Goal: Task Accomplishment & Management: Use online tool/utility

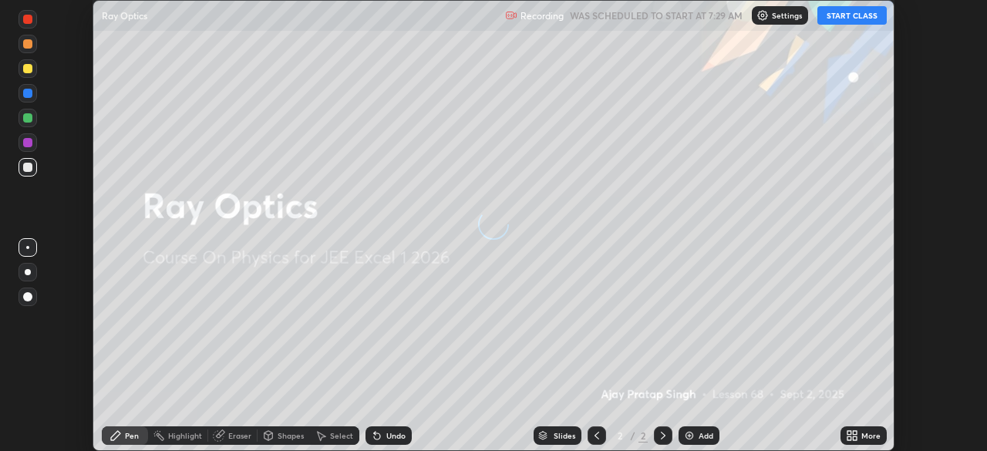
scroll to position [451, 987]
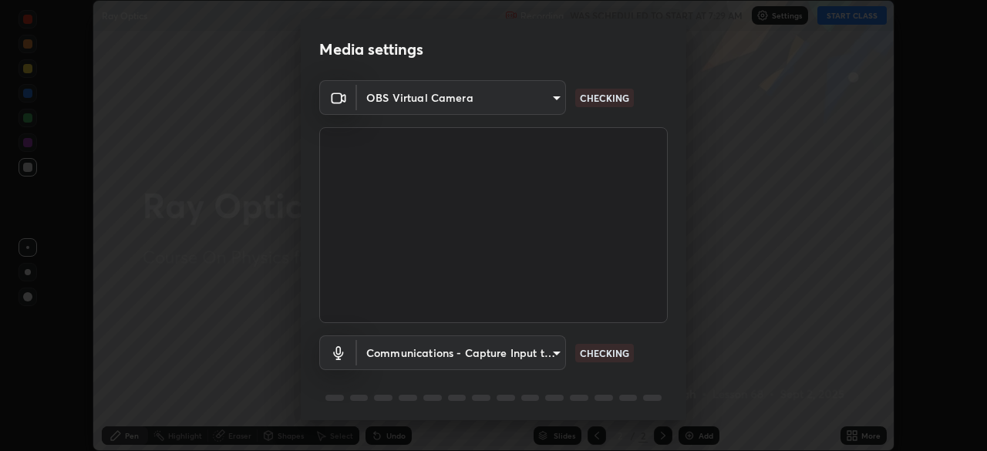
type input "ca8ffc5ae0b9abf836cb7166c3682d0a2b65ec00eabcf7571f9fef4303c89bb6"
click at [549, 349] on body "Erase all Ray Optics Recording WAS SCHEDULED TO START AT 7:29 AM Settings START…" at bounding box center [493, 225] width 987 height 451
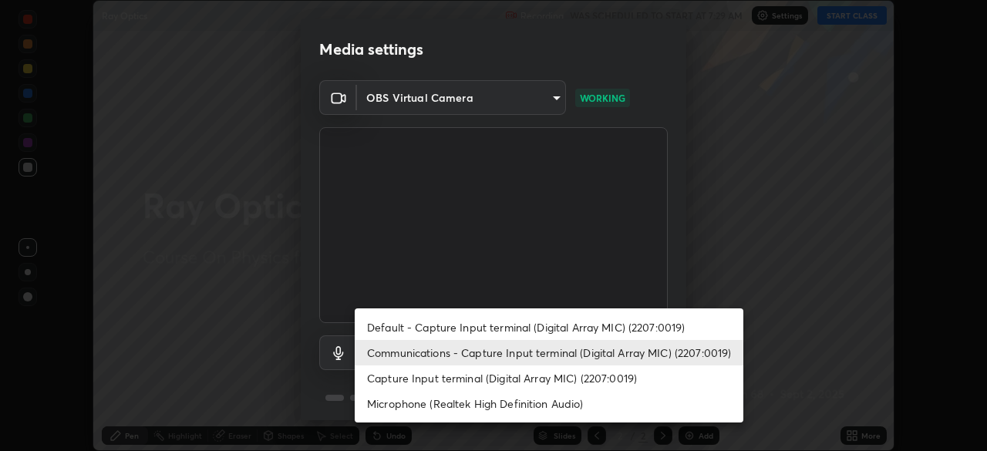
click at [561, 405] on li "Microphone (Realtek High Definition Audio)" at bounding box center [549, 403] width 389 height 25
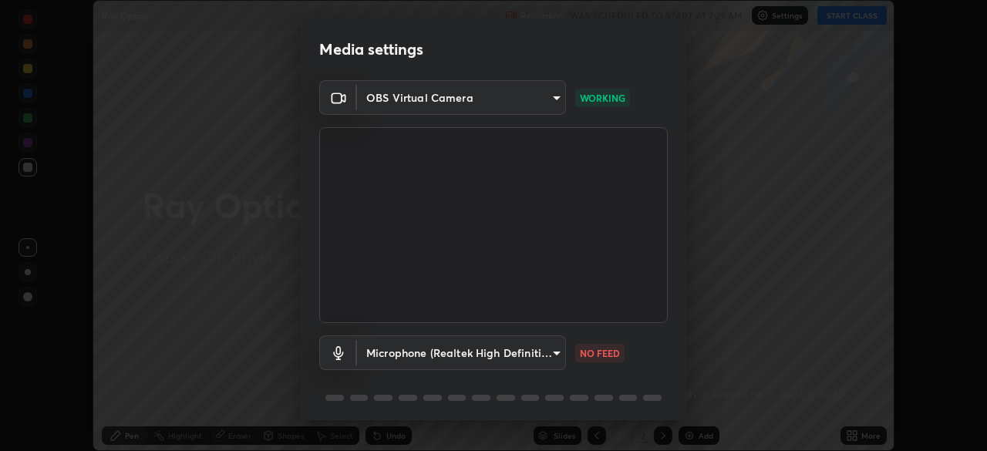
click at [552, 353] on body "Erase all Ray Optics Recording WAS SCHEDULED TO START AT 7:29 AM Settings START…" at bounding box center [493, 225] width 987 height 451
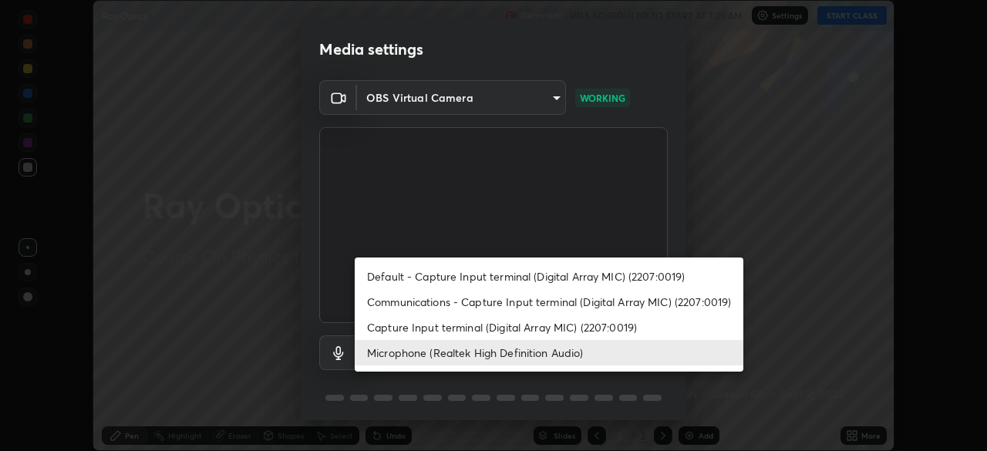
click at [572, 278] on li "Default - Capture Input terminal (Digital Array MIC) (2207:0019)" at bounding box center [549, 276] width 389 height 25
type input "default"
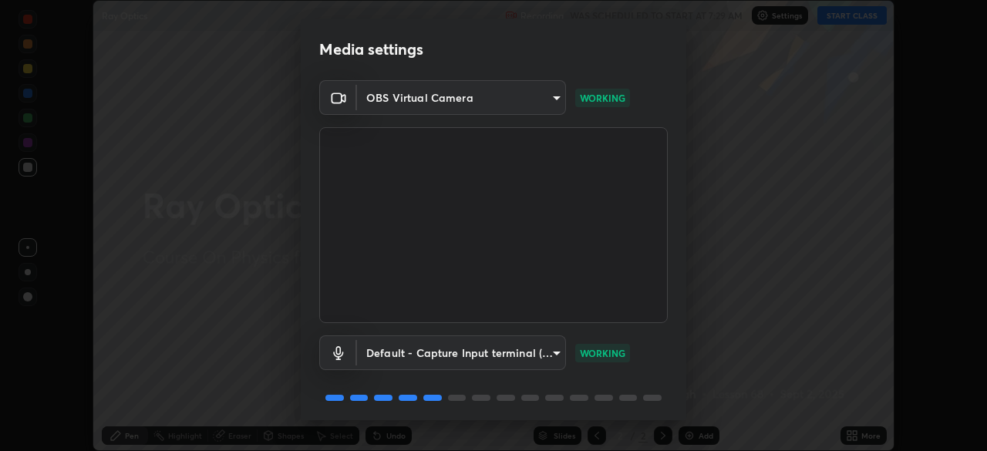
scroll to position [55, 0]
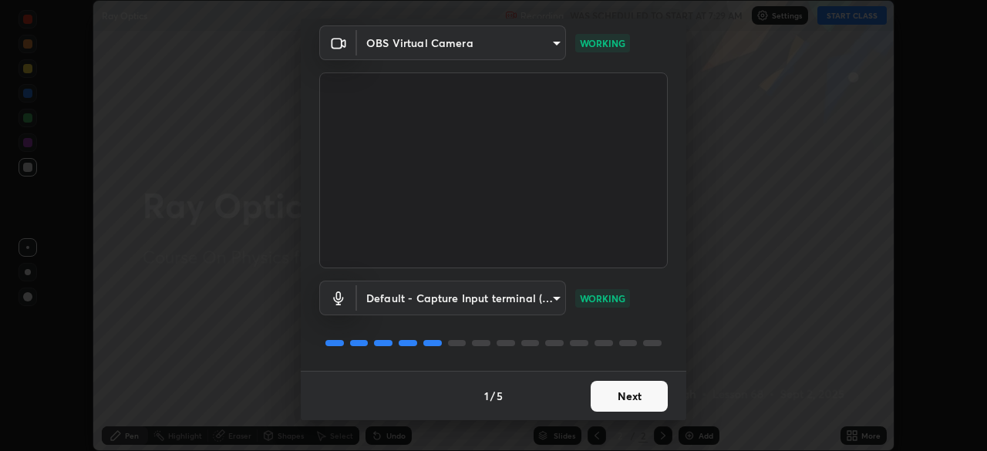
click at [648, 405] on button "Next" at bounding box center [629, 396] width 77 height 31
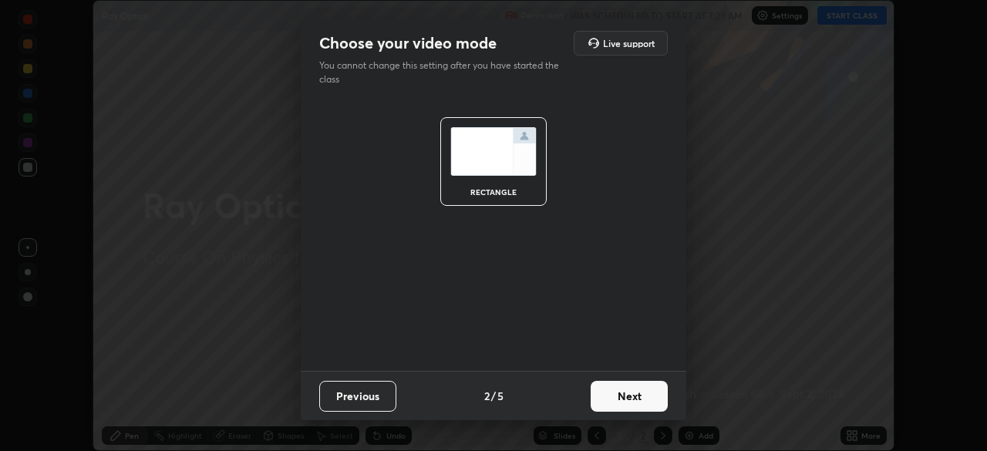
scroll to position [0, 0]
click at [648, 405] on button "Next" at bounding box center [629, 396] width 77 height 31
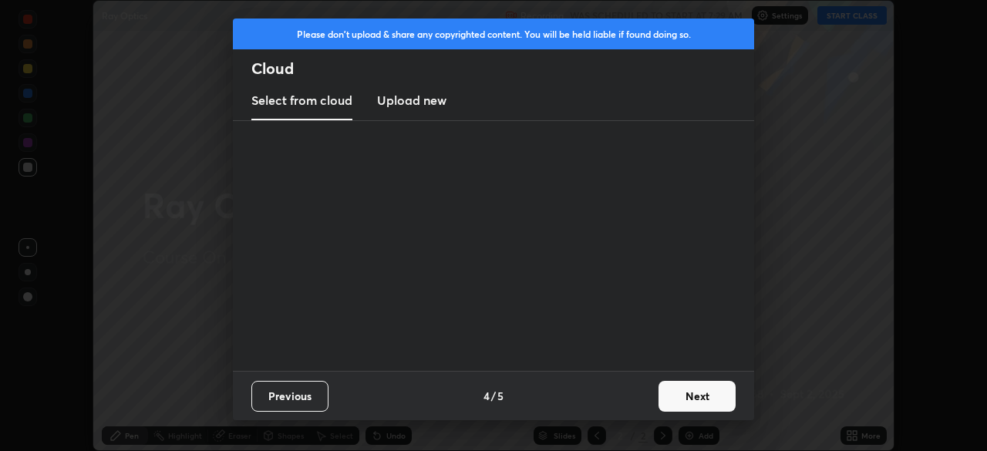
click at [660, 400] on button "Next" at bounding box center [697, 396] width 77 height 31
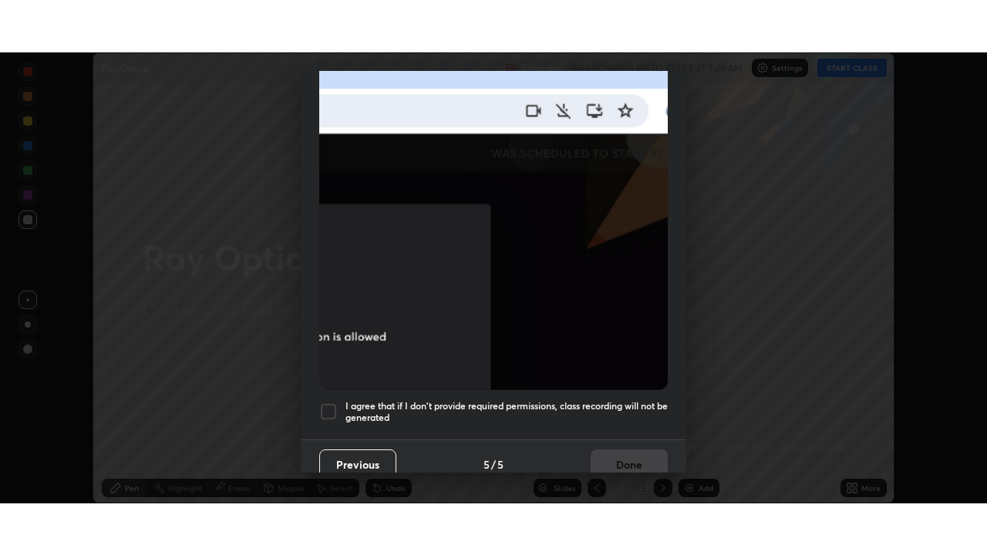
scroll to position [370, 0]
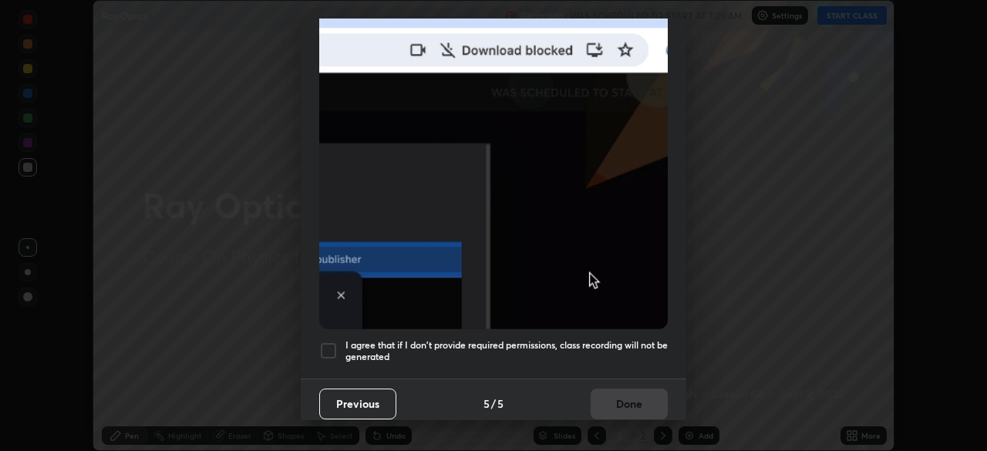
click at [332, 343] on div at bounding box center [328, 351] width 19 height 19
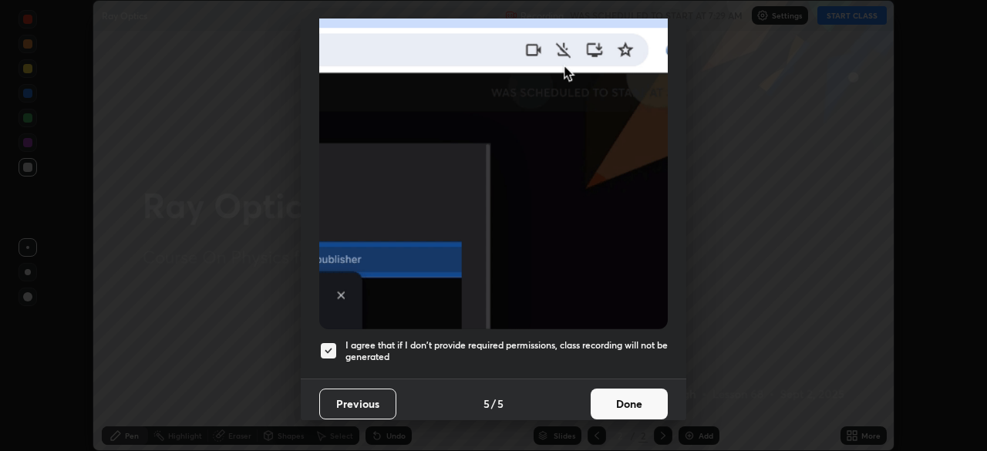
click at [634, 394] on button "Done" at bounding box center [629, 404] width 77 height 31
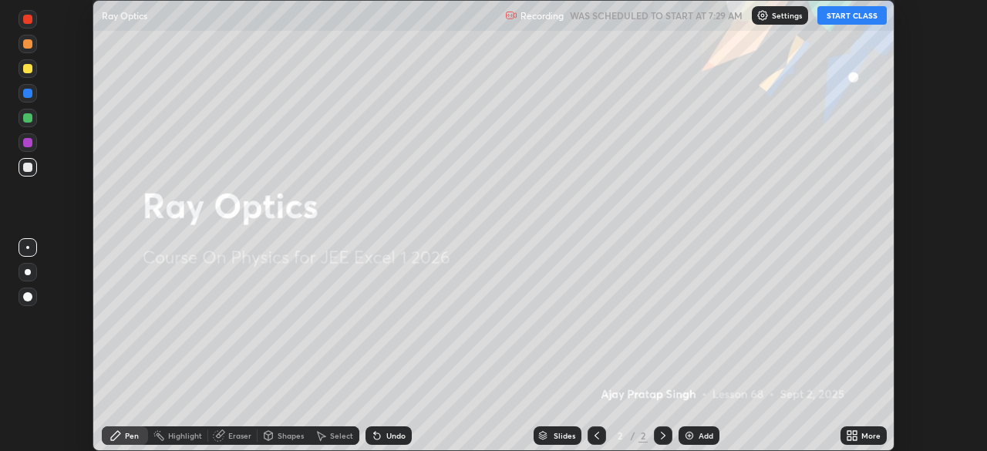
click at [842, 19] on button "START CLASS" at bounding box center [852, 15] width 69 height 19
click at [853, 433] on icon at bounding box center [855, 433] width 4 height 4
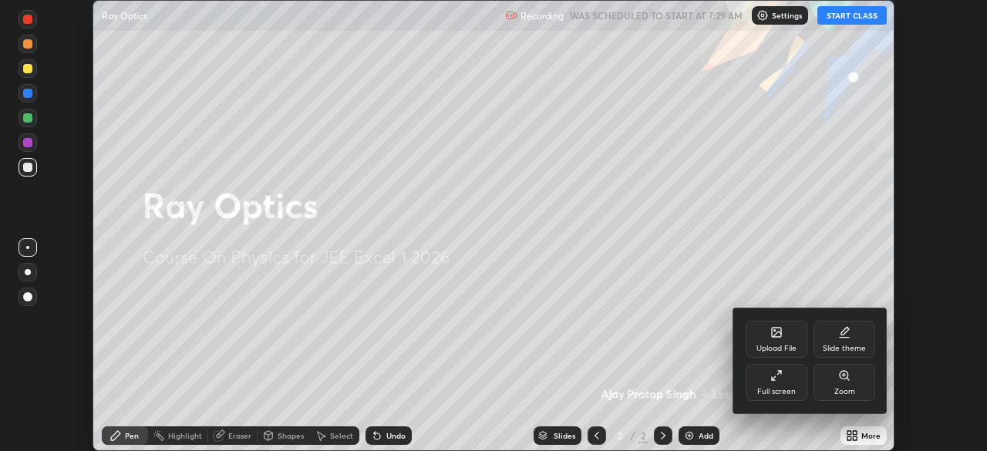
click at [792, 380] on div "Full screen" at bounding box center [777, 382] width 62 height 37
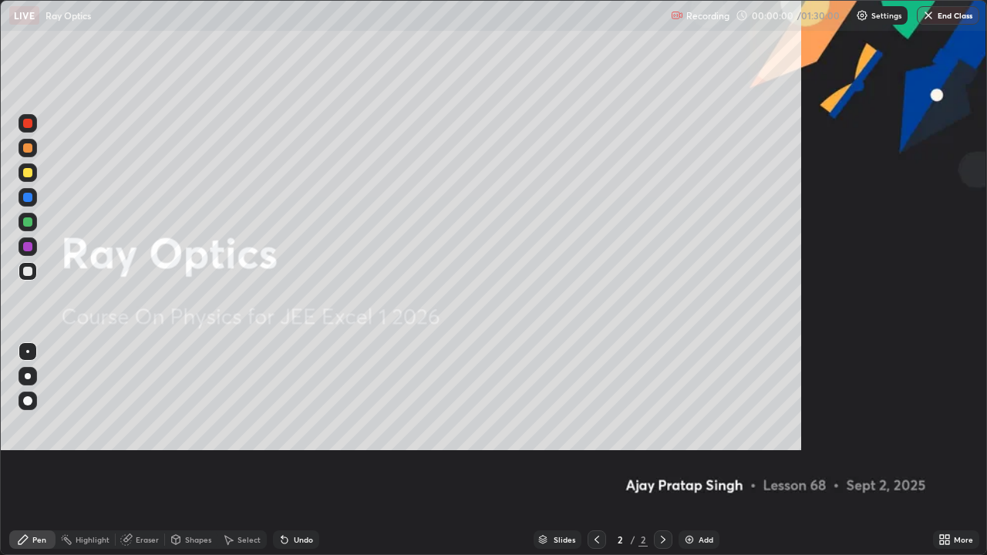
scroll to position [555, 987]
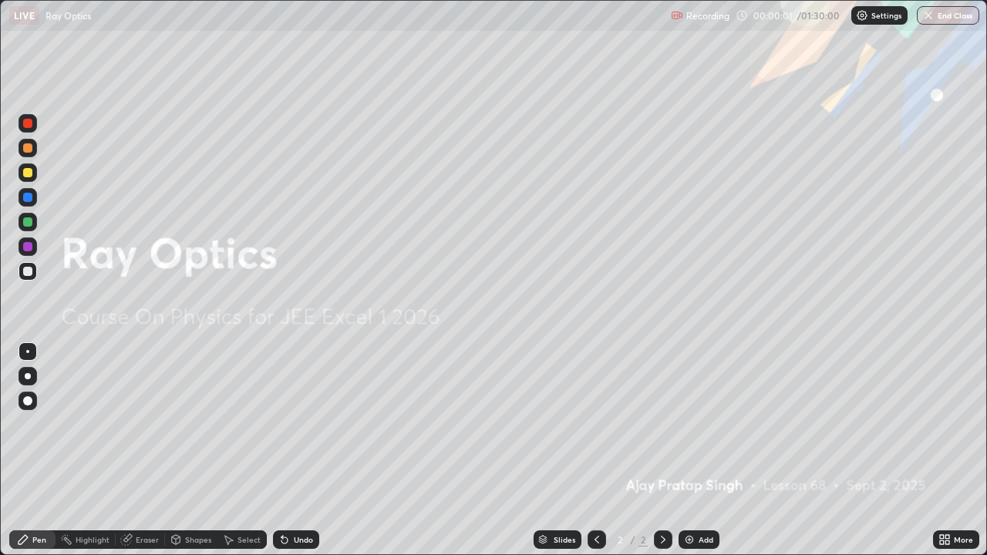
click at [701, 451] on div "Add" at bounding box center [706, 540] width 15 height 8
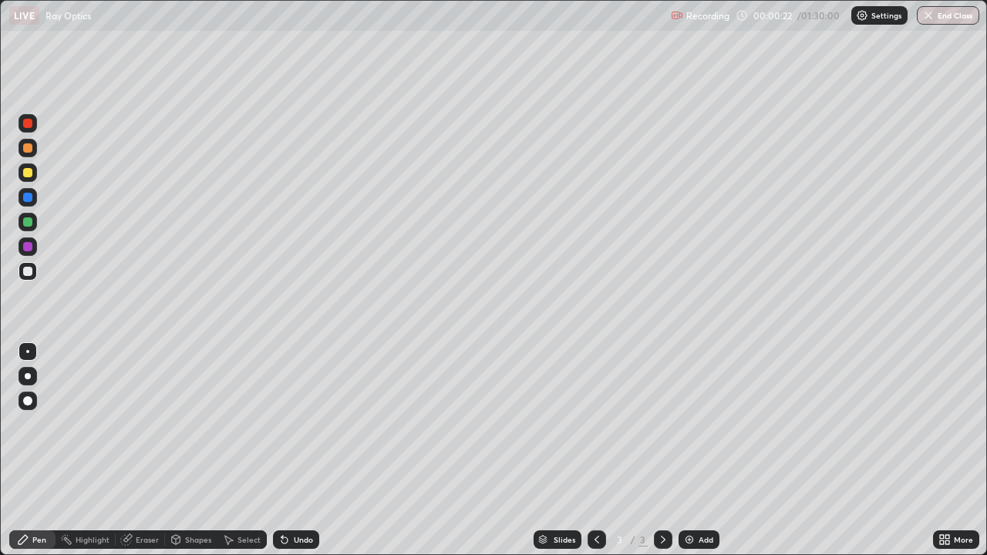
click at [29, 176] on div at bounding box center [27, 172] width 9 height 9
click at [196, 451] on div "Shapes" at bounding box center [198, 540] width 26 height 8
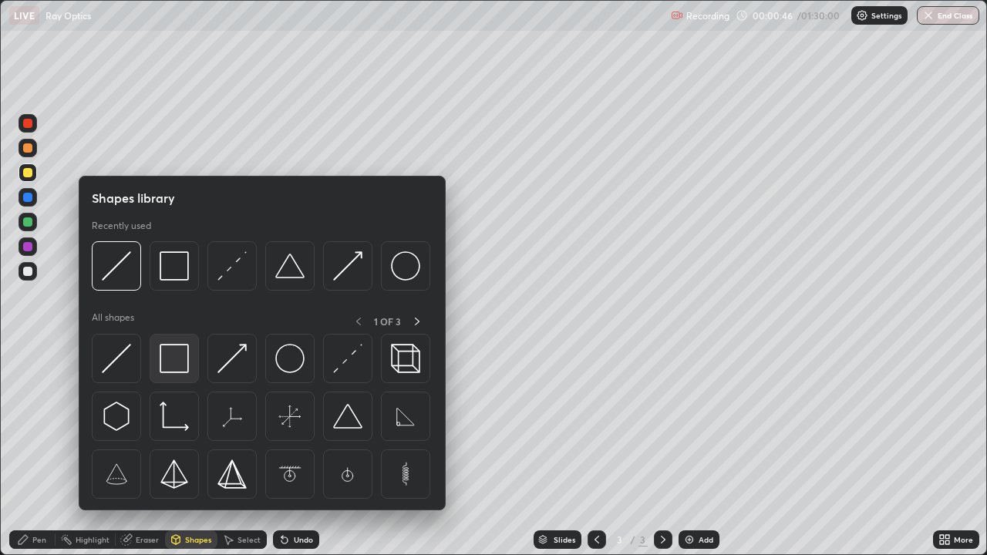
click at [172, 359] on img at bounding box center [174, 358] width 29 height 29
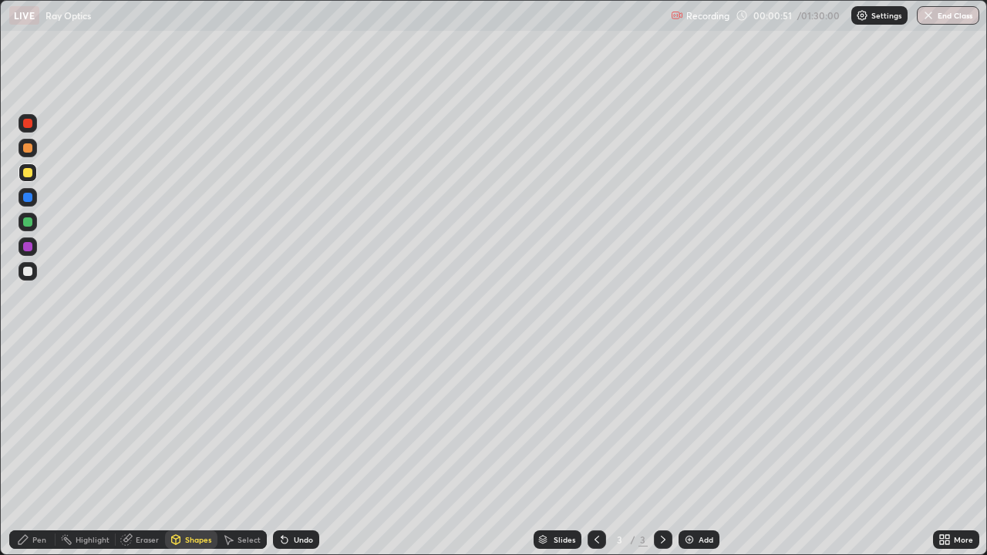
click at [146, 451] on div "Eraser" at bounding box center [147, 540] width 23 height 8
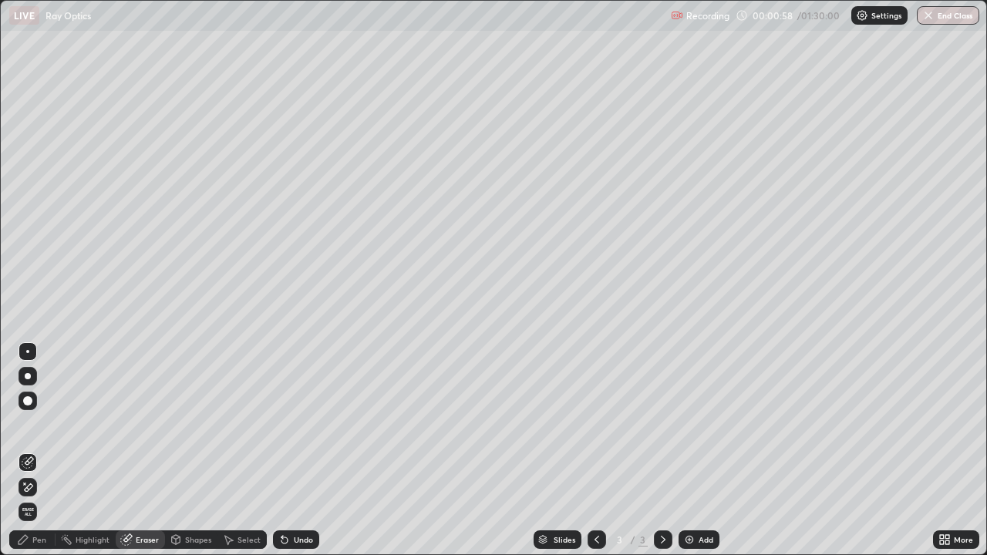
click at [197, 451] on div "Shapes" at bounding box center [191, 540] width 52 height 19
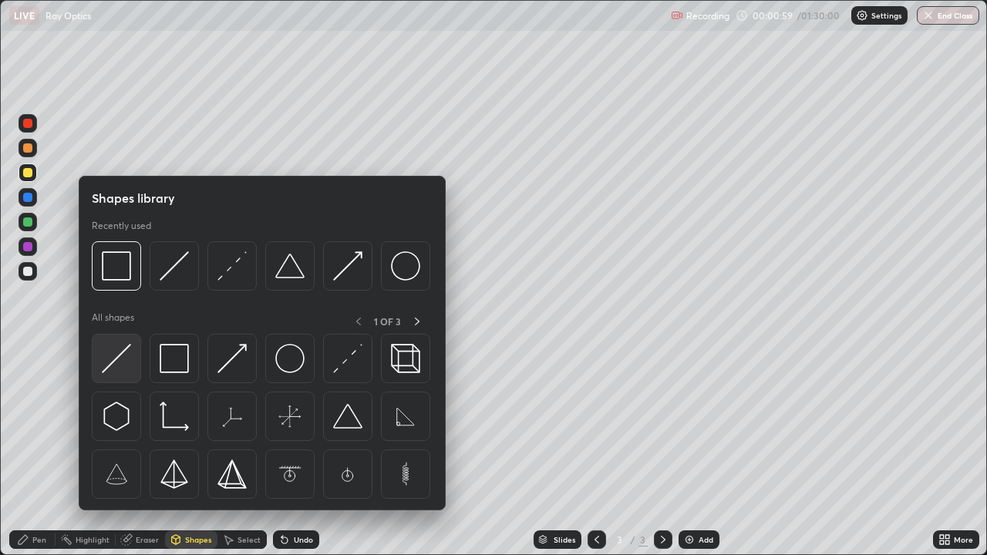
click at [130, 352] on img at bounding box center [116, 358] width 29 height 29
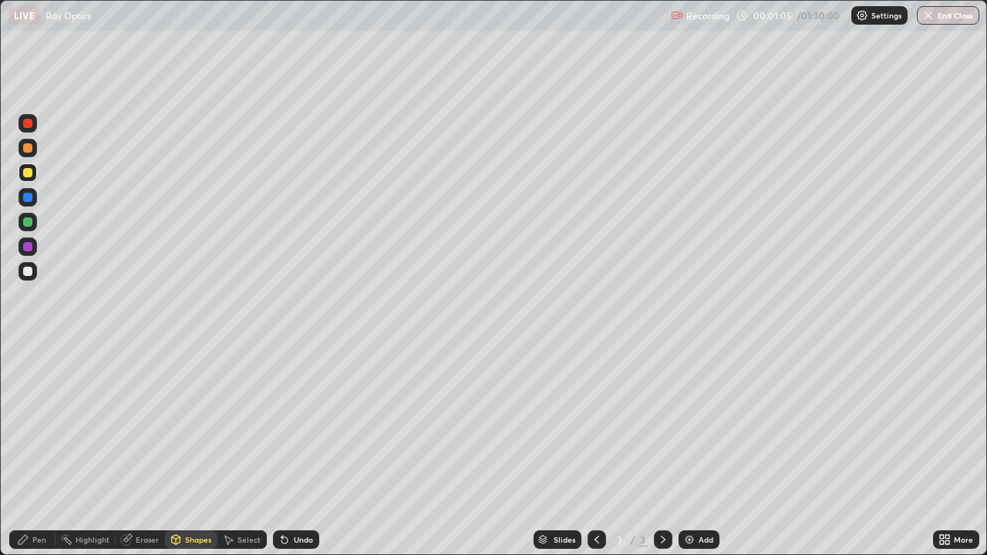
click at [42, 451] on div "Pen" at bounding box center [32, 540] width 46 height 19
click at [26, 274] on div at bounding box center [27, 271] width 9 height 9
click at [194, 451] on div "Shapes" at bounding box center [198, 540] width 26 height 8
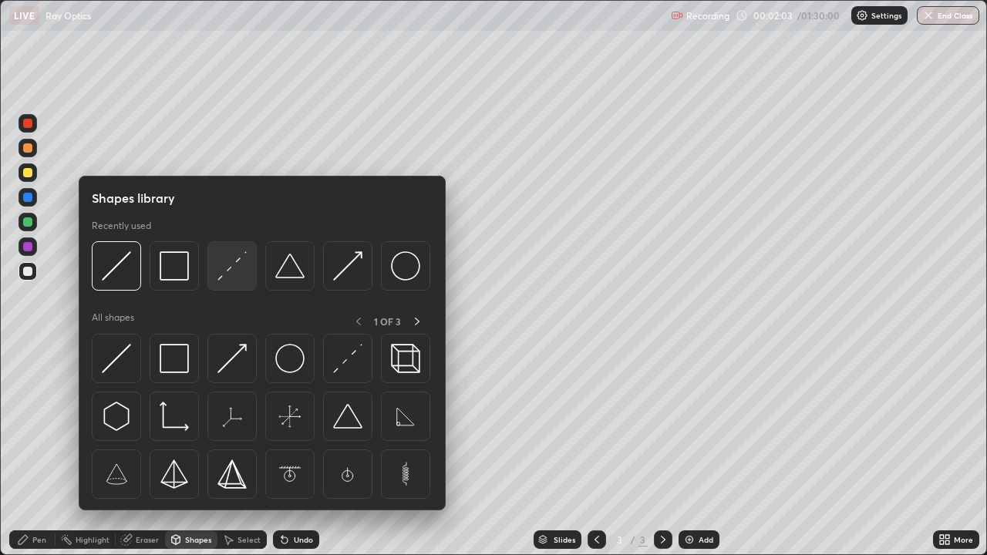
click at [229, 272] on img at bounding box center [232, 266] width 29 height 29
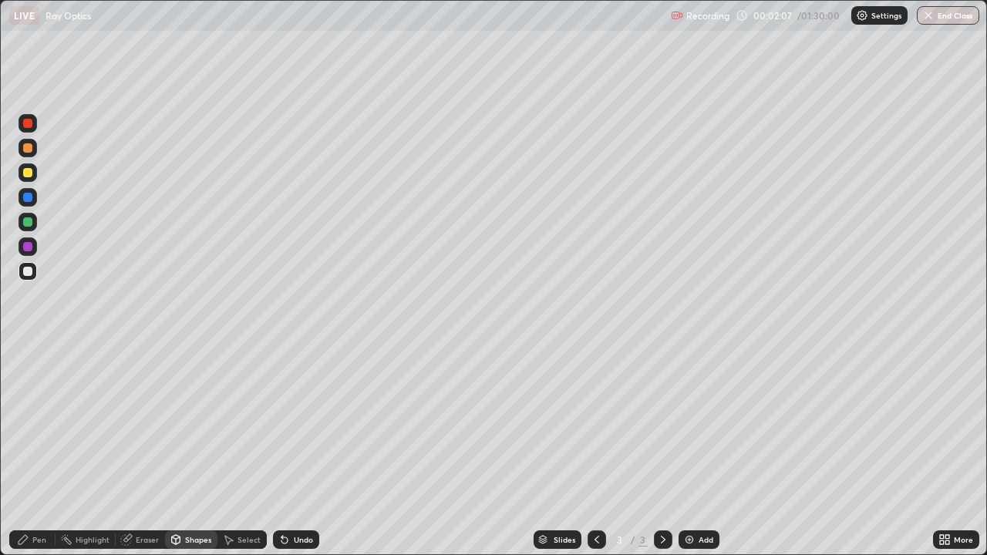
click at [43, 451] on div "Pen" at bounding box center [39, 540] width 14 height 8
click at [198, 451] on div "Shapes" at bounding box center [198, 540] width 26 height 8
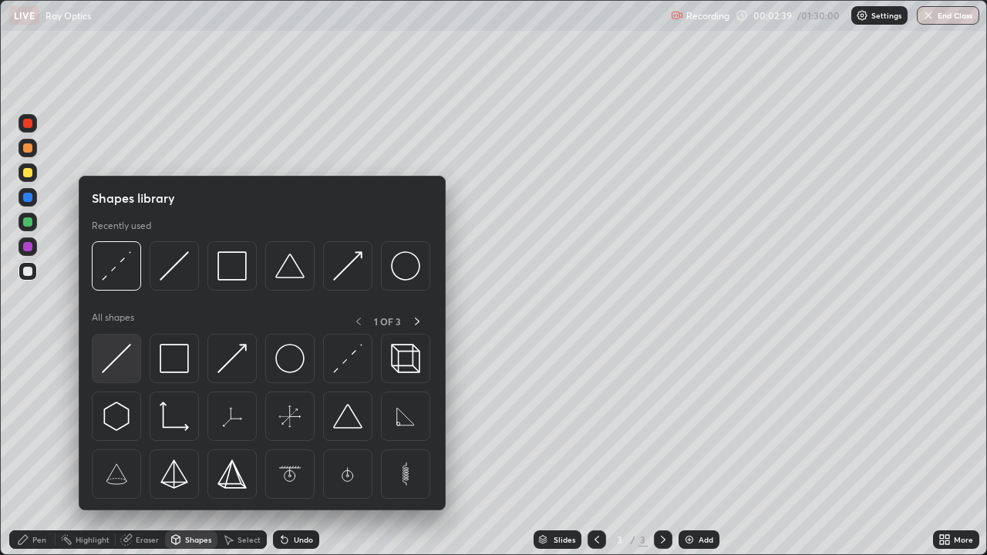
click at [124, 354] on img at bounding box center [116, 358] width 29 height 29
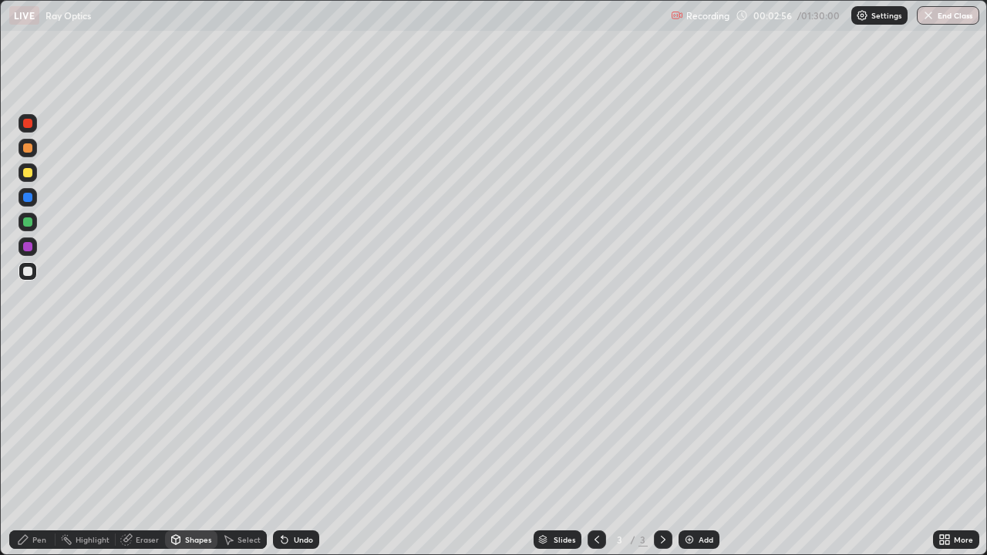
click at [45, 451] on div "Pen" at bounding box center [39, 540] width 14 height 8
click at [194, 451] on div "Shapes" at bounding box center [198, 540] width 26 height 8
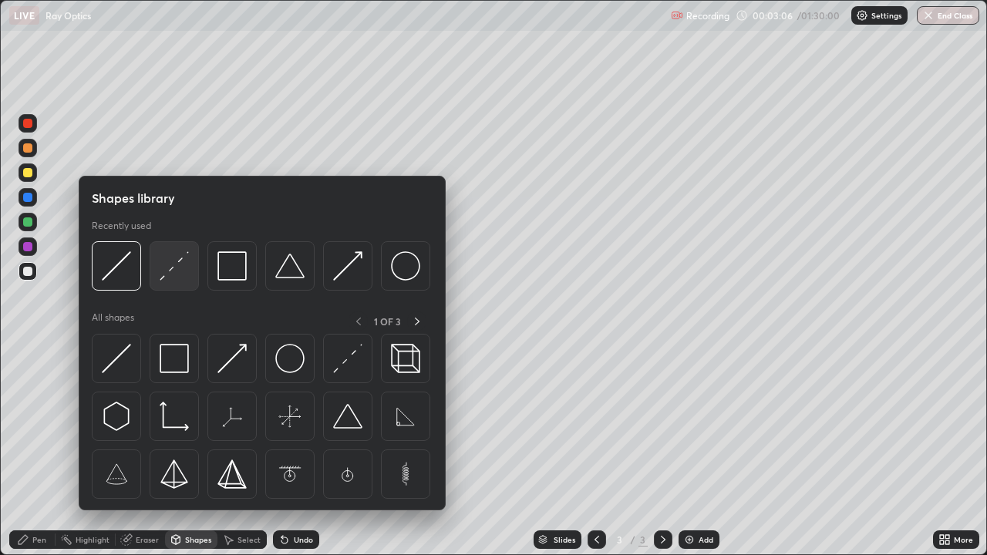
click at [184, 262] on img at bounding box center [174, 266] width 29 height 29
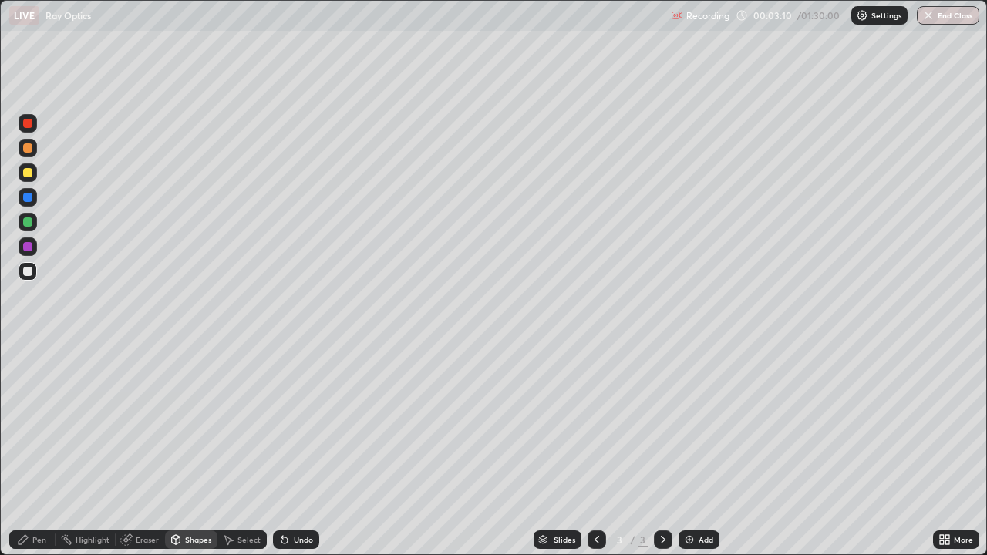
click at [41, 451] on div "Pen" at bounding box center [39, 540] width 14 height 8
click at [192, 451] on div "Shapes" at bounding box center [198, 540] width 26 height 8
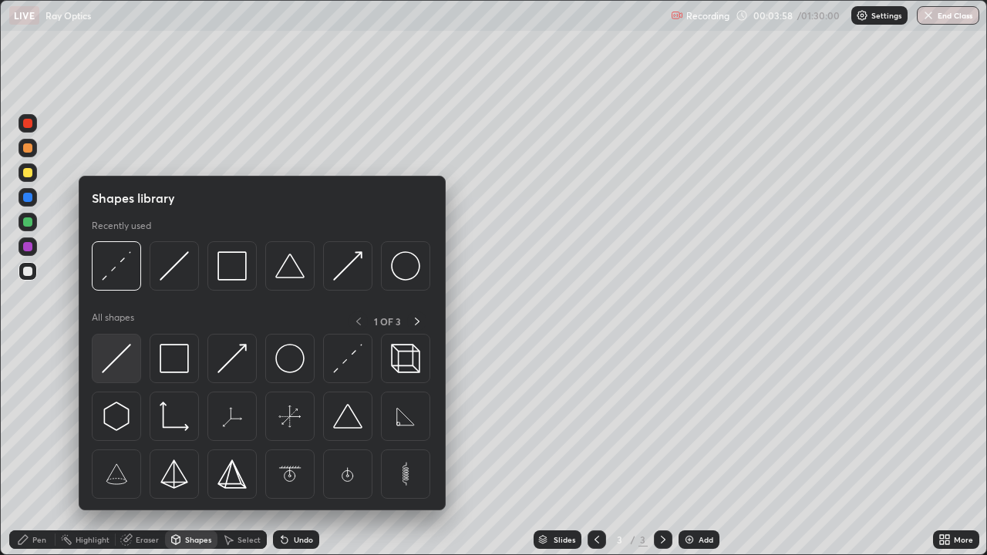
click at [129, 353] on img at bounding box center [116, 358] width 29 height 29
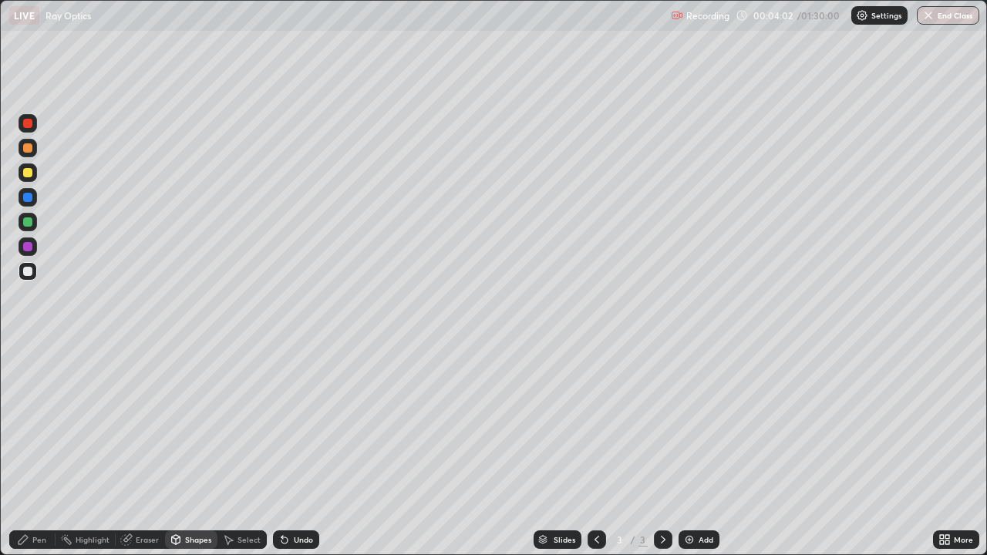
click at [39, 451] on div "Pen" at bounding box center [39, 540] width 14 height 8
click at [143, 451] on div "Eraser" at bounding box center [147, 540] width 23 height 8
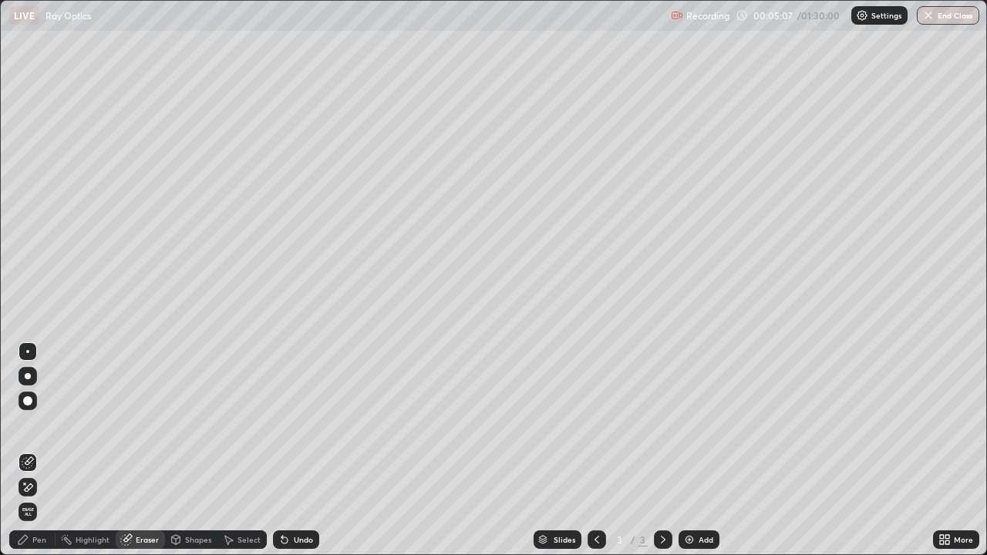
click at [244, 451] on div "Select" at bounding box center [249, 540] width 23 height 8
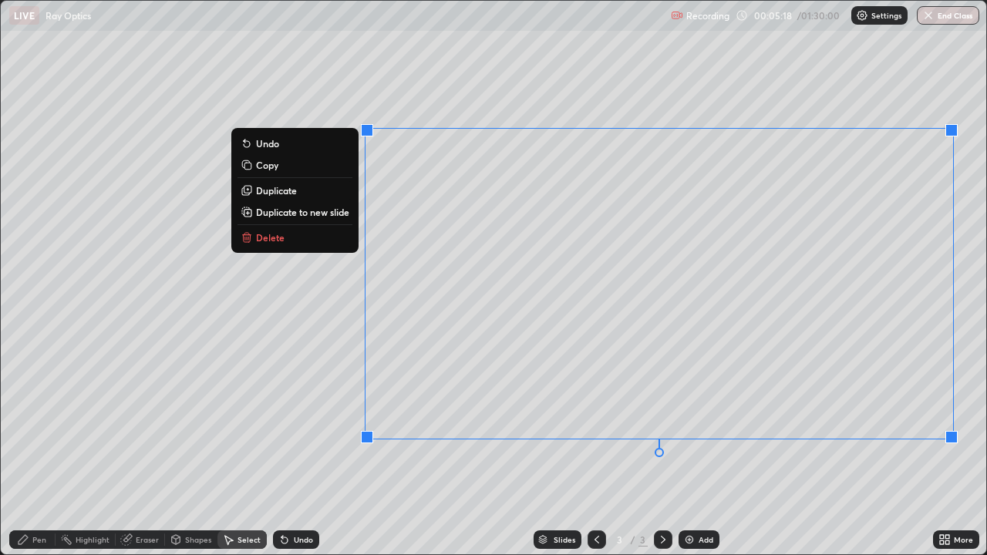
click at [506, 451] on div "0 ° Undo Copy Duplicate Duplicate to new slide Delete" at bounding box center [494, 278] width 986 height 554
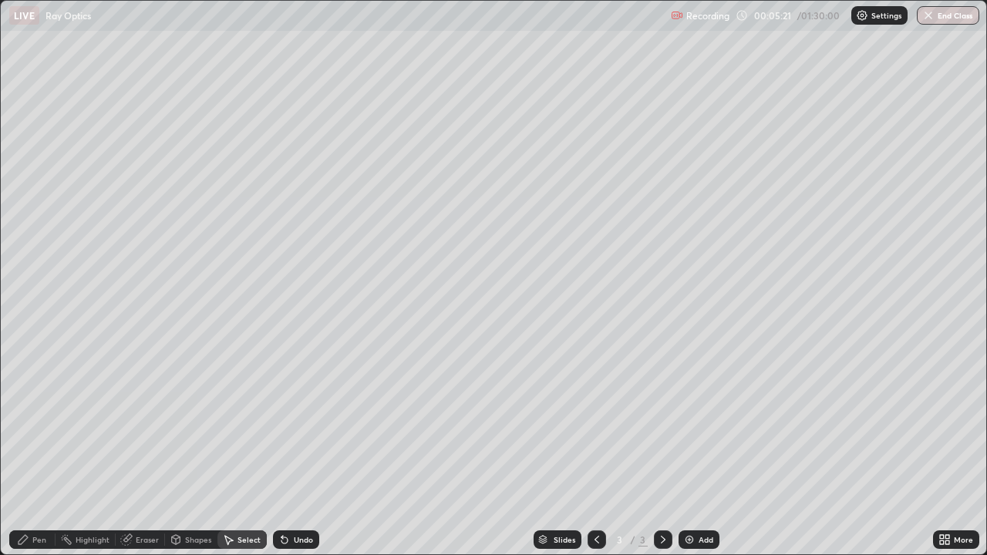
click at [42, 451] on div "Pen" at bounding box center [39, 540] width 14 height 8
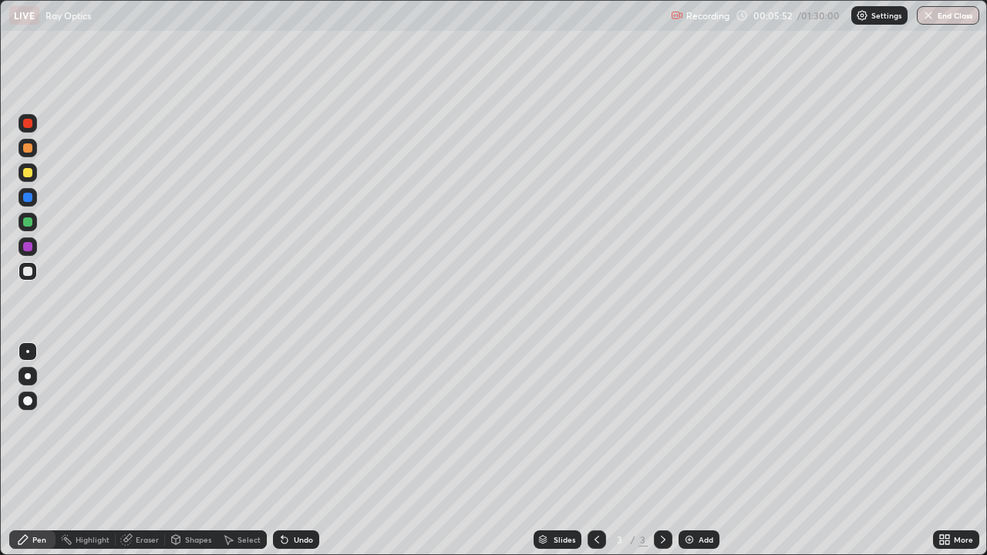
click at [252, 451] on div "Select" at bounding box center [249, 540] width 23 height 8
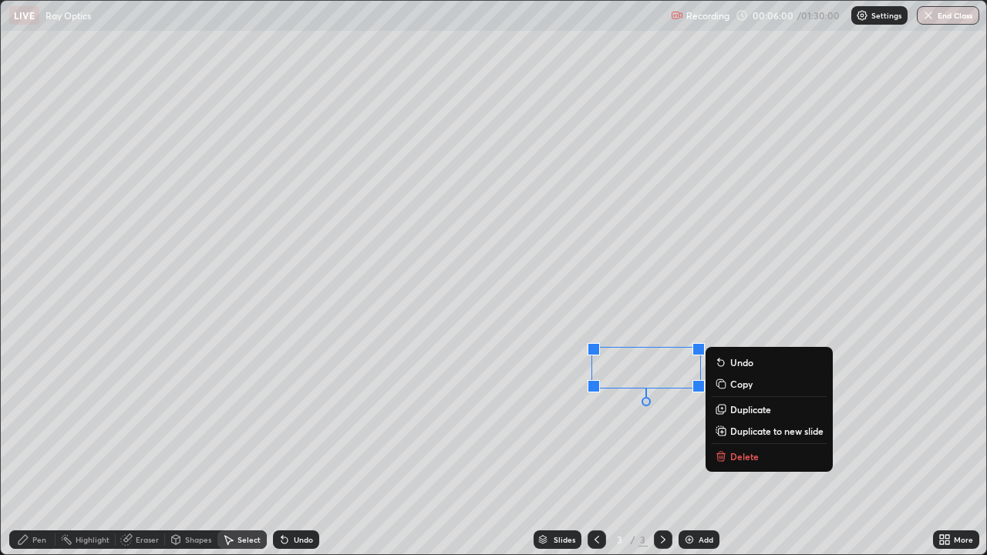
click at [546, 451] on div "0 ° Undo Copy Duplicate Duplicate to new slide Delete" at bounding box center [494, 278] width 986 height 554
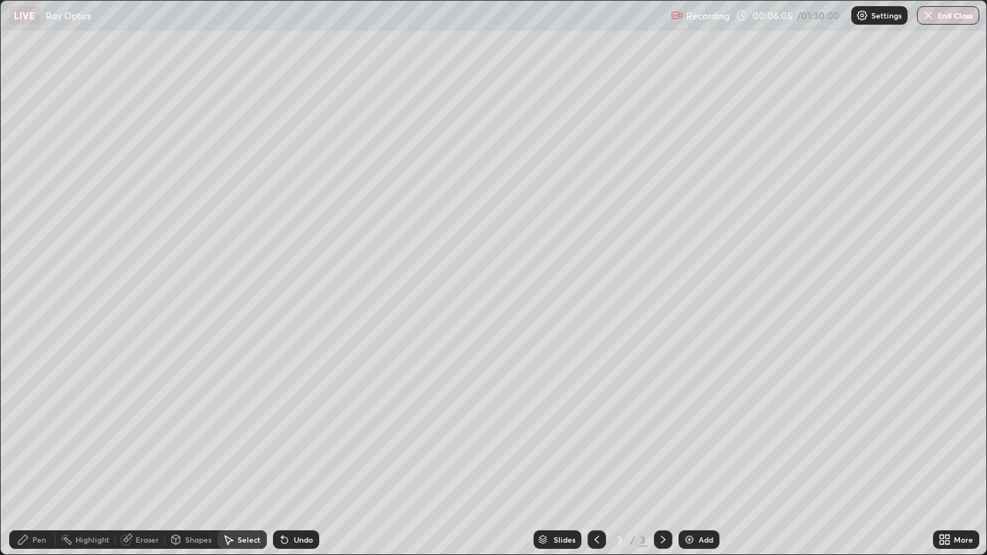
click at [39, 451] on div "Pen" at bounding box center [39, 540] width 14 height 8
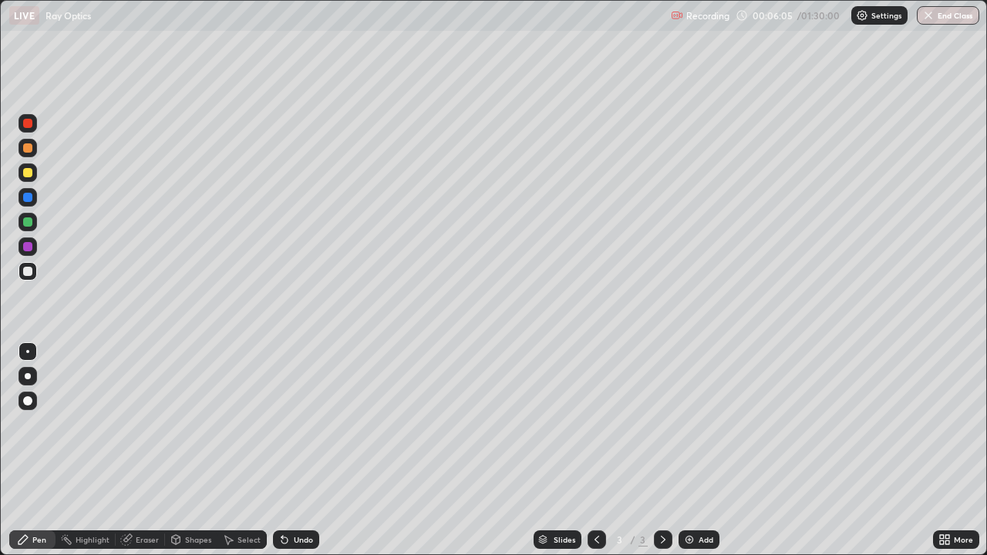
click at [39, 451] on div "Pen" at bounding box center [39, 540] width 14 height 8
click at [242, 451] on div "Select" at bounding box center [249, 540] width 23 height 8
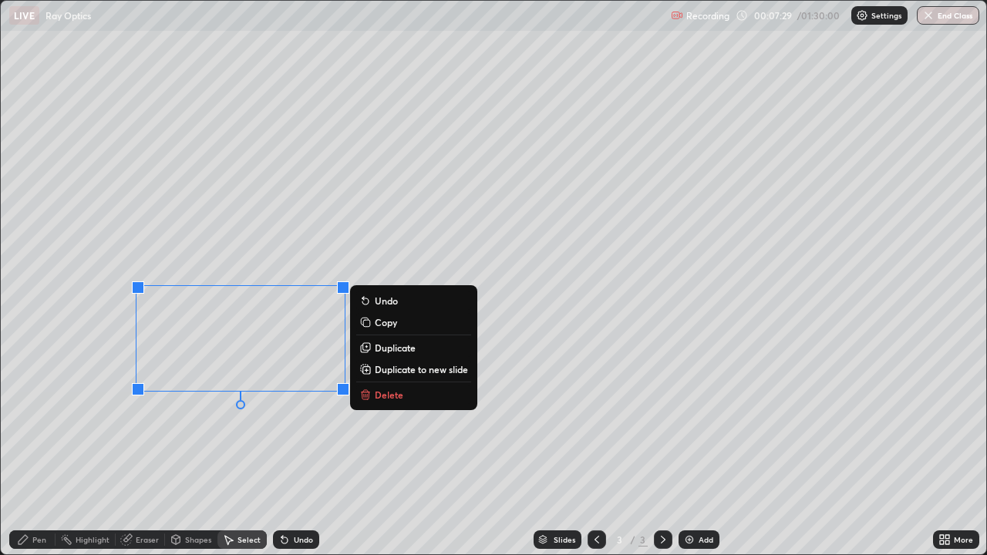
click at [368, 393] on icon at bounding box center [365, 395] width 7 height 7
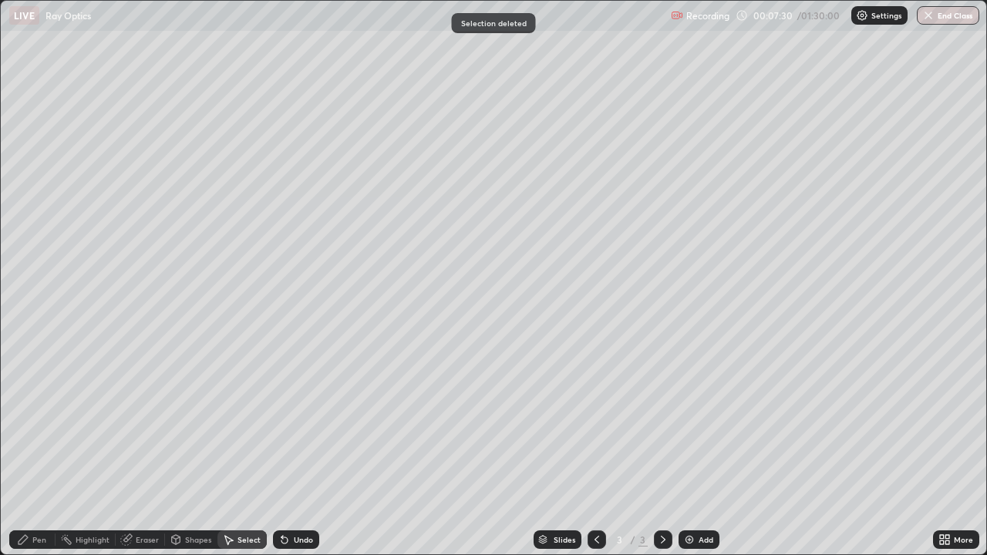
click at [42, 451] on div "Pen" at bounding box center [39, 540] width 14 height 8
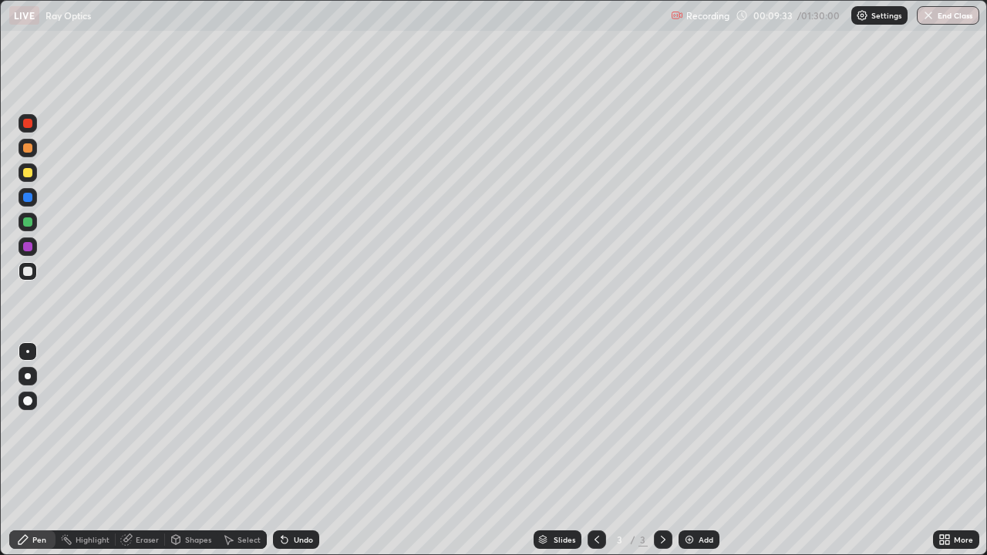
click at [307, 451] on div "Undo" at bounding box center [303, 540] width 19 height 8
click at [238, 451] on div "Select" at bounding box center [249, 540] width 23 height 8
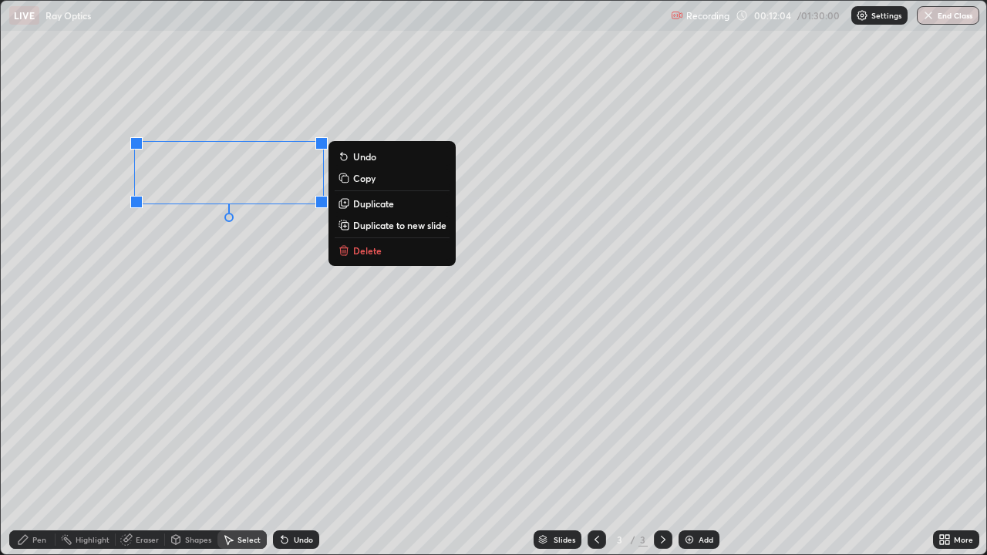
click at [137, 226] on div "0 ° Undo Copy Duplicate Duplicate to new slide Delete" at bounding box center [494, 278] width 986 height 554
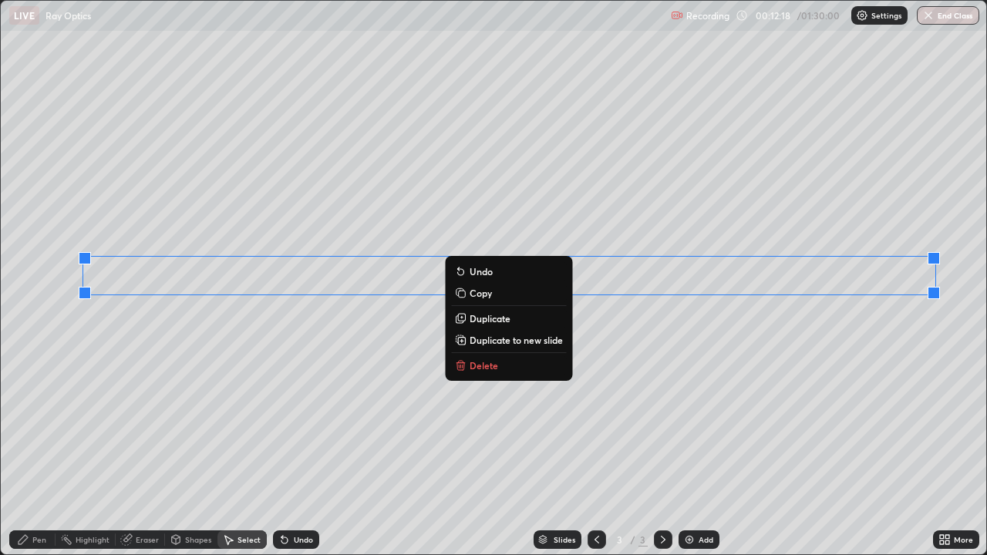
click at [353, 308] on div "0 ° Undo Copy Duplicate Duplicate to new slide Delete" at bounding box center [494, 278] width 986 height 554
click at [295, 241] on div "0 ° Undo Copy Duplicate Duplicate to new slide Delete" at bounding box center [494, 278] width 986 height 554
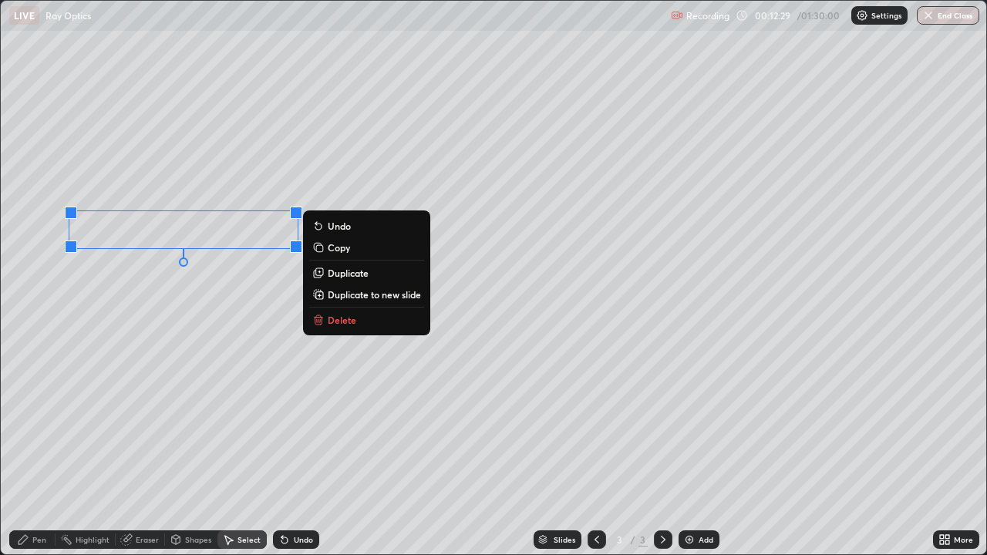
click at [78, 351] on div "0 ° Undo Copy Duplicate Duplicate to new slide Delete" at bounding box center [494, 278] width 986 height 554
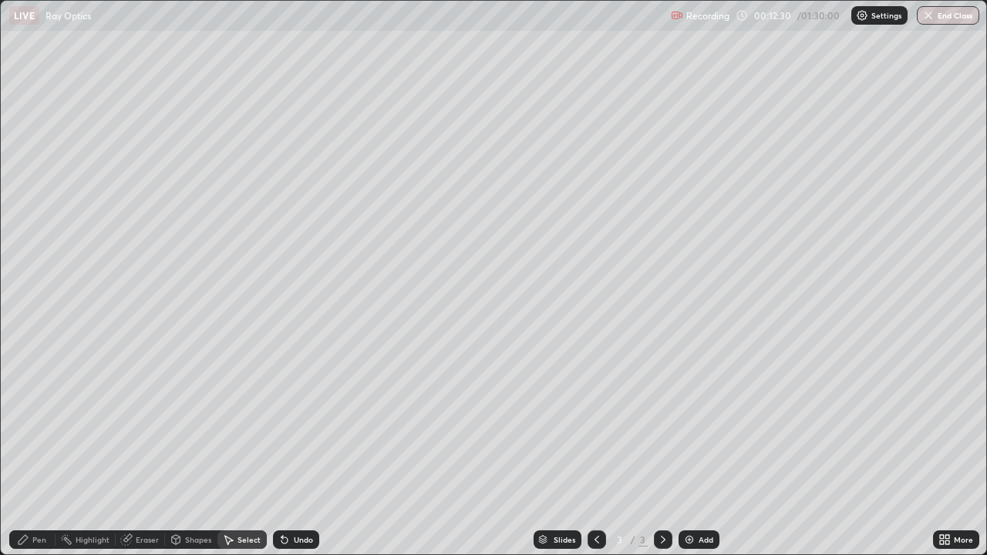
click at [39, 451] on div "Pen" at bounding box center [39, 540] width 14 height 8
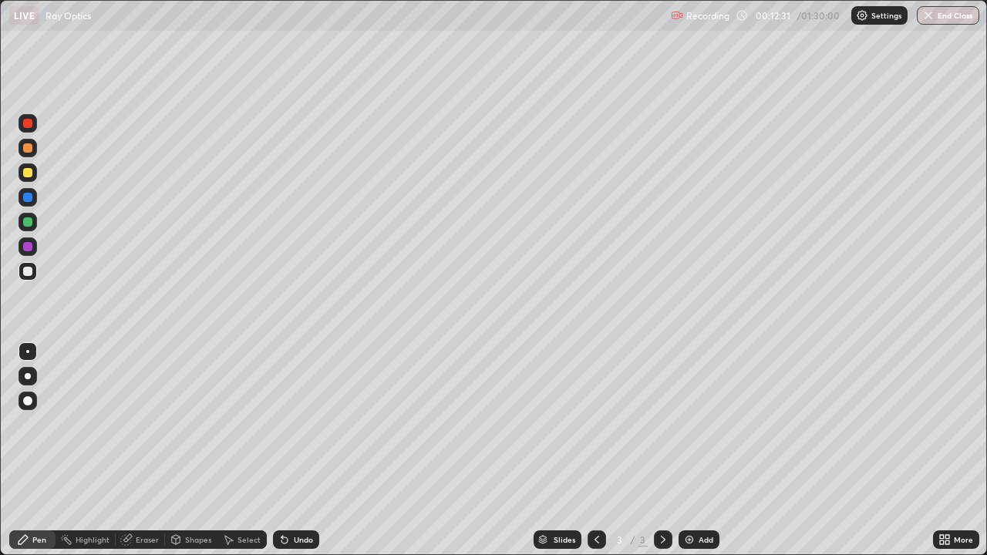
click at [147, 451] on div "Eraser" at bounding box center [147, 540] width 23 height 8
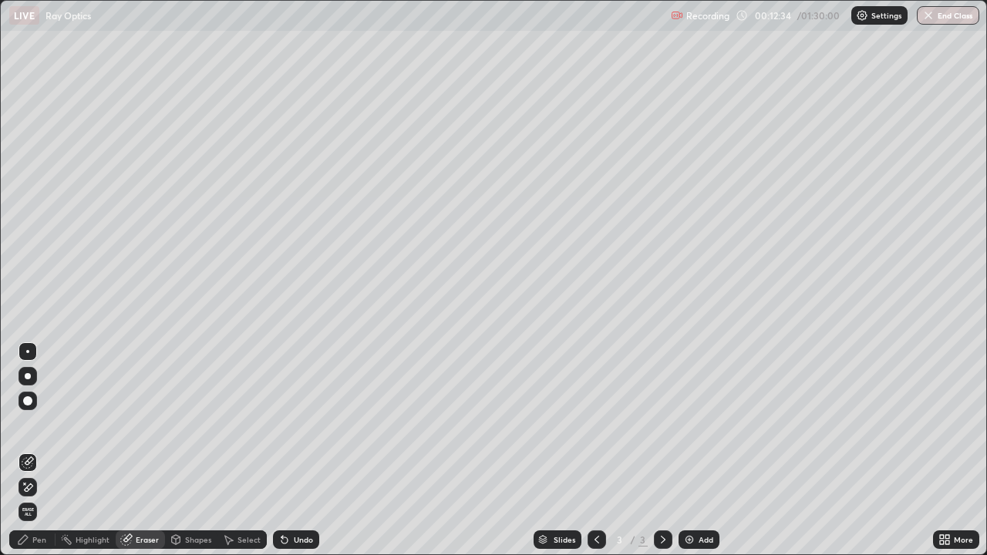
click at [38, 451] on div "Pen" at bounding box center [39, 540] width 14 height 8
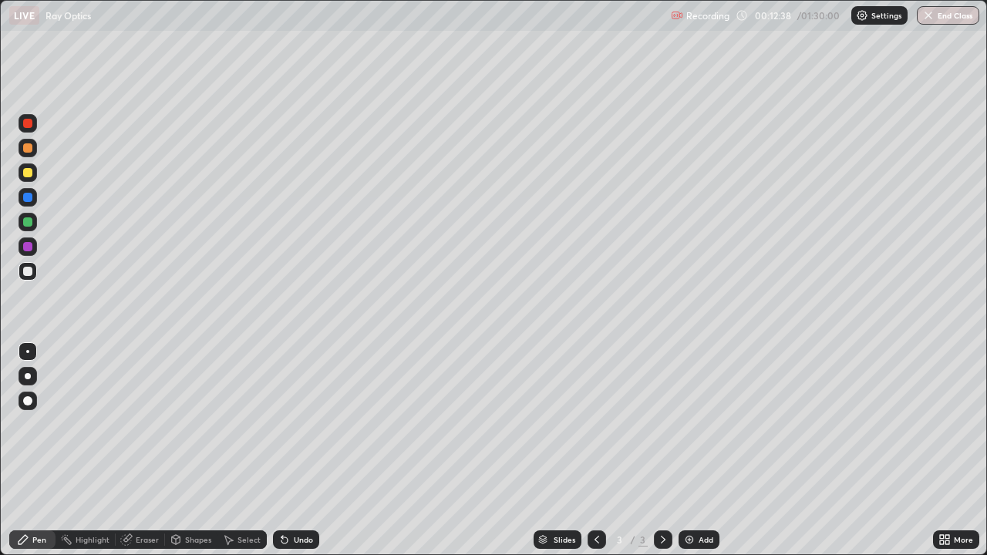
click at [238, 451] on div "Select" at bounding box center [249, 540] width 23 height 8
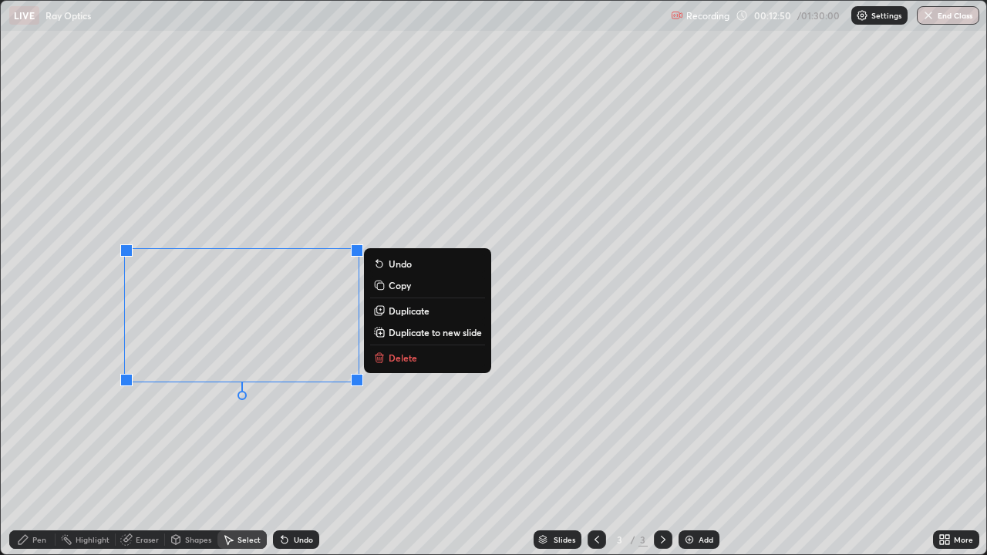
click at [157, 451] on div "0 ° Undo Copy Duplicate Duplicate to new slide Delete" at bounding box center [494, 278] width 986 height 554
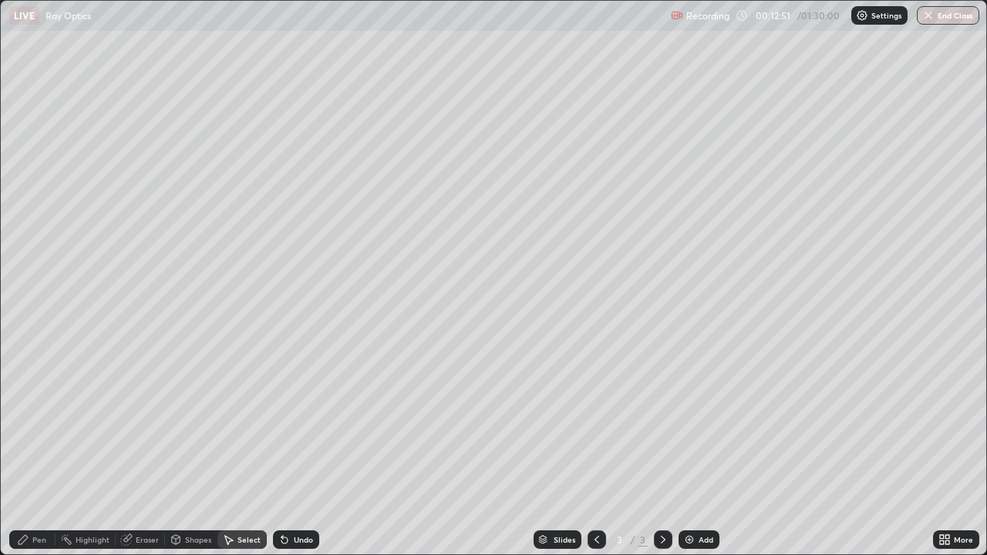
click at [43, 451] on div "Pen" at bounding box center [39, 540] width 14 height 8
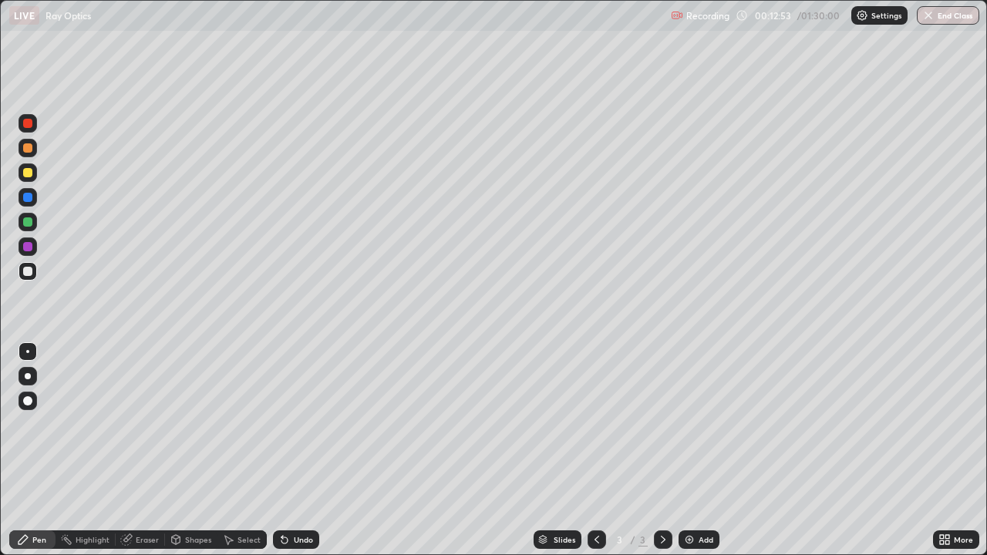
click at [157, 451] on div "Eraser" at bounding box center [147, 540] width 23 height 8
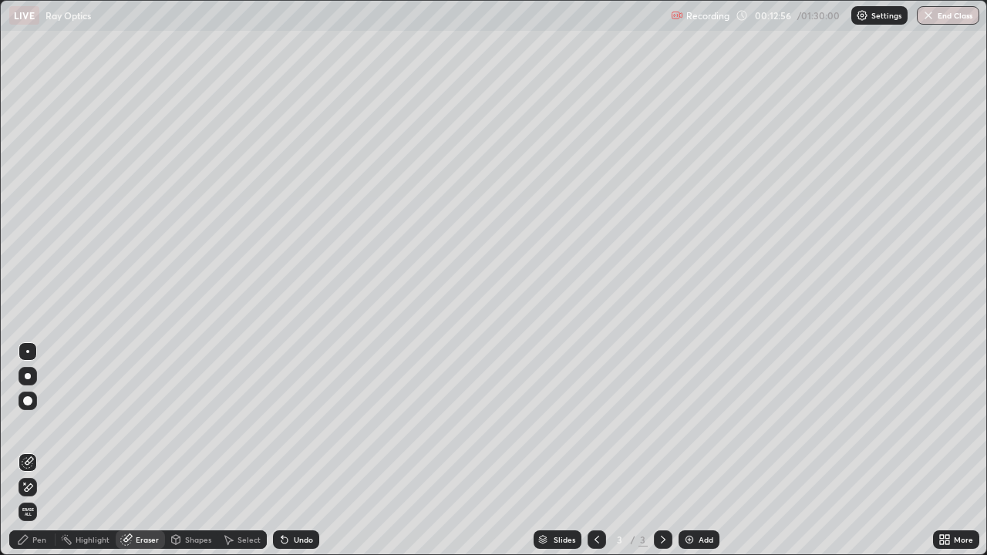
click at [39, 451] on div "Pen" at bounding box center [39, 540] width 14 height 8
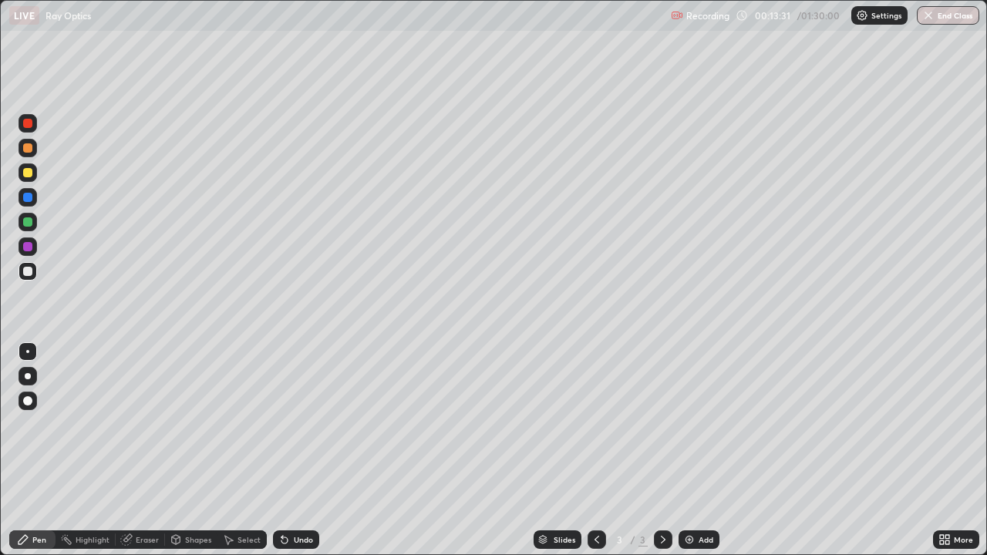
click at [29, 245] on div at bounding box center [27, 246] width 9 height 9
click at [28, 273] on div at bounding box center [27, 271] width 9 height 9
click at [148, 451] on div "Eraser" at bounding box center [147, 540] width 23 height 8
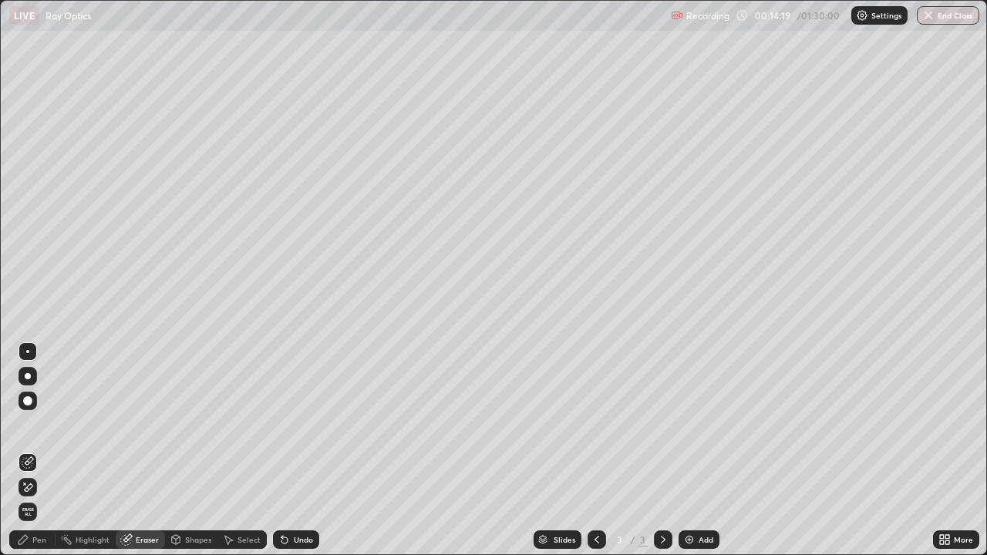
click at [43, 451] on div "Pen" at bounding box center [39, 540] width 14 height 8
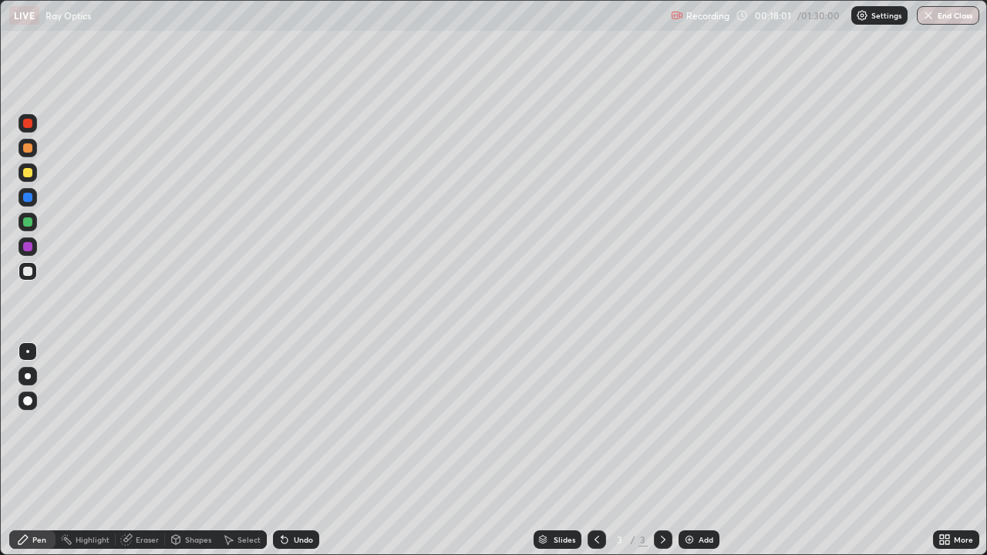
click at [690, 451] on img at bounding box center [690, 540] width 12 height 12
click at [693, 451] on img at bounding box center [690, 540] width 12 height 12
click at [196, 451] on div "Shapes" at bounding box center [198, 540] width 26 height 8
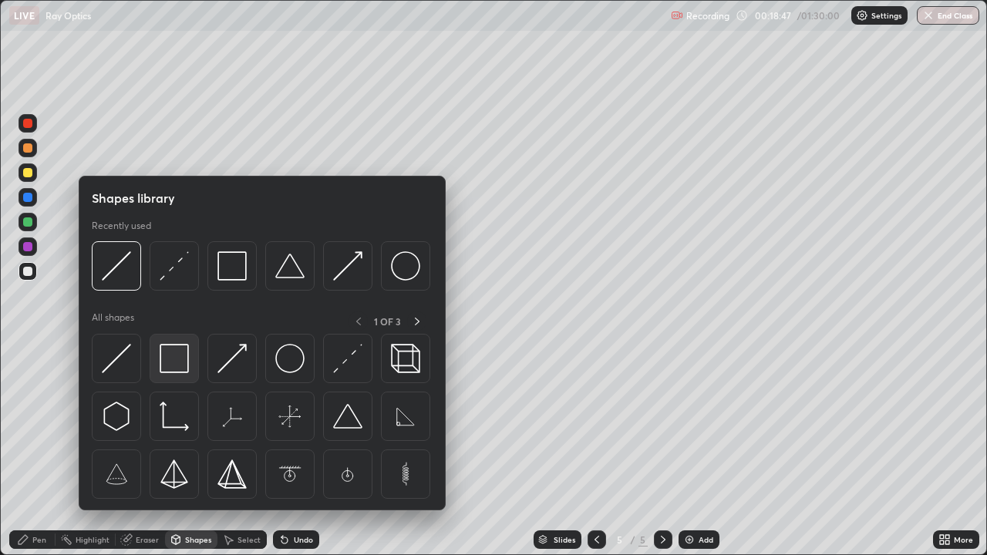
click at [176, 358] on img at bounding box center [174, 358] width 29 height 29
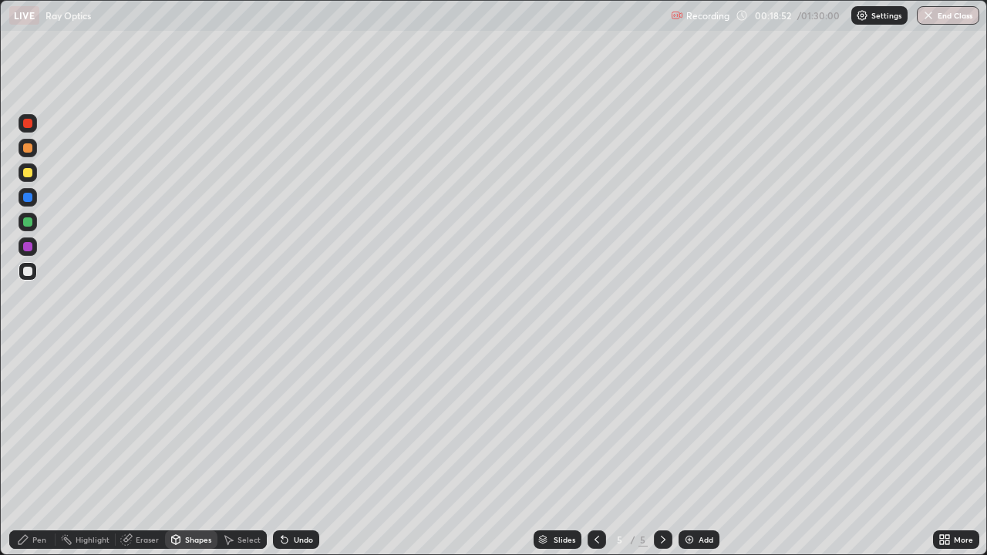
click at [145, 451] on div "Eraser" at bounding box center [140, 540] width 49 height 19
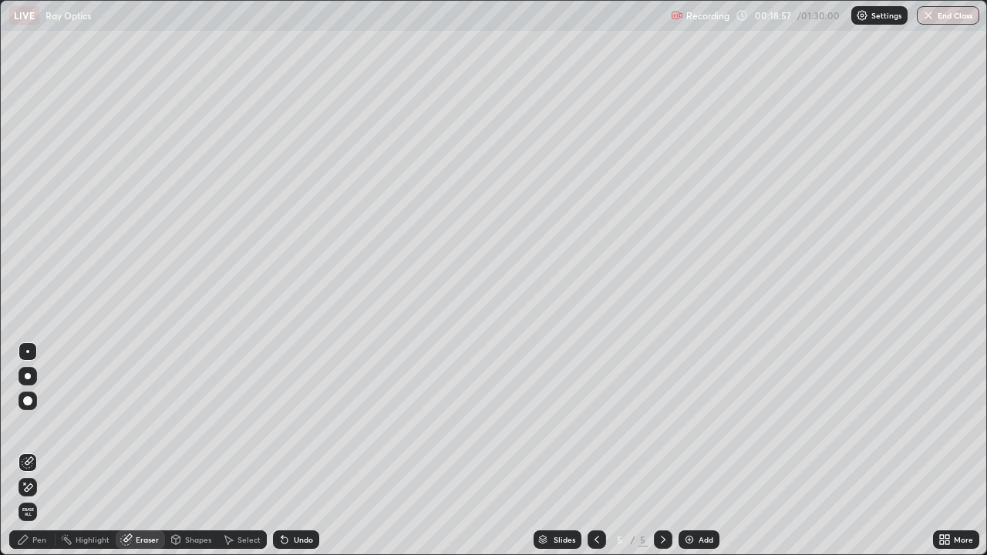
click at [199, 451] on div "Shapes" at bounding box center [198, 540] width 26 height 8
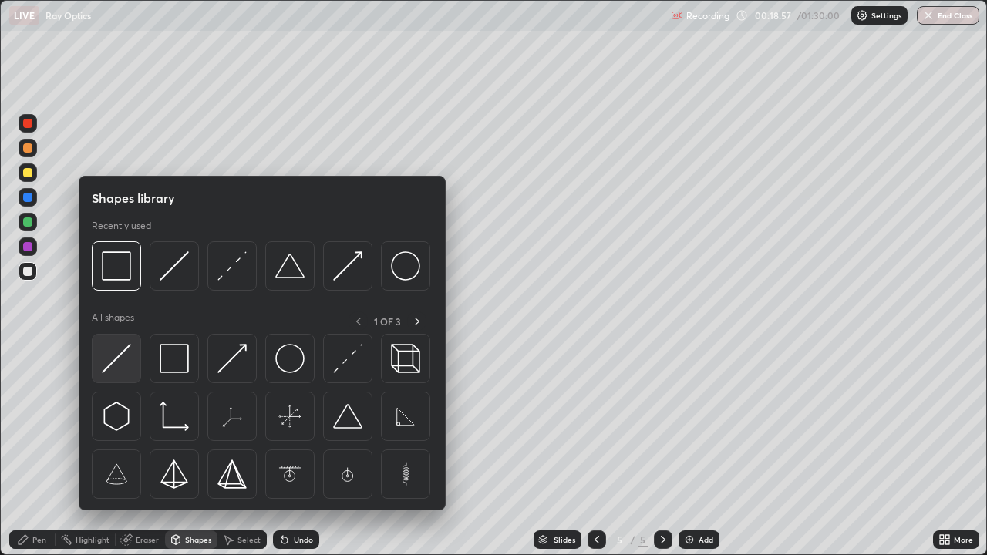
click at [126, 353] on img at bounding box center [116, 358] width 29 height 29
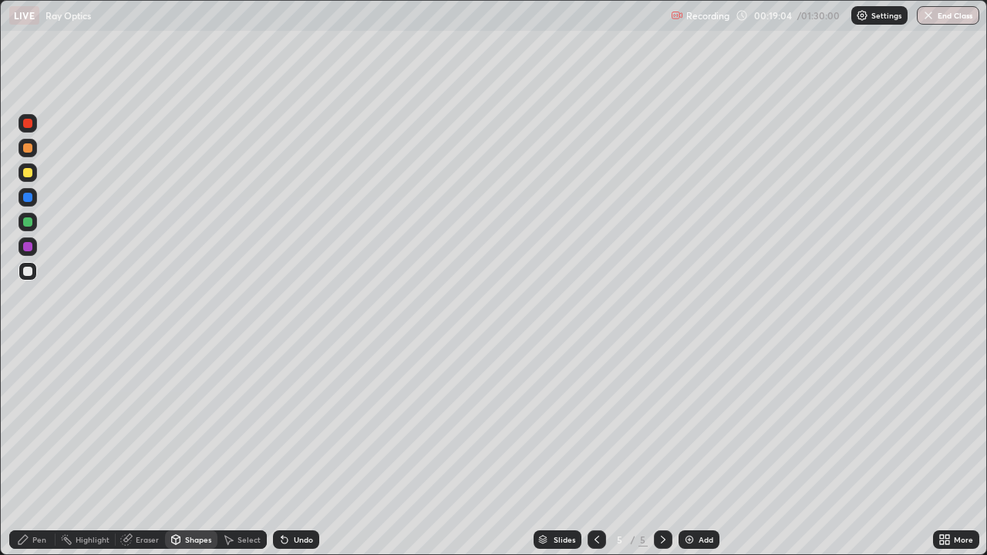
click at [40, 451] on div "Pen" at bounding box center [32, 540] width 46 height 19
click at [26, 179] on div at bounding box center [28, 173] width 19 height 19
click at [26, 267] on div at bounding box center [27, 271] width 9 height 9
click at [194, 451] on div "Shapes" at bounding box center [198, 540] width 26 height 8
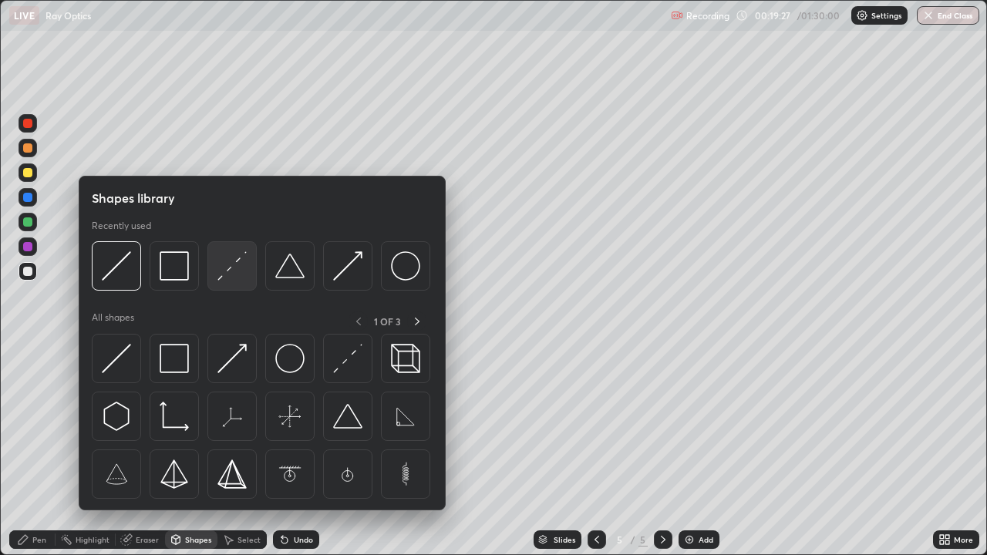
click at [232, 273] on img at bounding box center [232, 266] width 29 height 29
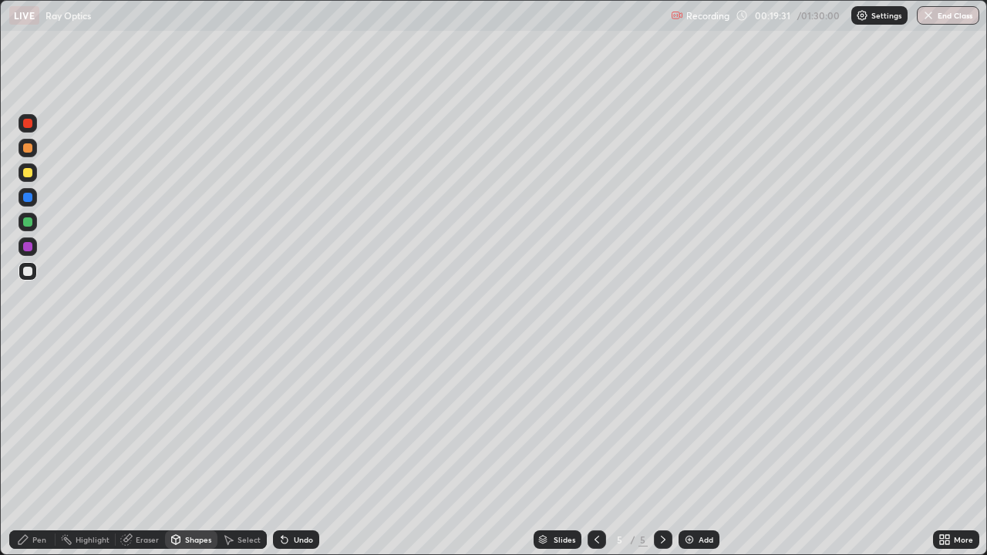
click at [193, 451] on div "Shapes" at bounding box center [198, 540] width 26 height 8
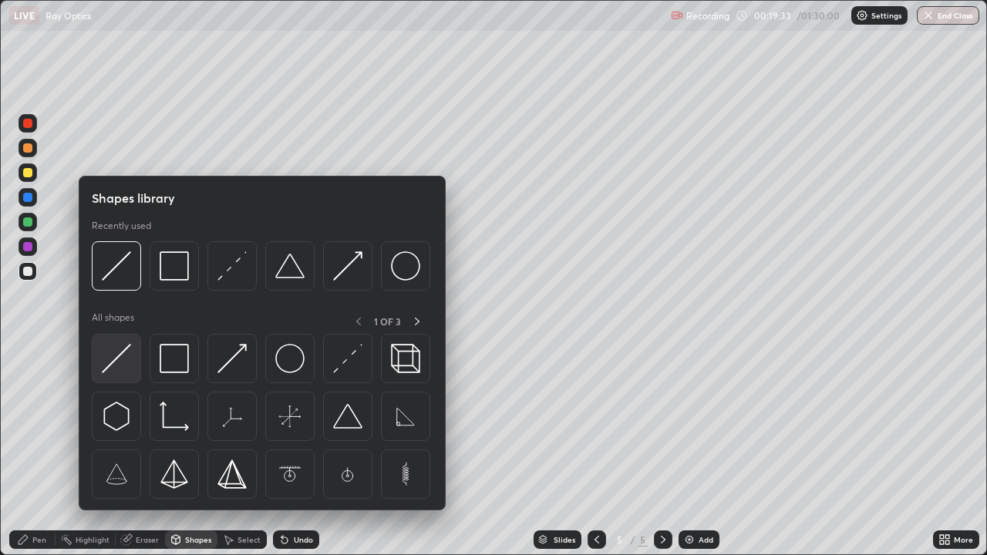
click at [123, 350] on img at bounding box center [116, 358] width 29 height 29
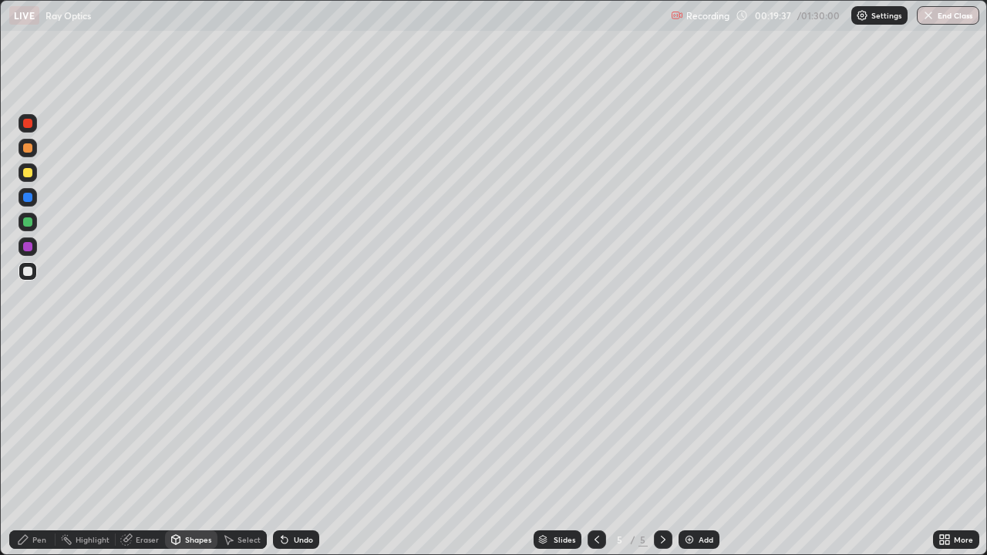
click at [199, 451] on div "Shapes" at bounding box center [198, 540] width 26 height 8
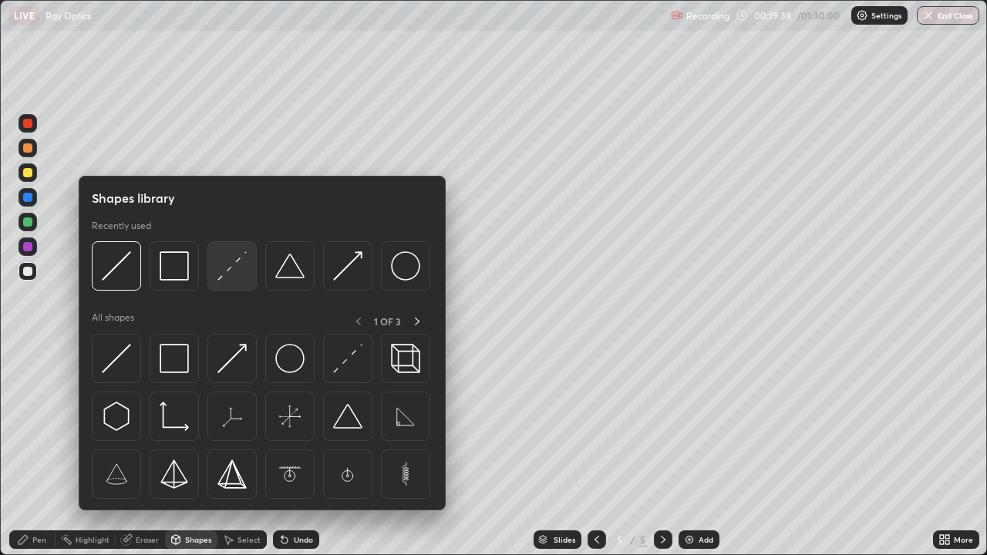
click at [239, 266] on img at bounding box center [232, 266] width 29 height 29
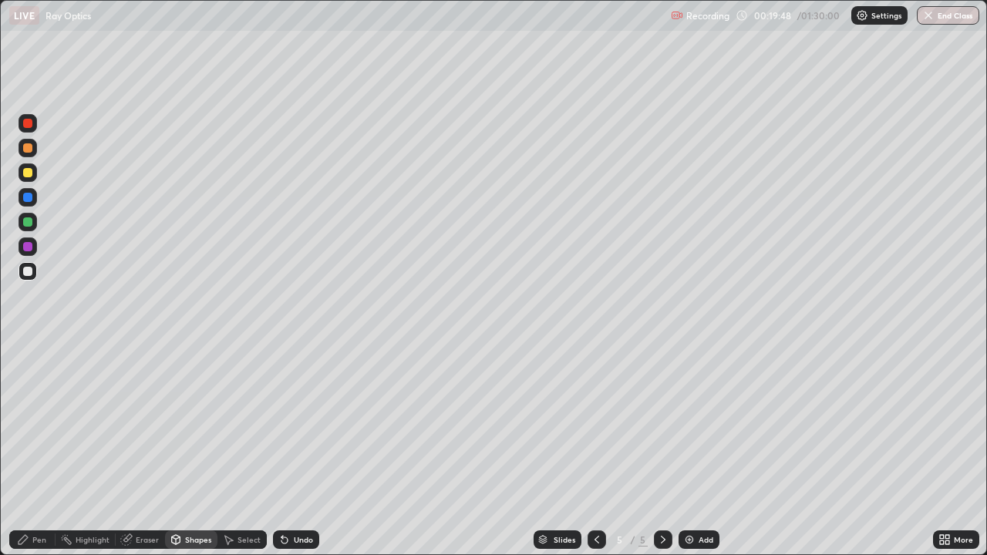
click at [45, 451] on div "Pen" at bounding box center [39, 540] width 14 height 8
click at [32, 172] on div at bounding box center [27, 172] width 9 height 9
click at [192, 451] on div "Shapes" at bounding box center [198, 540] width 26 height 8
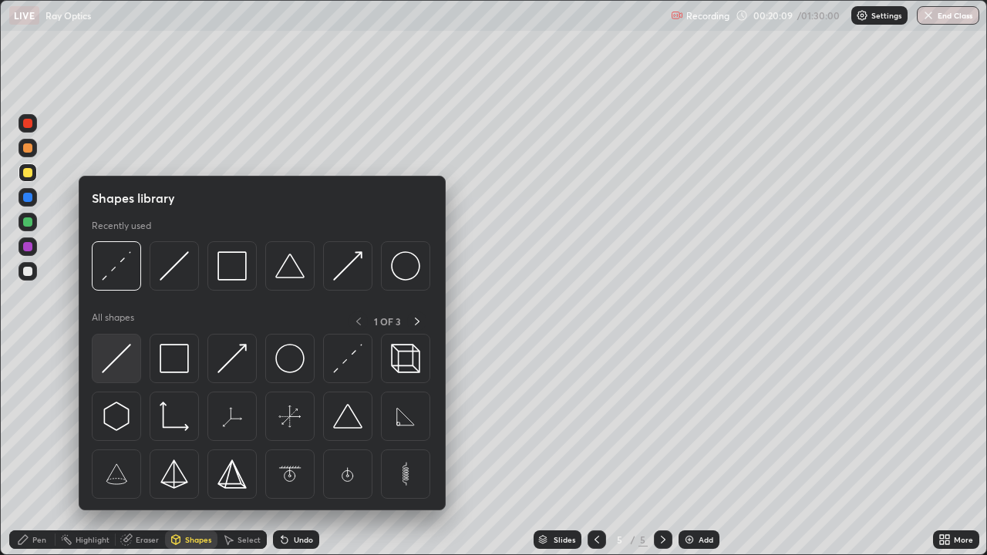
click at [123, 357] on img at bounding box center [116, 358] width 29 height 29
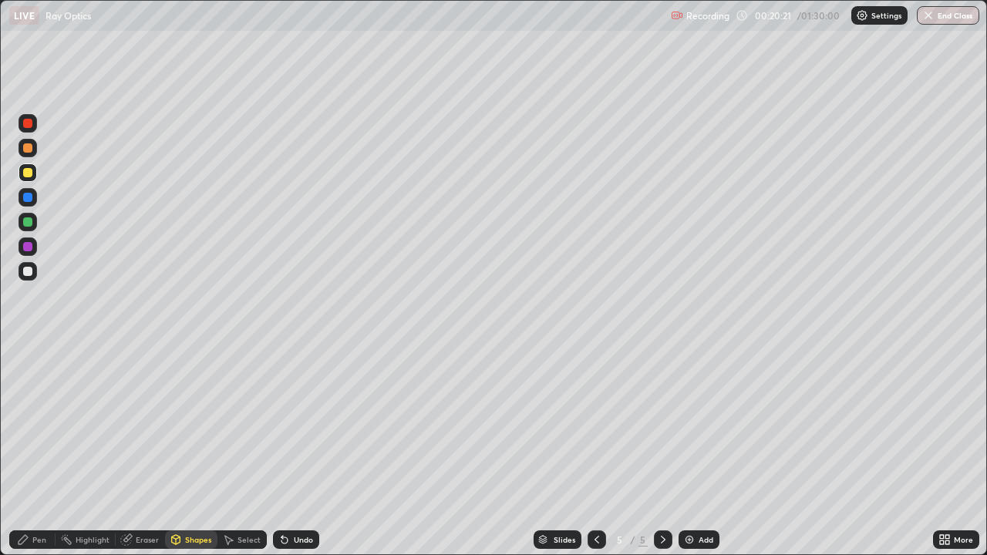
click at [149, 451] on div "Eraser" at bounding box center [147, 540] width 23 height 8
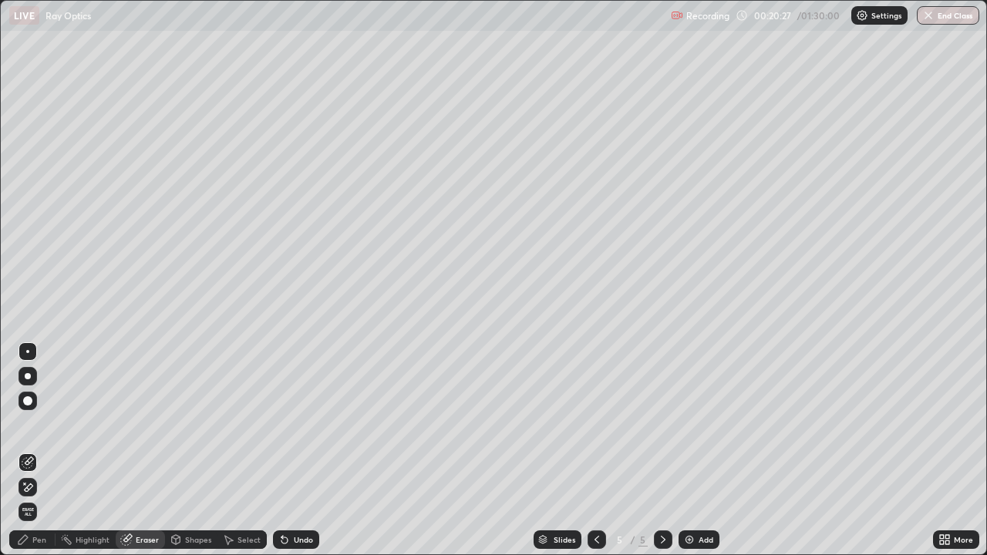
click at [41, 451] on div "Pen" at bounding box center [39, 540] width 14 height 8
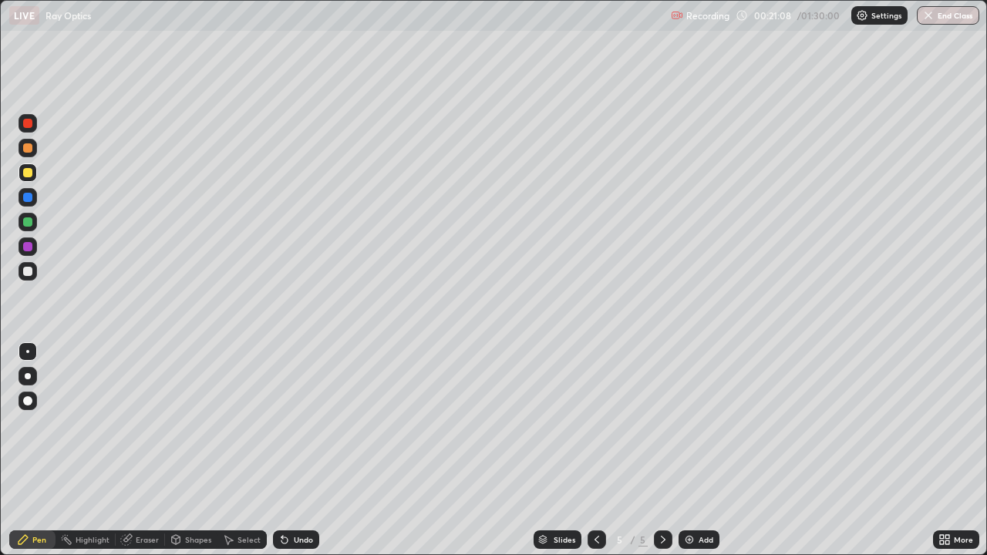
click at [28, 222] on div at bounding box center [27, 222] width 9 height 9
click at [299, 451] on div "Undo" at bounding box center [303, 540] width 19 height 8
click at [308, 451] on div "Undo" at bounding box center [296, 540] width 46 height 19
click at [198, 451] on div "Shapes" at bounding box center [198, 540] width 26 height 8
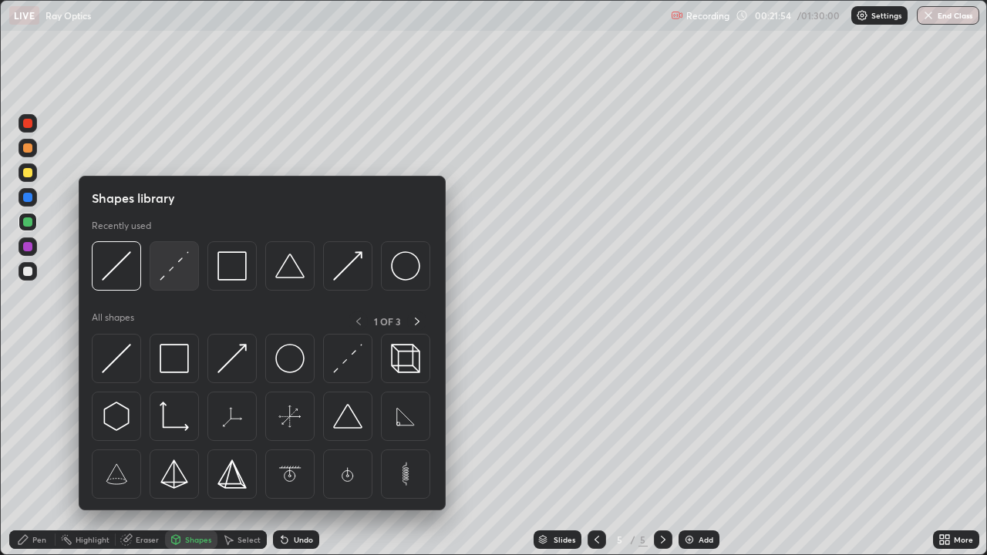
click at [174, 268] on img at bounding box center [174, 266] width 29 height 29
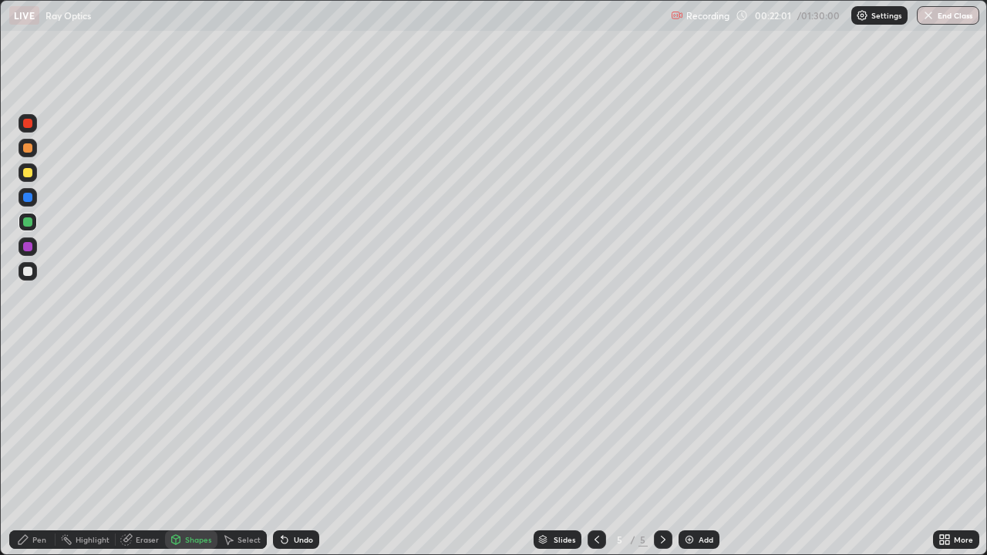
click at [197, 451] on div "Shapes" at bounding box center [198, 540] width 26 height 8
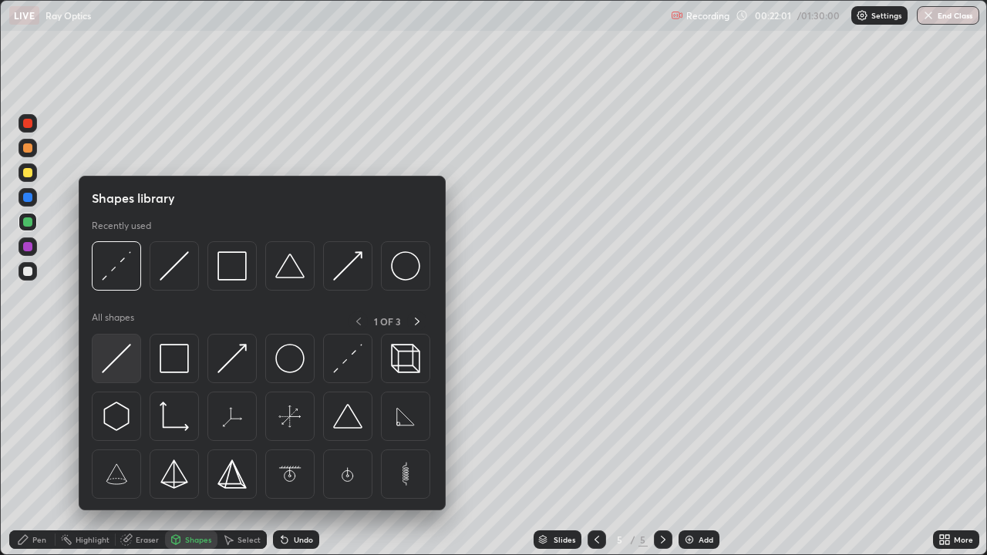
click at [121, 348] on img at bounding box center [116, 358] width 29 height 29
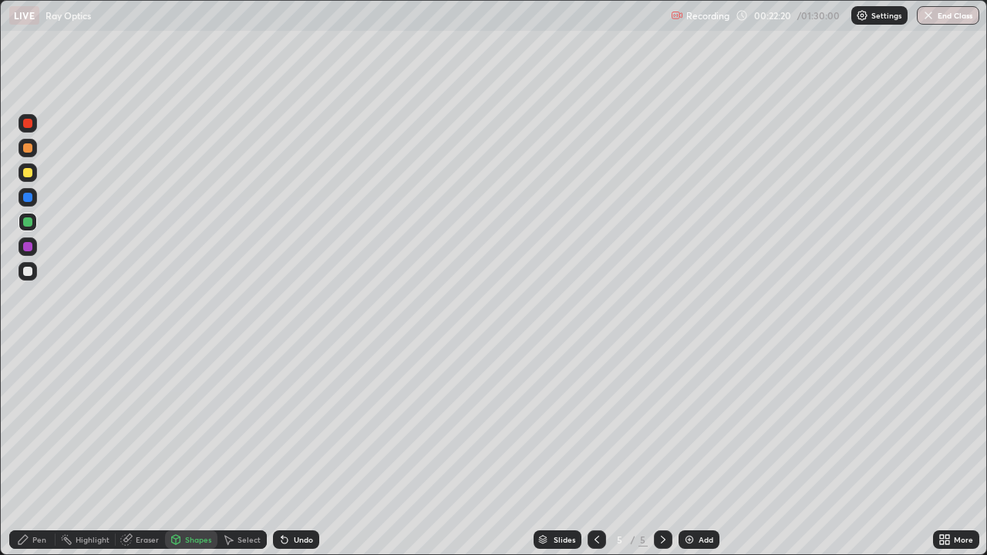
click at [38, 451] on div "Pen" at bounding box center [39, 540] width 14 height 8
click at [197, 451] on div "Shapes" at bounding box center [198, 540] width 26 height 8
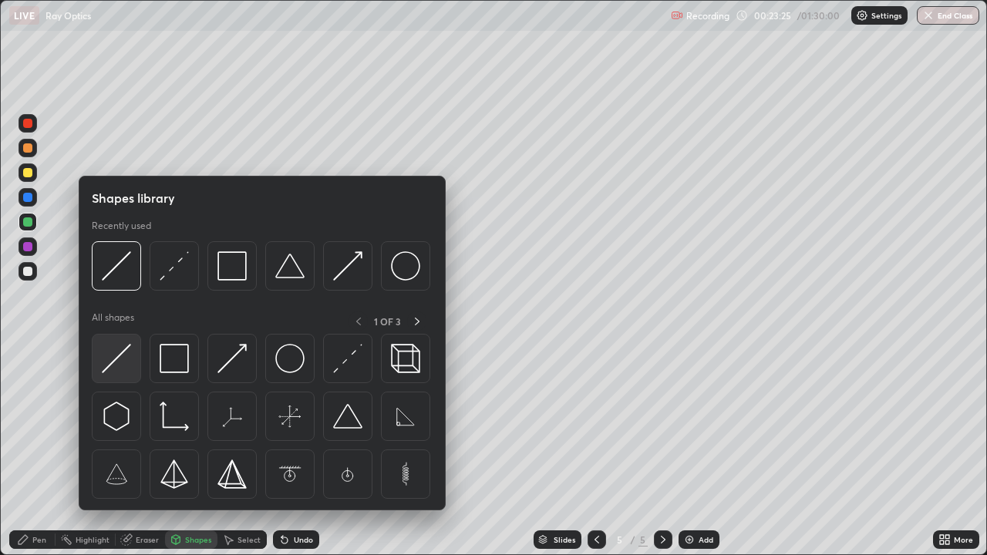
click at [127, 352] on img at bounding box center [116, 358] width 29 height 29
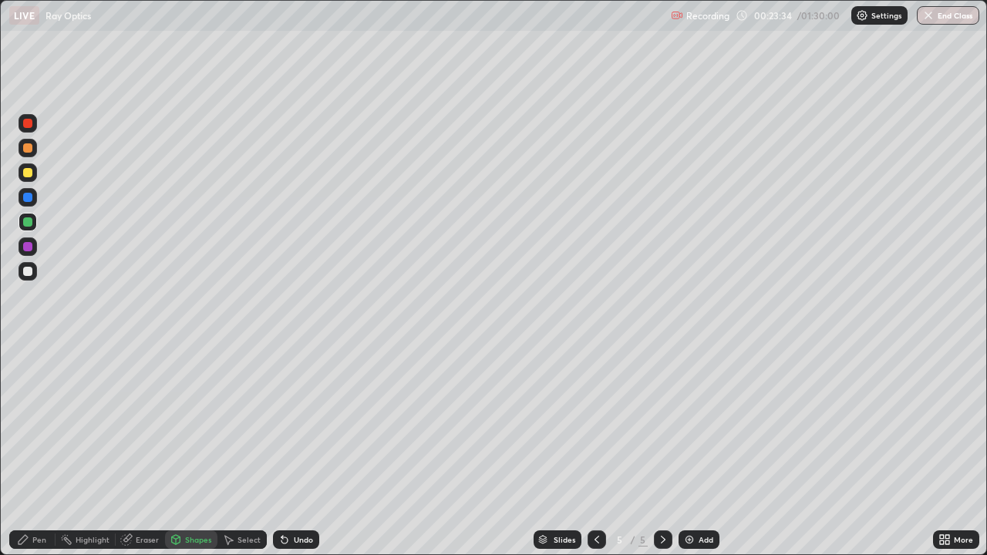
click at [47, 451] on div "Pen" at bounding box center [32, 540] width 46 height 19
click at [30, 167] on div at bounding box center [28, 173] width 19 height 19
click at [305, 451] on div "Undo" at bounding box center [303, 540] width 19 height 8
click at [31, 243] on div at bounding box center [27, 246] width 9 height 9
click at [25, 194] on div at bounding box center [27, 197] width 9 height 9
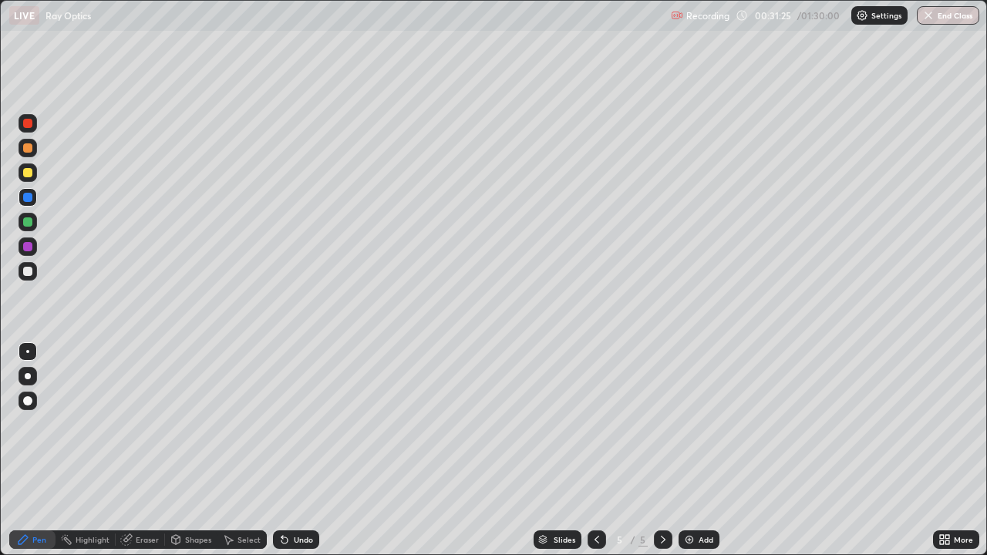
click at [31, 268] on div at bounding box center [27, 271] width 9 height 9
click at [692, 451] on img at bounding box center [690, 540] width 12 height 12
click at [191, 451] on div "Shapes" at bounding box center [198, 540] width 26 height 8
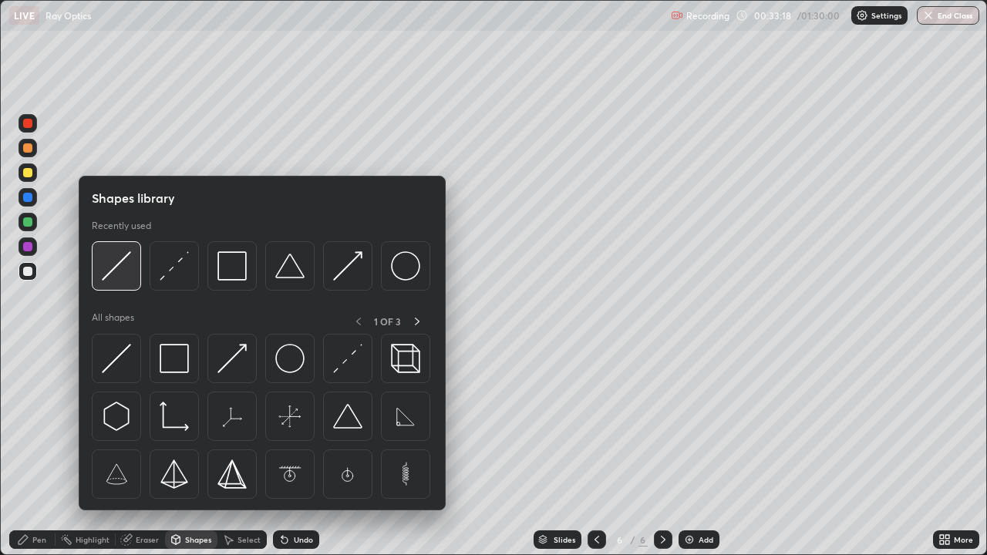
click at [126, 259] on img at bounding box center [116, 266] width 29 height 29
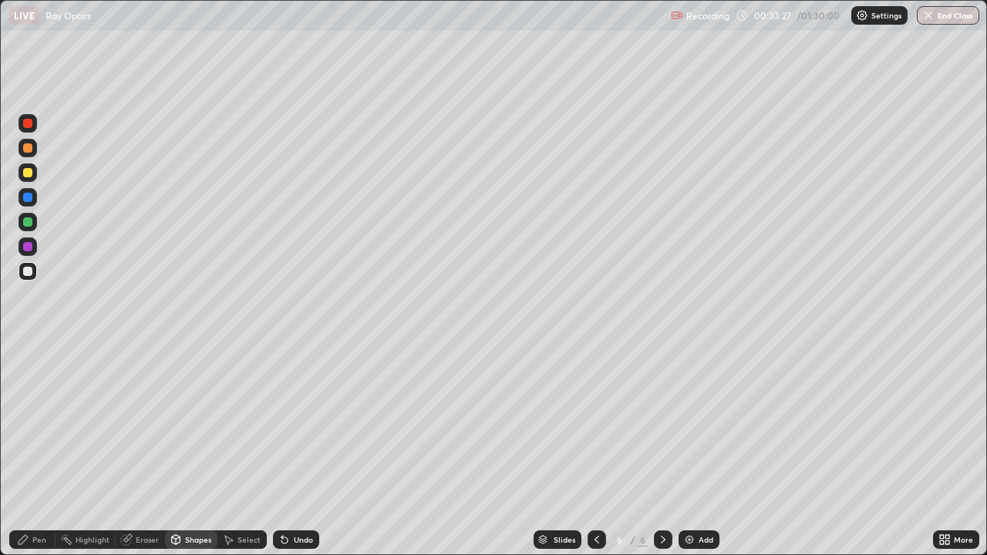
click at [41, 451] on div "Pen" at bounding box center [39, 540] width 14 height 8
click at [26, 174] on div at bounding box center [27, 172] width 9 height 9
click at [690, 451] on img at bounding box center [690, 540] width 12 height 12
click at [30, 272] on div at bounding box center [27, 271] width 9 height 9
click at [305, 451] on div "Undo" at bounding box center [303, 540] width 19 height 8
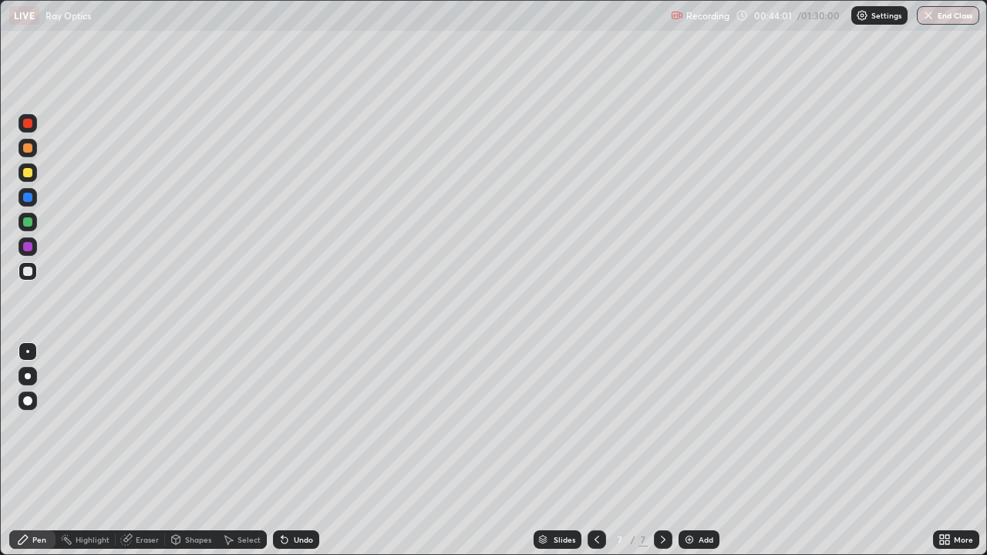
click at [295, 451] on div "Undo" at bounding box center [303, 540] width 19 height 8
click at [198, 451] on div "Shapes" at bounding box center [198, 540] width 26 height 8
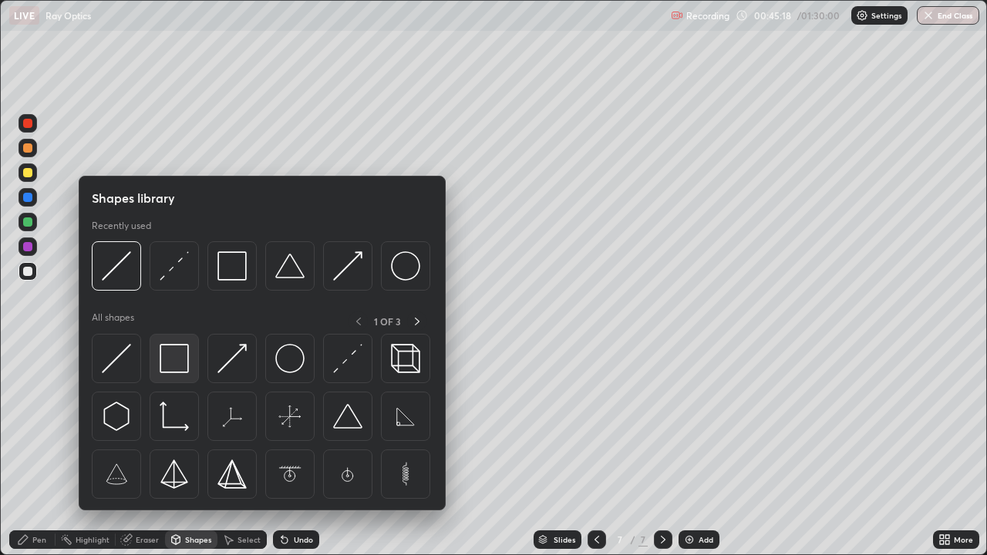
click at [167, 361] on img at bounding box center [174, 358] width 29 height 29
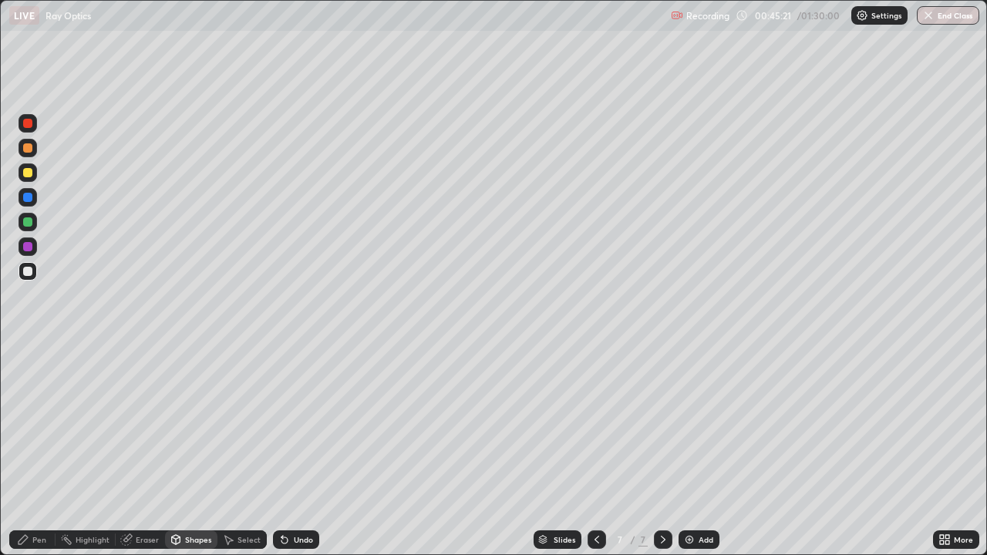
click at [198, 451] on div "Shapes" at bounding box center [198, 540] width 26 height 8
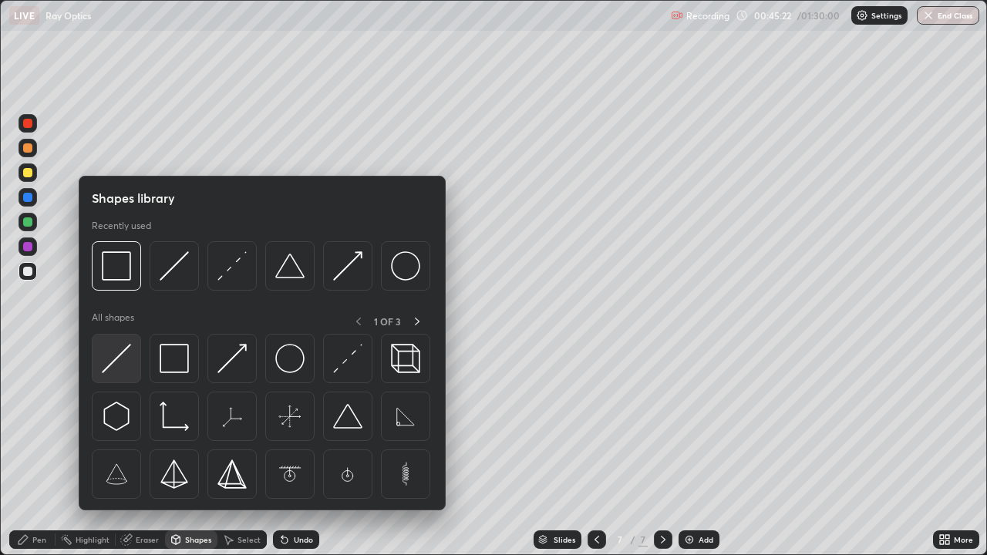
click at [120, 351] on img at bounding box center [116, 358] width 29 height 29
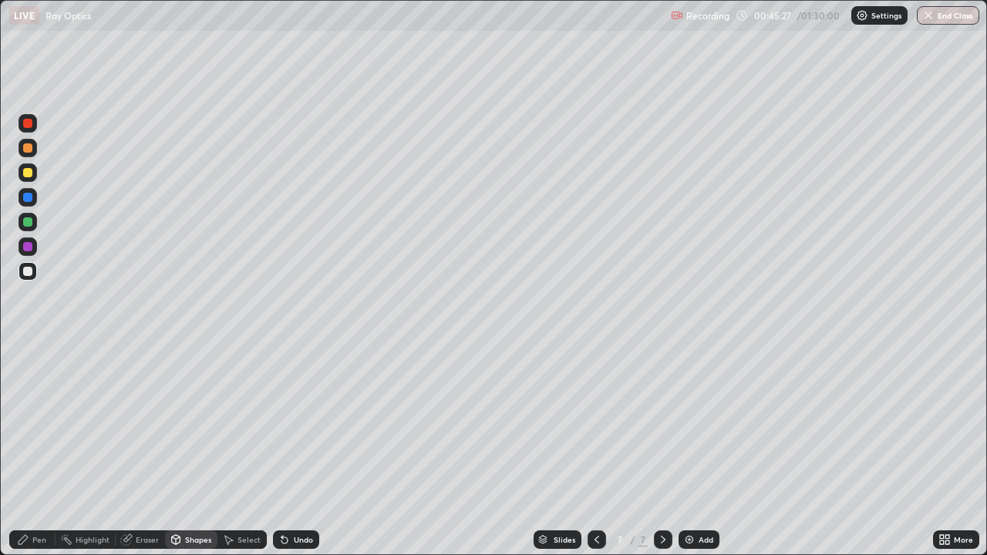
click at [150, 451] on div "Eraser" at bounding box center [147, 540] width 23 height 8
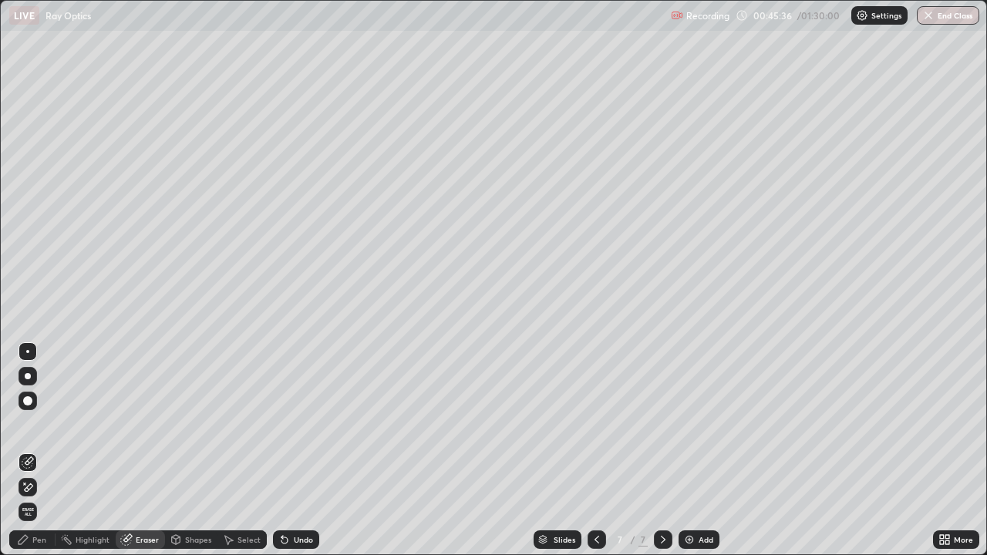
click at [44, 451] on div "Pen" at bounding box center [39, 540] width 14 height 8
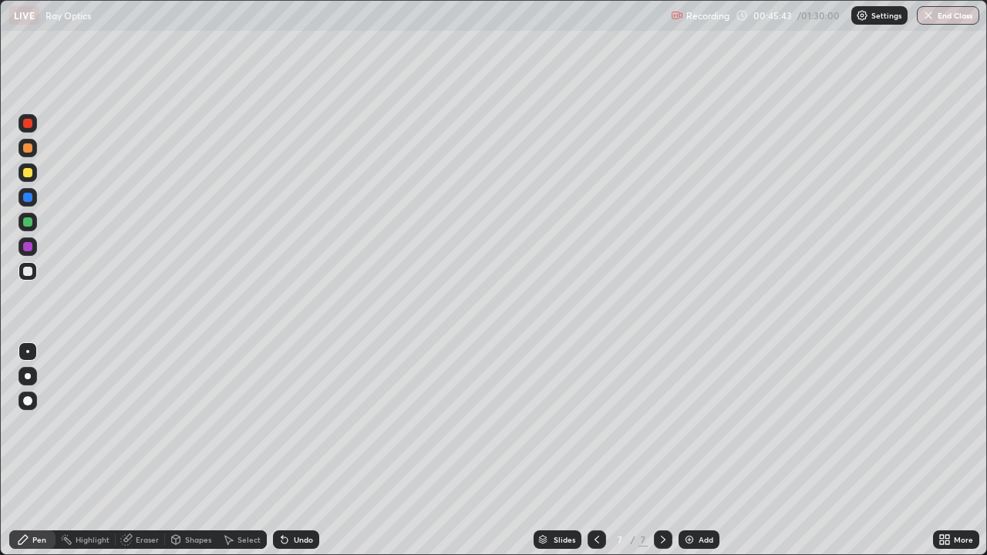
click at [205, 451] on div "Shapes" at bounding box center [198, 540] width 26 height 8
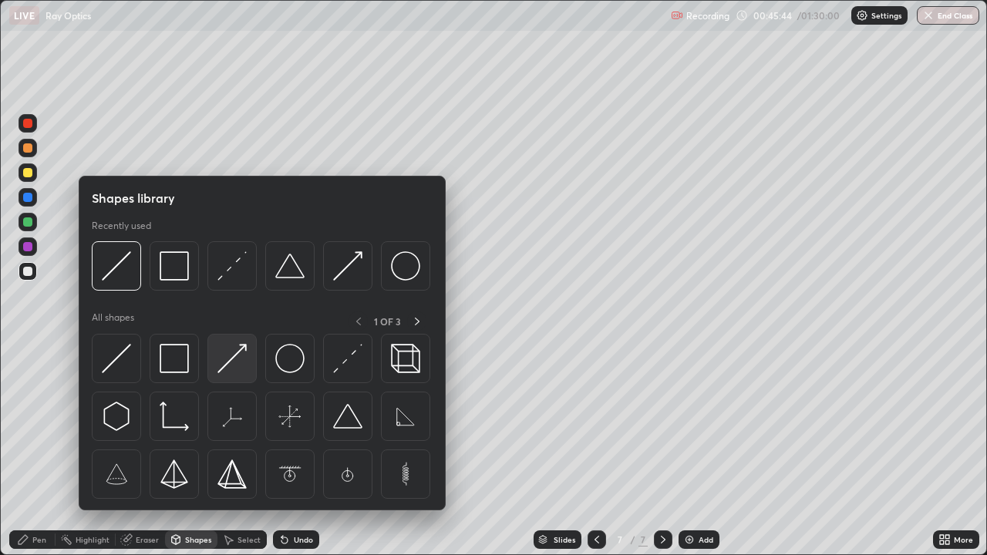
click at [231, 360] on img at bounding box center [232, 358] width 29 height 29
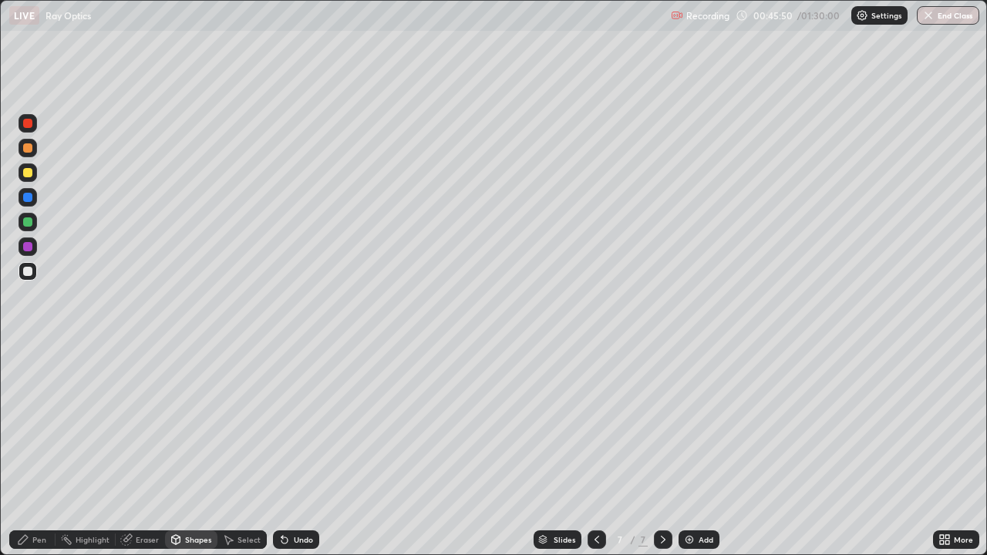
click at [201, 451] on div "Shapes" at bounding box center [198, 540] width 26 height 8
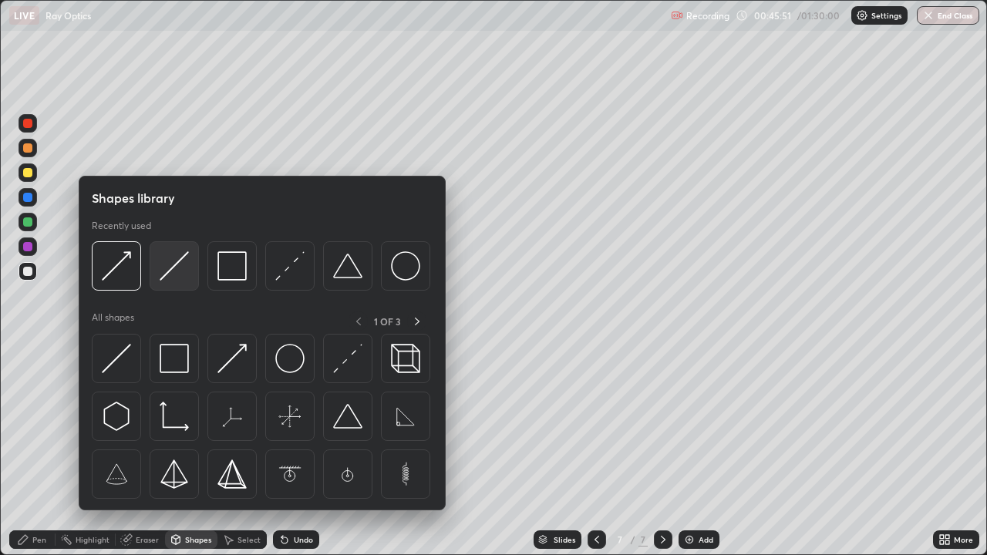
click at [170, 266] on img at bounding box center [174, 266] width 29 height 29
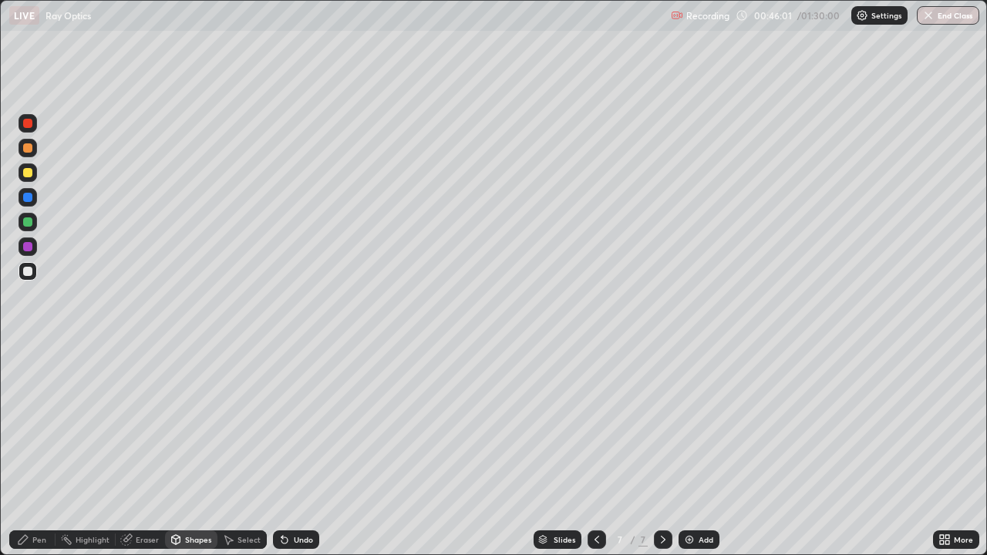
click at [41, 451] on div "Pen" at bounding box center [39, 540] width 14 height 8
click at [27, 168] on div at bounding box center [27, 172] width 9 height 9
click at [304, 451] on div "Undo" at bounding box center [303, 540] width 19 height 8
click at [252, 451] on div "Select" at bounding box center [249, 540] width 23 height 8
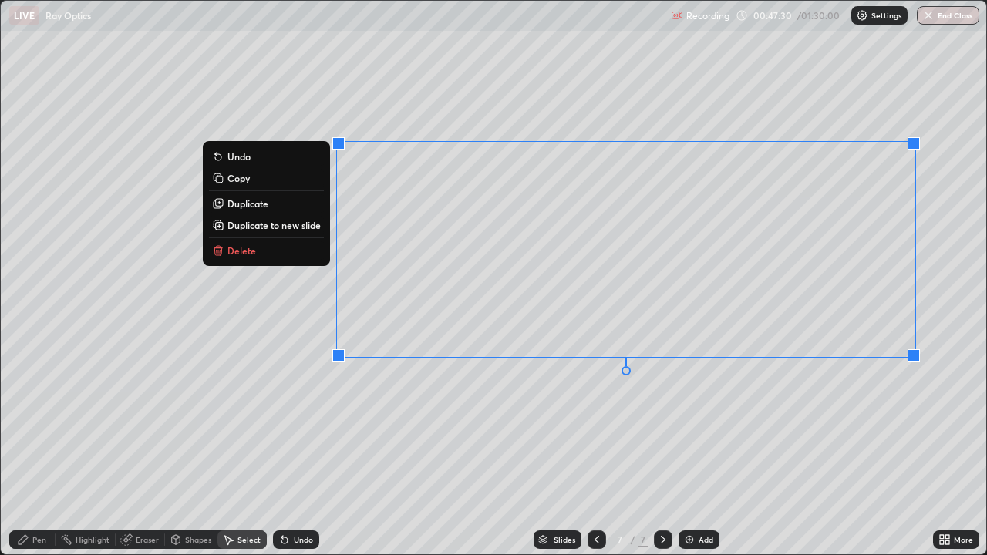
click at [852, 417] on div "0 ° Undo Copy Duplicate Duplicate to new slide Delete" at bounding box center [494, 278] width 986 height 554
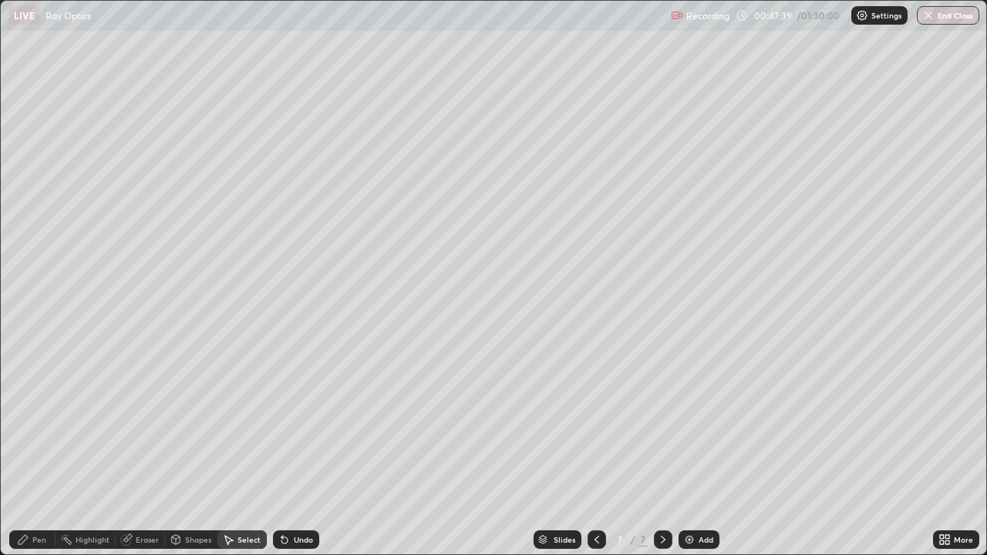
click at [42, 451] on div "Pen" at bounding box center [32, 540] width 46 height 19
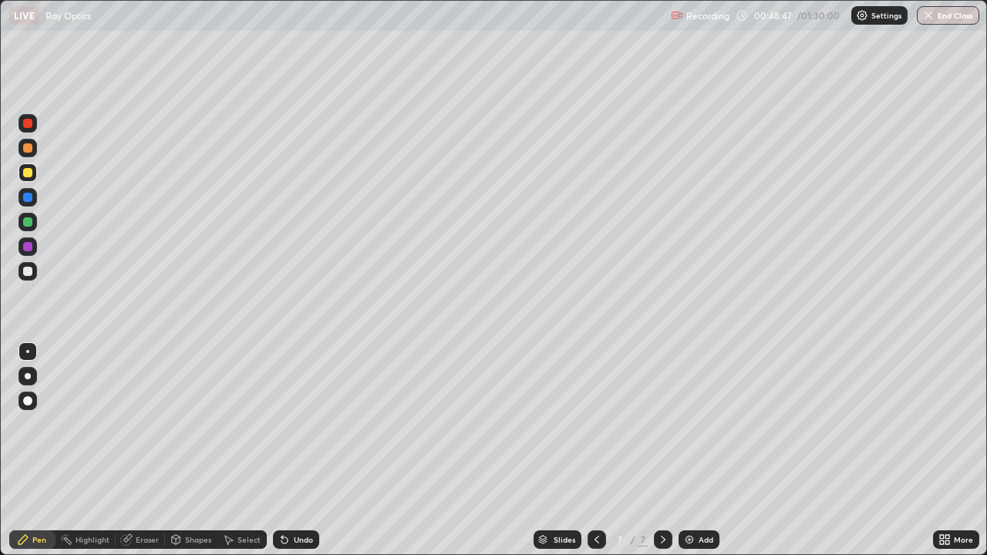
click at [307, 451] on div "Undo" at bounding box center [303, 540] width 19 height 8
click at [685, 451] on img at bounding box center [690, 540] width 12 height 12
click at [26, 269] on div at bounding box center [27, 271] width 9 height 9
click at [198, 451] on div "Shapes" at bounding box center [198, 540] width 26 height 8
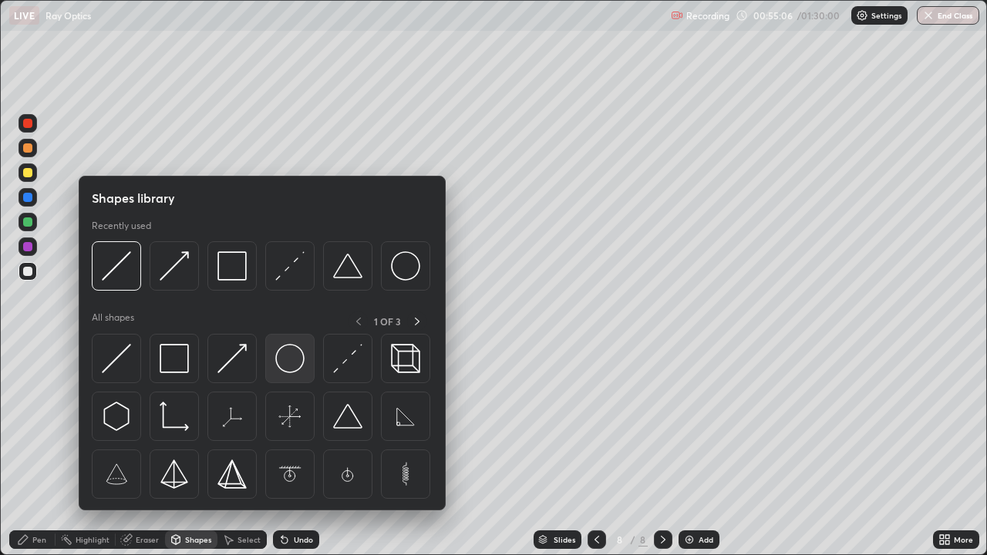
click at [287, 358] on img at bounding box center [289, 358] width 29 height 29
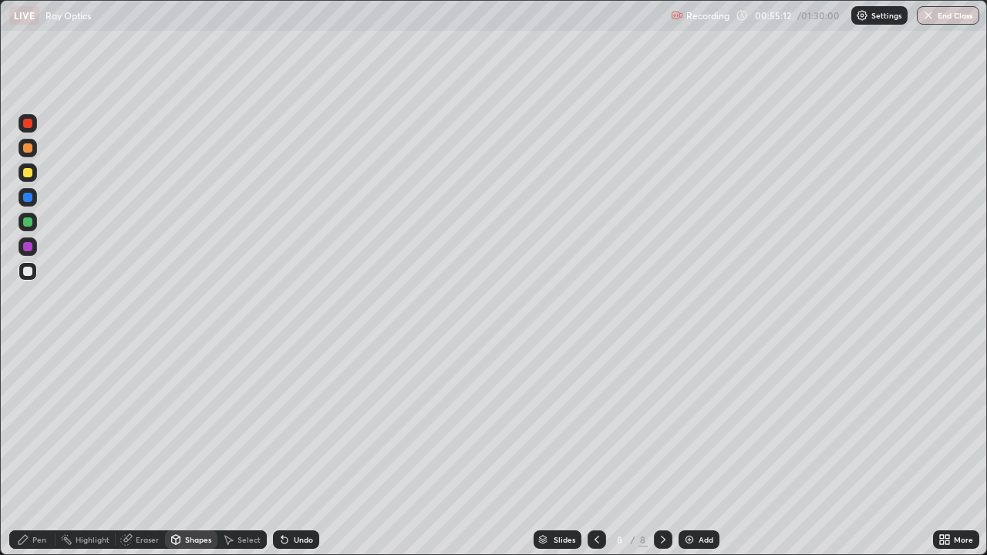
click at [200, 451] on div "Shapes" at bounding box center [198, 540] width 26 height 8
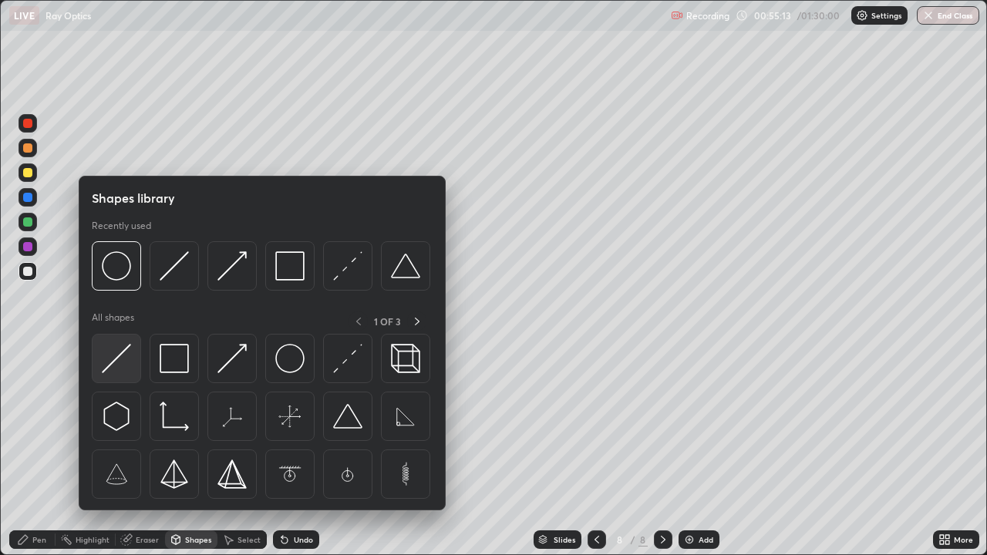
click at [122, 352] on img at bounding box center [116, 358] width 29 height 29
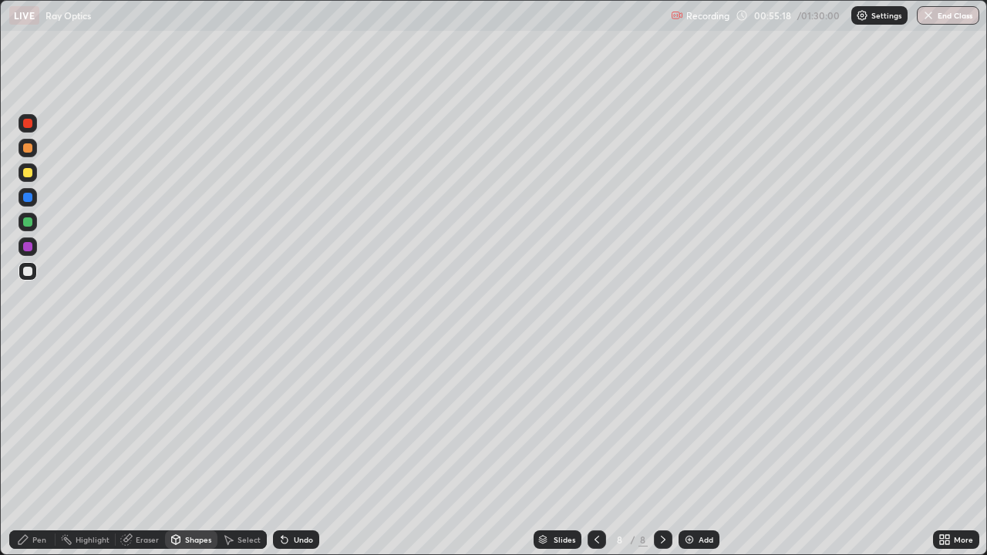
click at [29, 176] on div at bounding box center [27, 172] width 9 height 9
click at [43, 451] on div "Pen" at bounding box center [39, 540] width 14 height 8
click at [141, 451] on div "Eraser" at bounding box center [147, 540] width 23 height 8
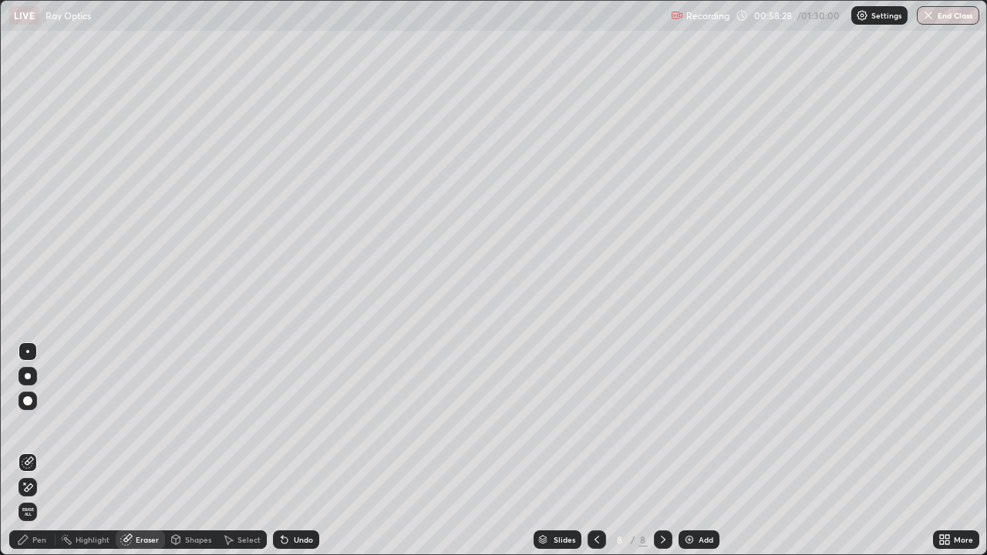
click at [43, 451] on div "Pen" at bounding box center [32, 540] width 46 height 19
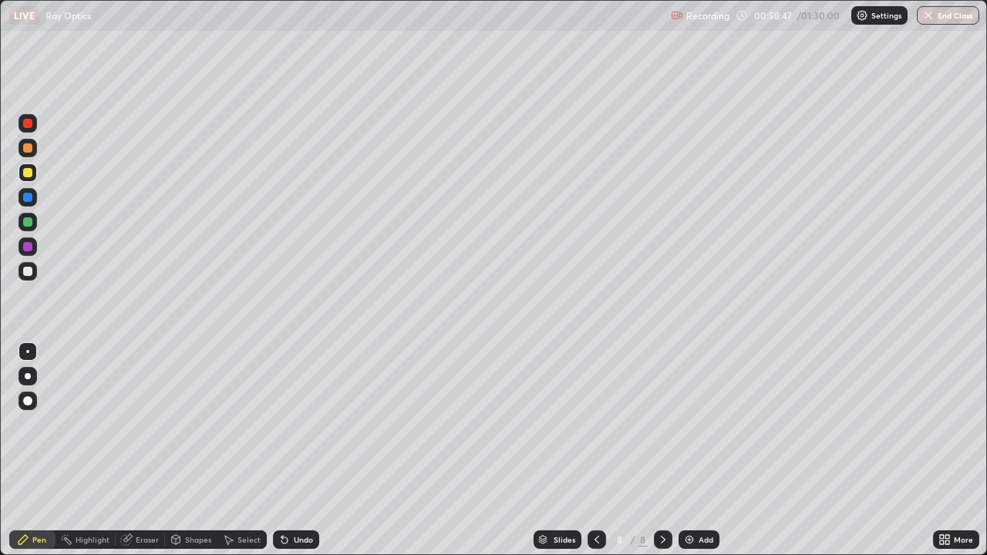
click at [25, 275] on div at bounding box center [27, 271] width 9 height 9
click at [199, 451] on div "Shapes" at bounding box center [198, 540] width 26 height 8
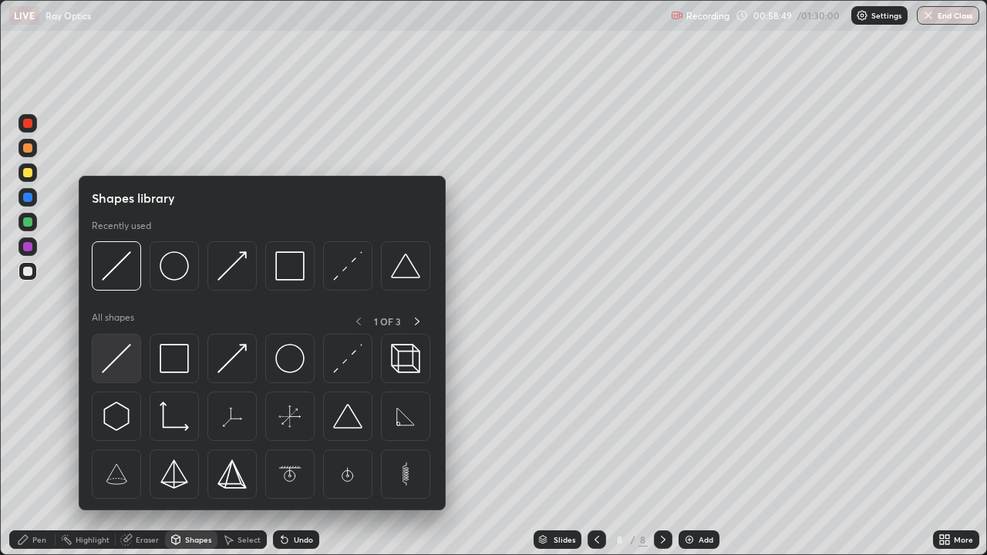
click at [122, 352] on img at bounding box center [116, 358] width 29 height 29
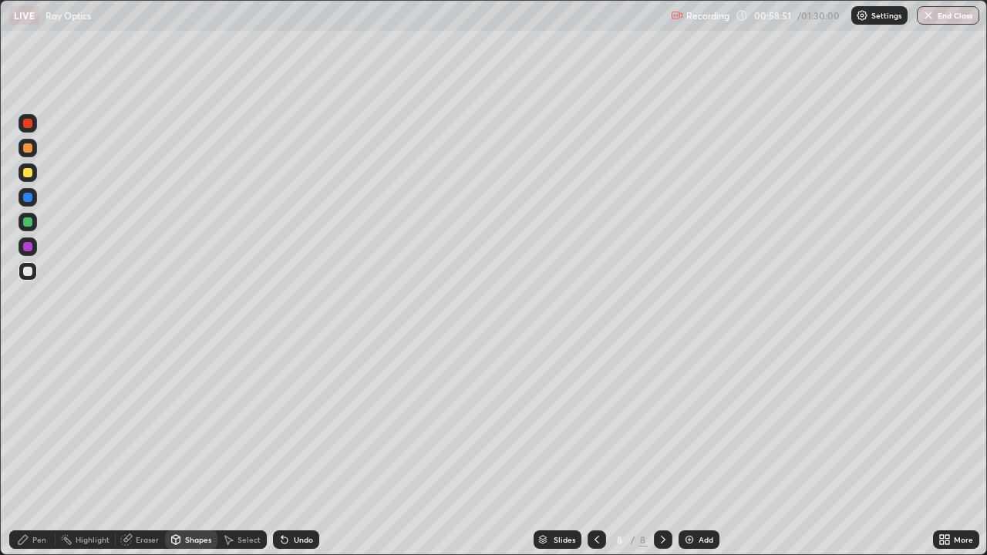
click at [202, 451] on div "Shapes" at bounding box center [198, 540] width 26 height 8
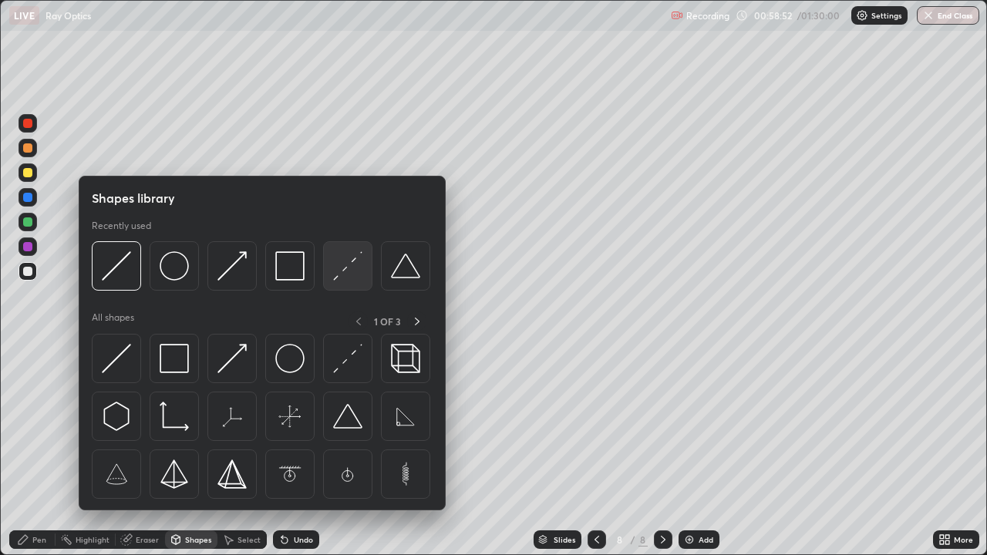
click at [343, 268] on img at bounding box center [347, 266] width 29 height 29
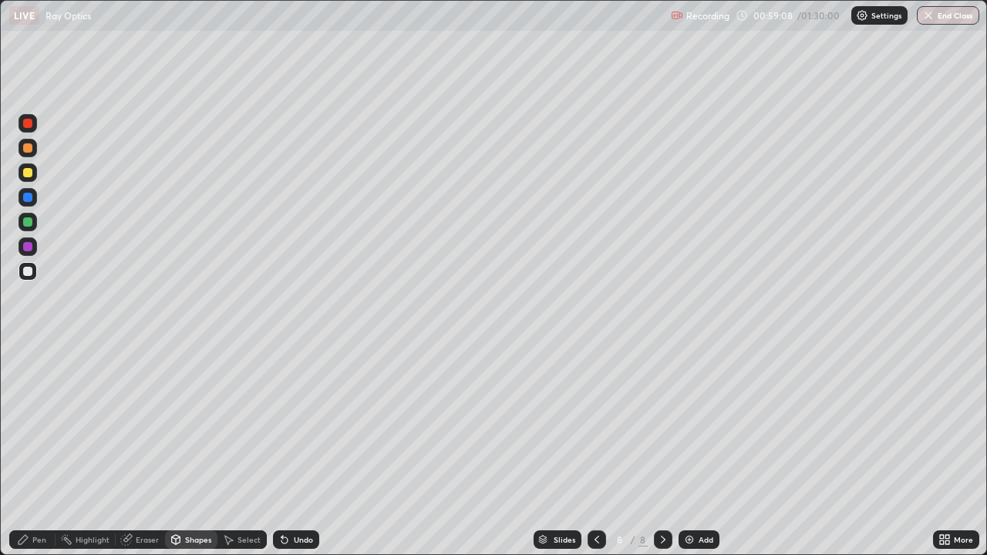
click at [27, 177] on div at bounding box center [28, 173] width 19 height 19
click at [189, 451] on div "Shapes" at bounding box center [198, 540] width 26 height 8
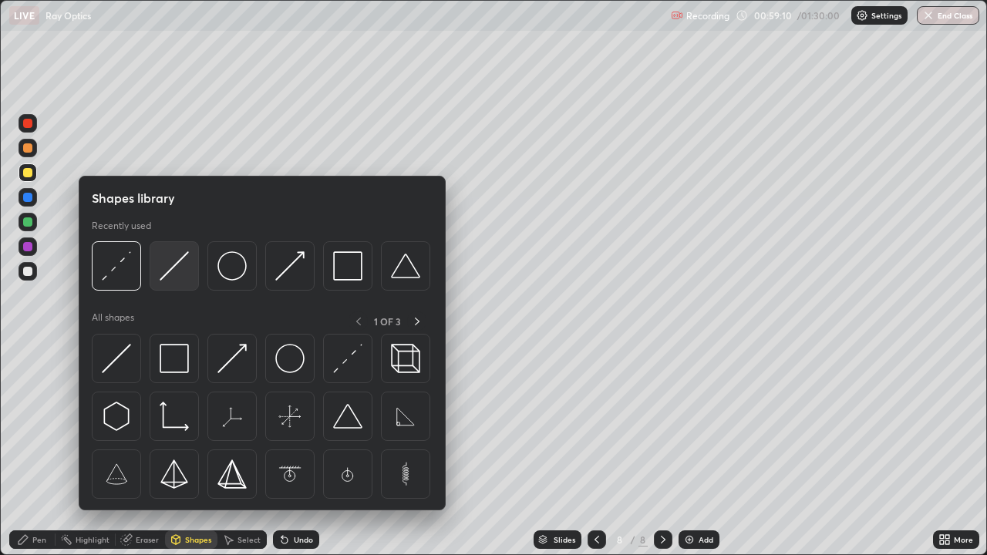
click at [174, 265] on img at bounding box center [174, 266] width 29 height 29
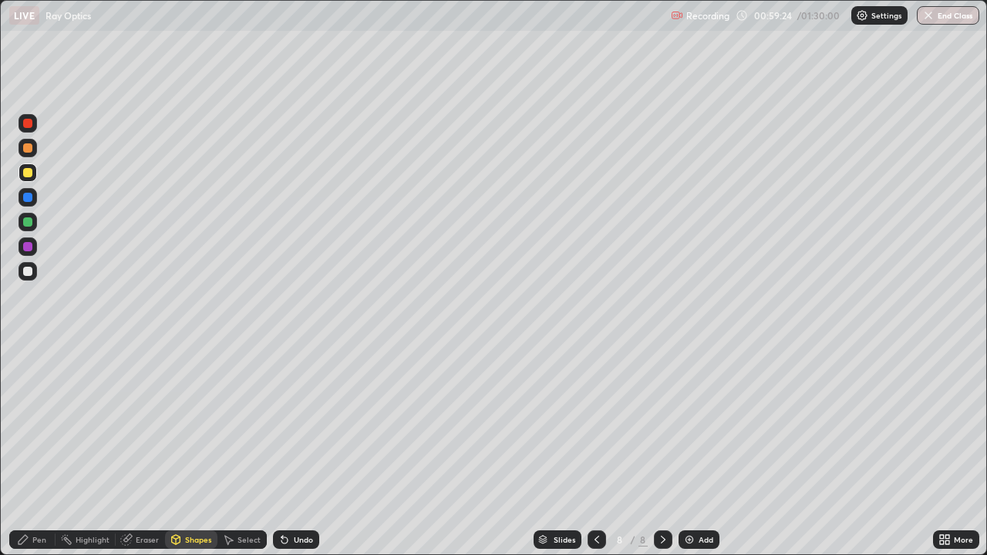
click at [196, 451] on div "Shapes" at bounding box center [198, 540] width 26 height 8
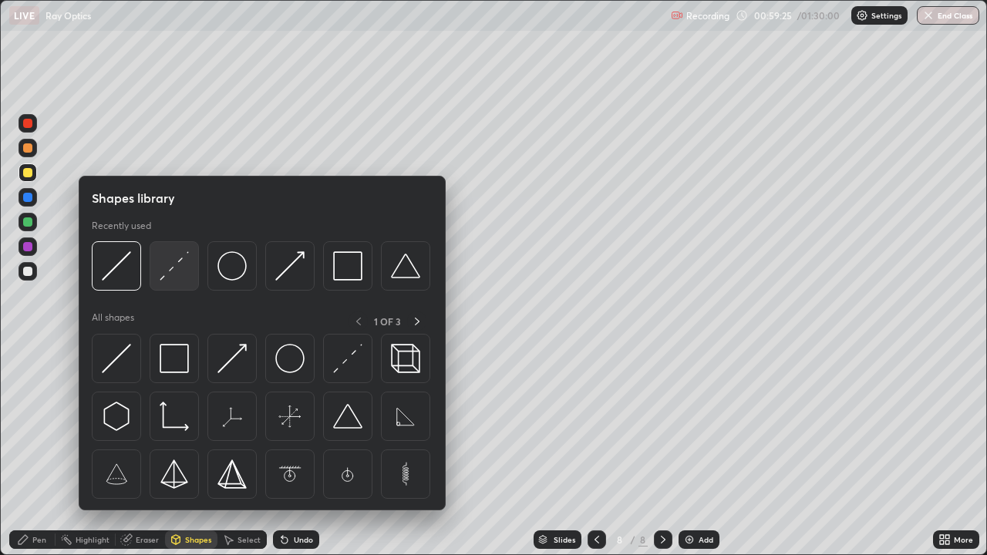
click at [182, 267] on img at bounding box center [174, 266] width 29 height 29
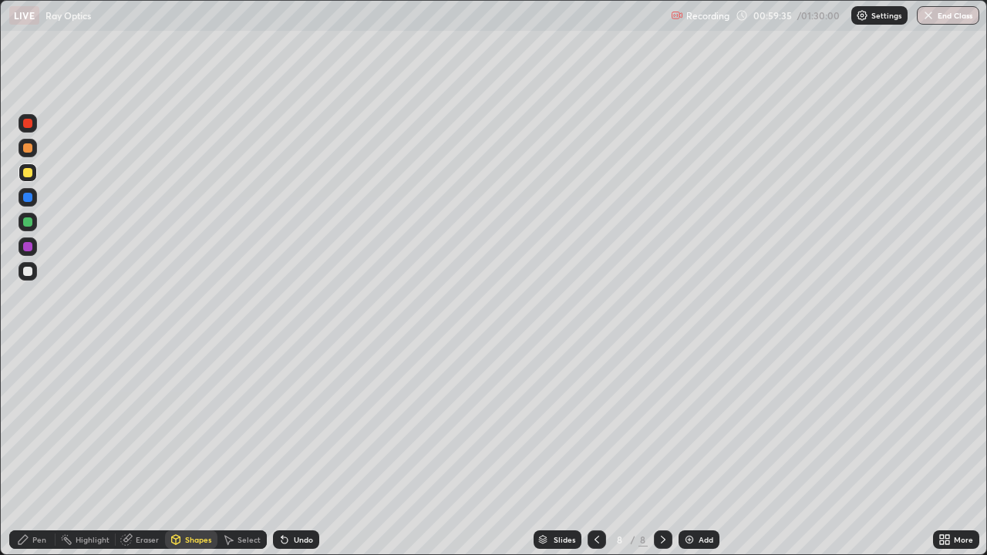
click at [148, 451] on div "Eraser" at bounding box center [147, 540] width 23 height 8
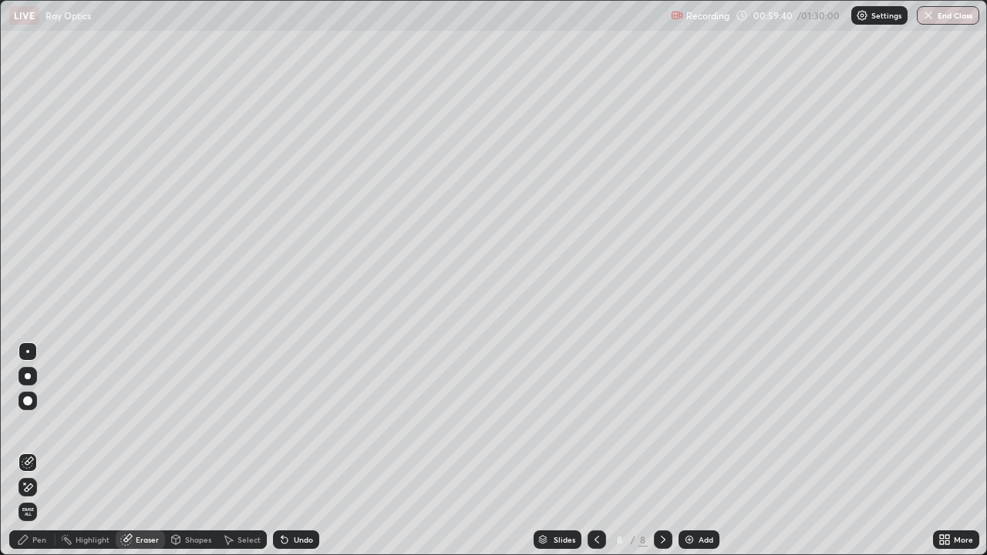
click at [200, 451] on div "Shapes" at bounding box center [198, 540] width 26 height 8
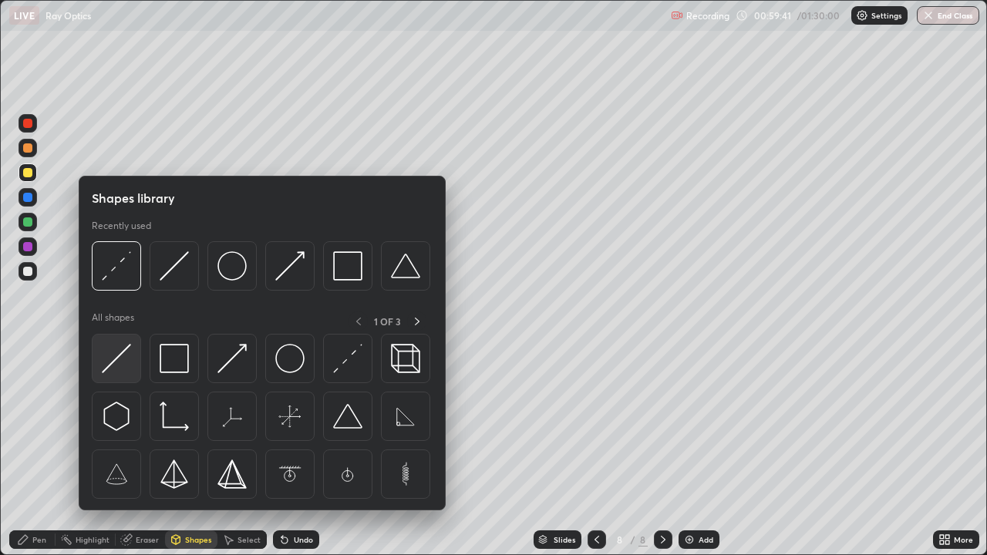
click at [120, 356] on img at bounding box center [116, 358] width 29 height 29
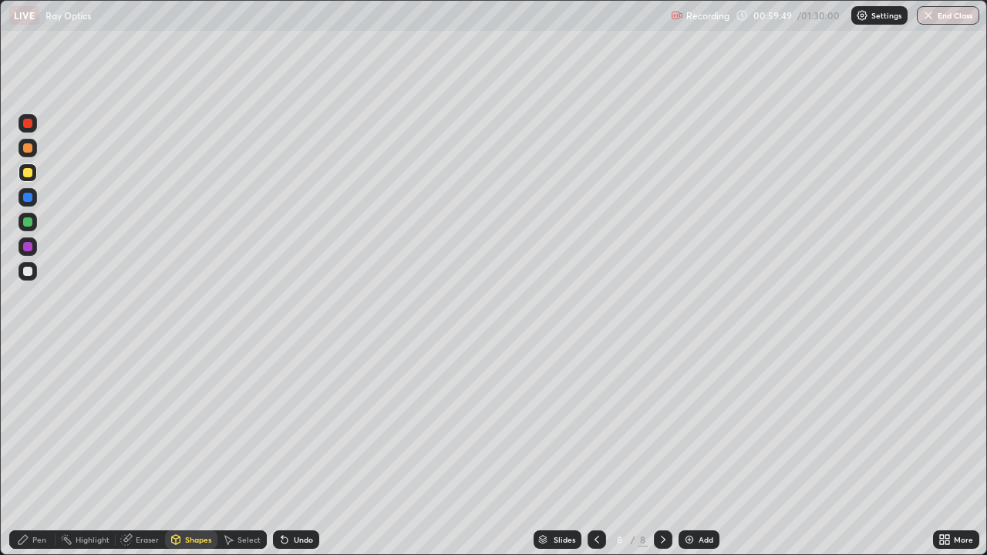
click at [141, 451] on div "Eraser" at bounding box center [147, 540] width 23 height 8
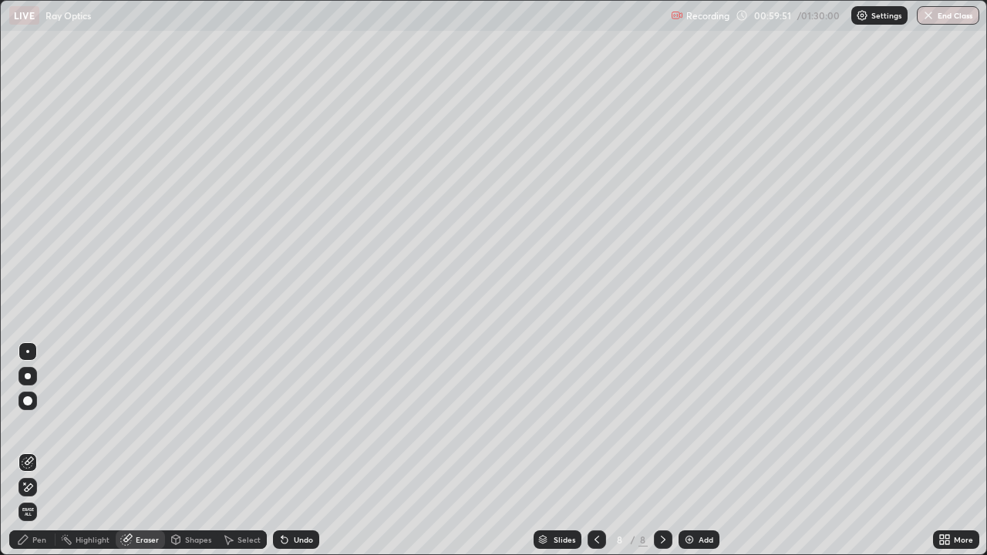
click at [42, 451] on div "Pen" at bounding box center [39, 540] width 14 height 8
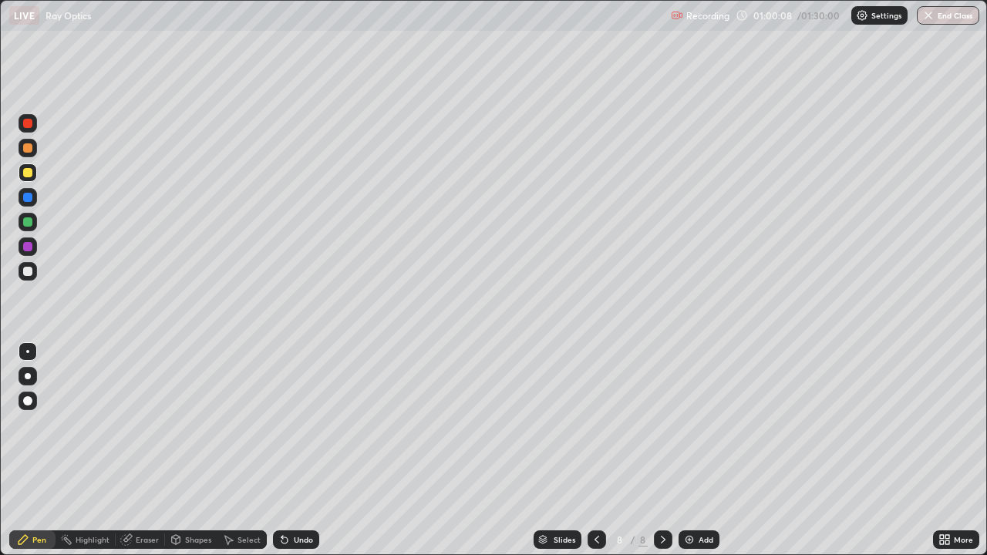
click at [201, 451] on div "Shapes" at bounding box center [198, 540] width 26 height 8
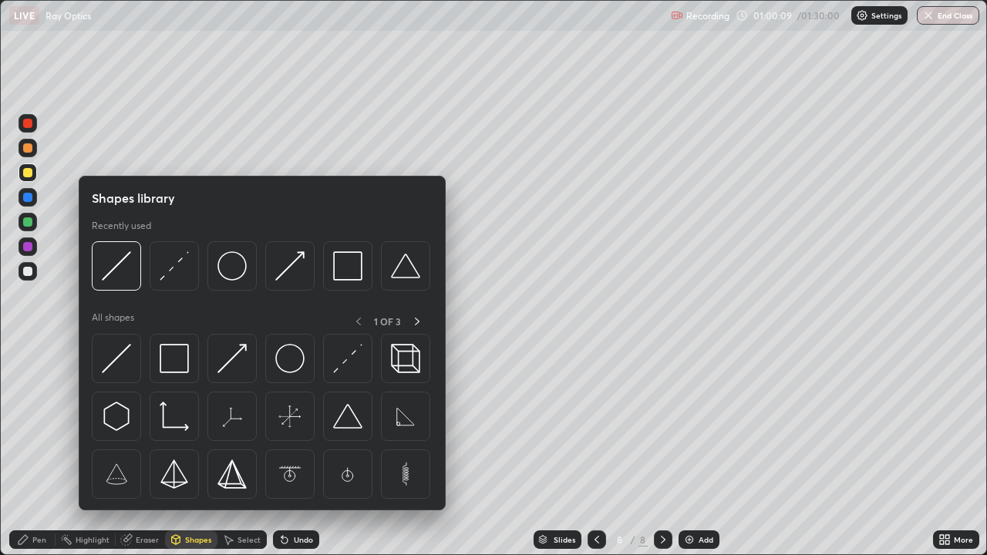
click at [31, 271] on div at bounding box center [27, 271] width 9 height 9
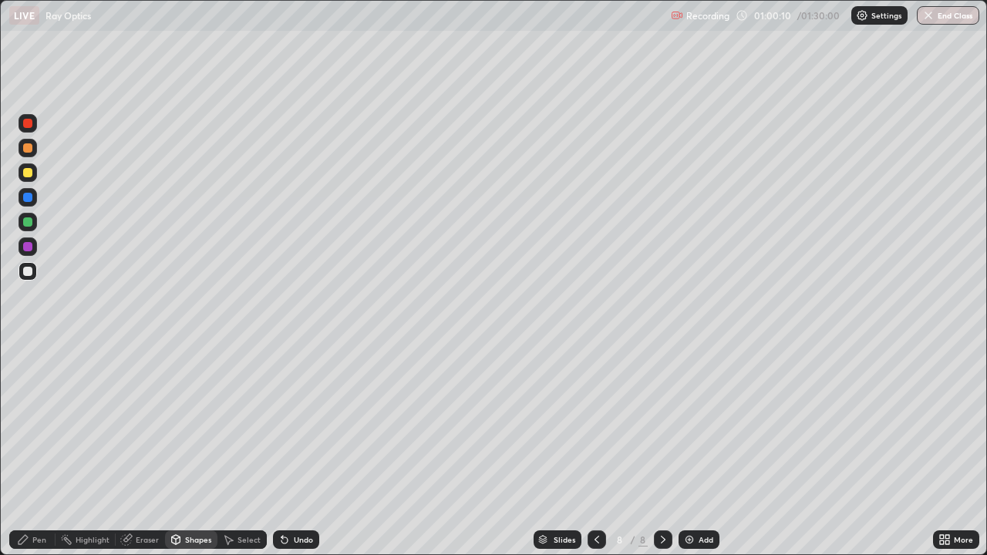
click at [190, 451] on div "Shapes" at bounding box center [198, 540] width 26 height 8
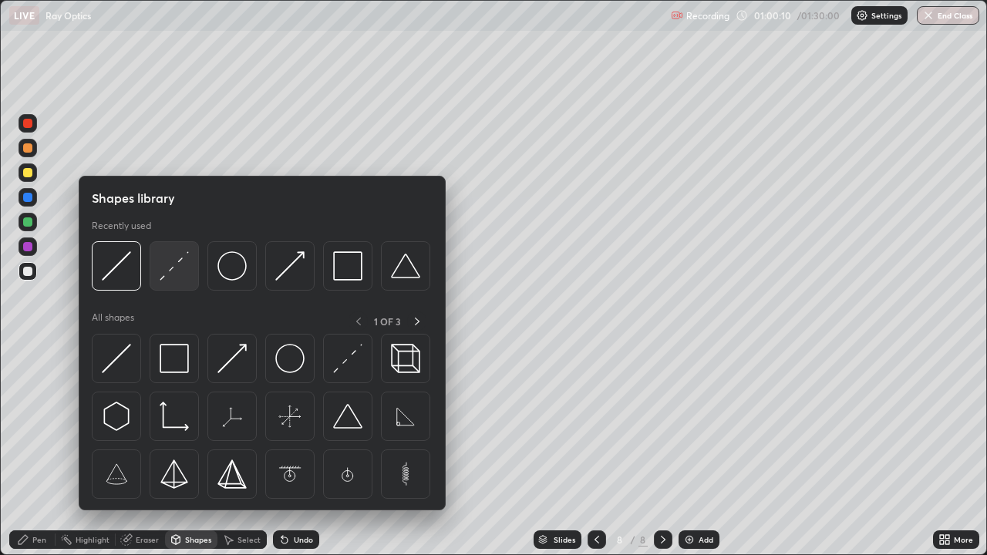
click at [174, 268] on img at bounding box center [174, 266] width 29 height 29
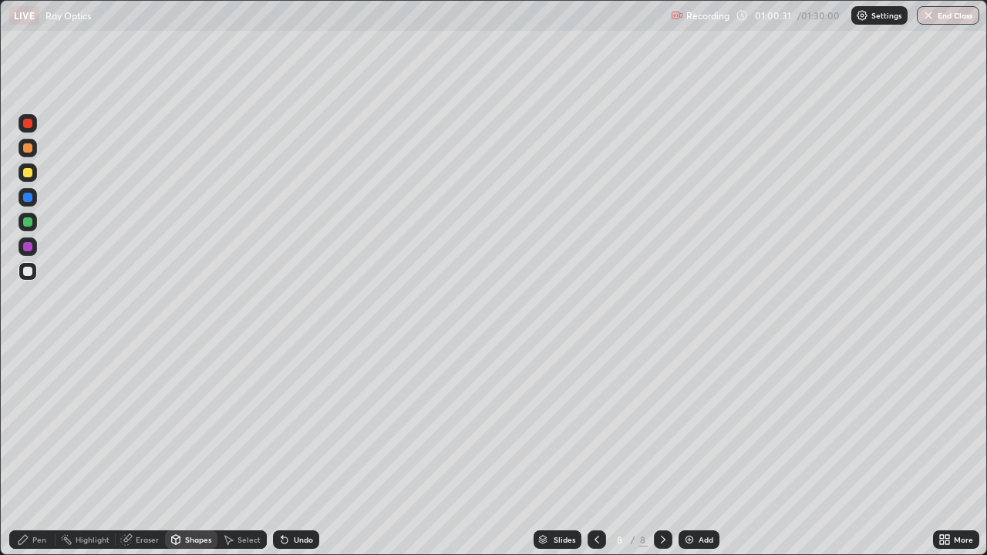
click at [296, 451] on div "Undo" at bounding box center [303, 540] width 19 height 8
click at [148, 451] on div "Eraser" at bounding box center [147, 540] width 23 height 8
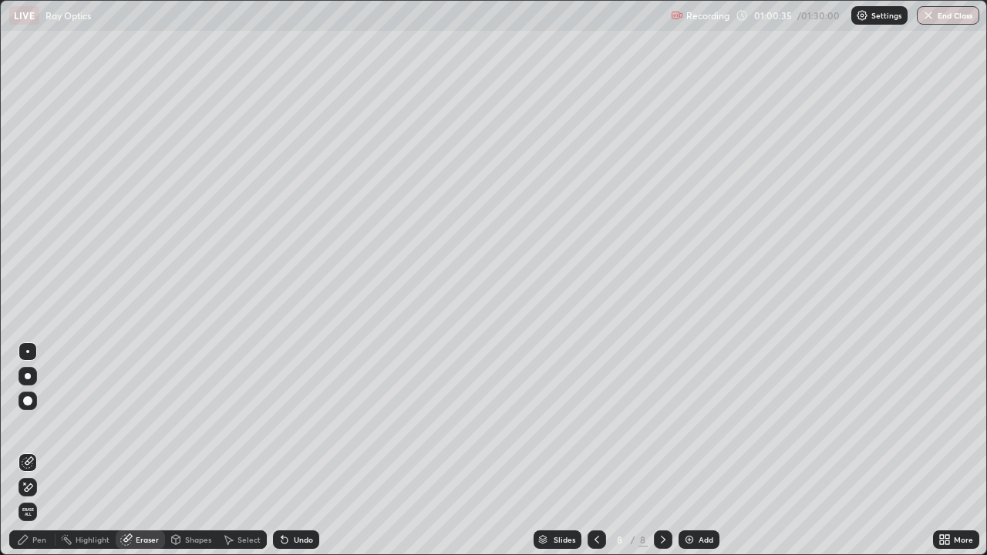
click at [38, 451] on div "Pen" at bounding box center [39, 540] width 14 height 8
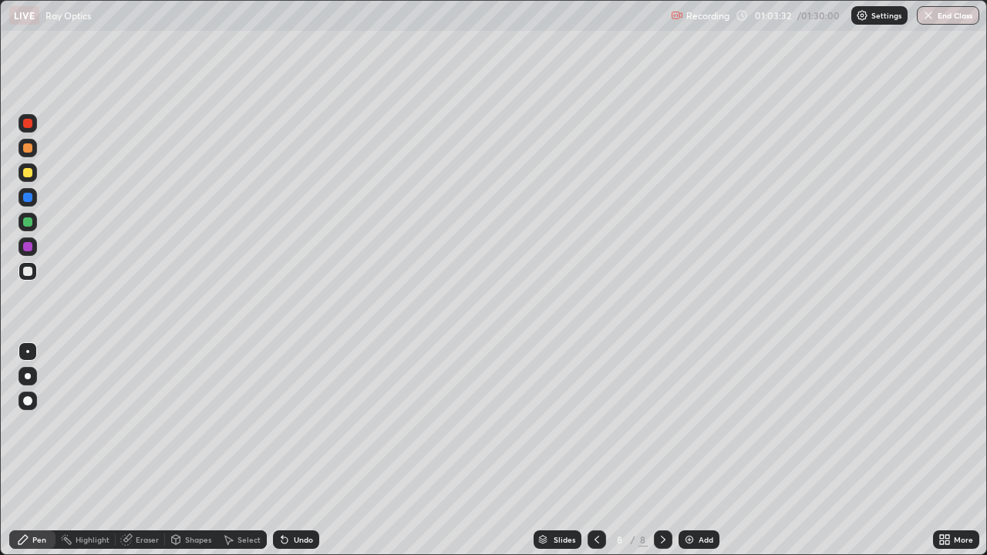
click at [32, 221] on div at bounding box center [27, 222] width 9 height 9
click at [298, 451] on div "Undo" at bounding box center [303, 540] width 19 height 8
click at [197, 451] on div "Shapes" at bounding box center [198, 540] width 26 height 8
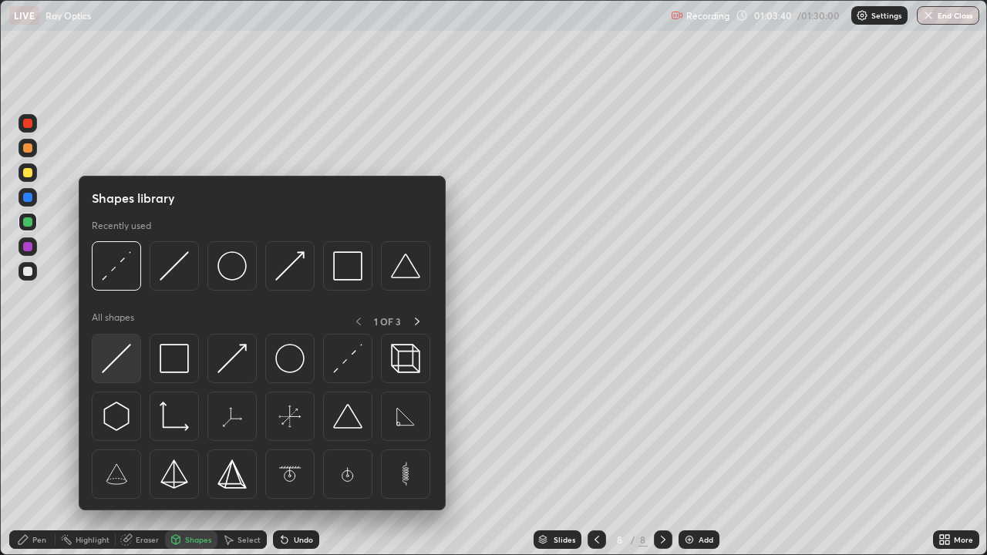
click at [126, 346] on img at bounding box center [116, 358] width 29 height 29
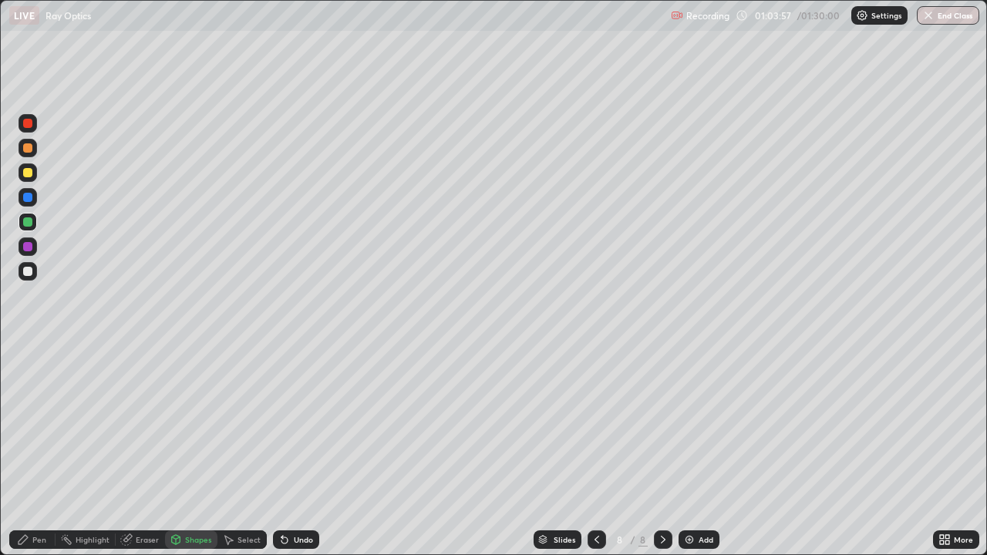
click at [141, 451] on div "Eraser" at bounding box center [147, 540] width 23 height 8
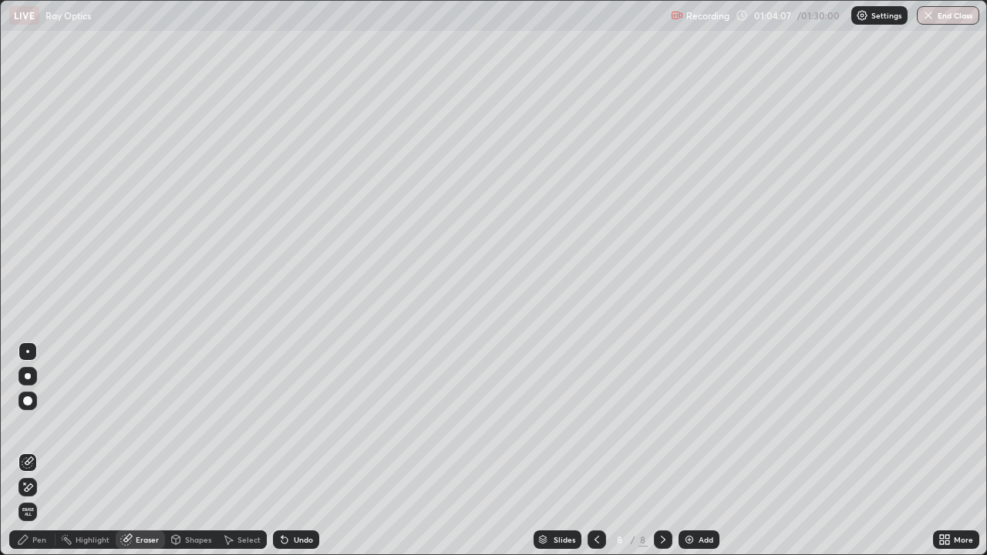
click at [40, 451] on div "Pen" at bounding box center [39, 540] width 14 height 8
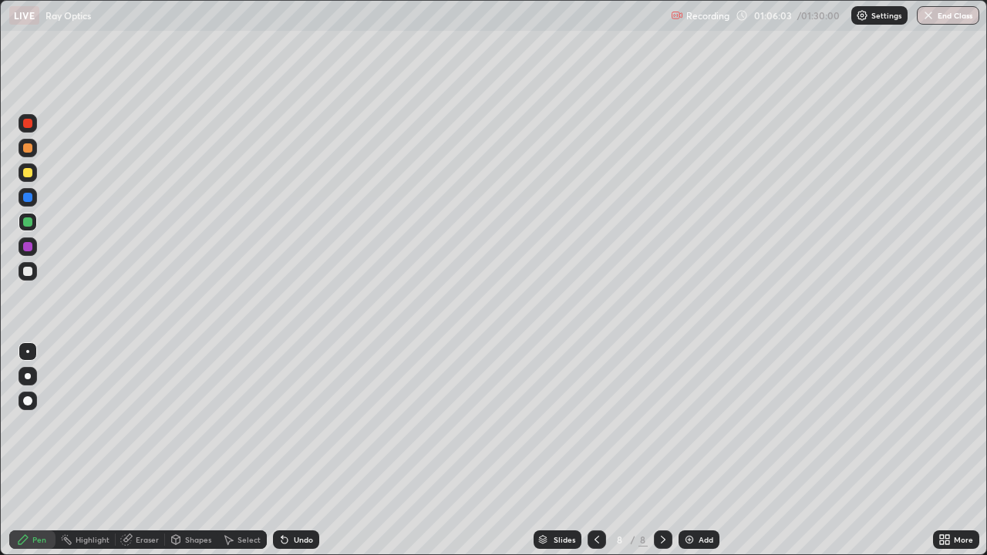
click at [699, 451] on div "Add" at bounding box center [706, 540] width 15 height 8
click at [191, 451] on div "Shapes" at bounding box center [198, 540] width 26 height 8
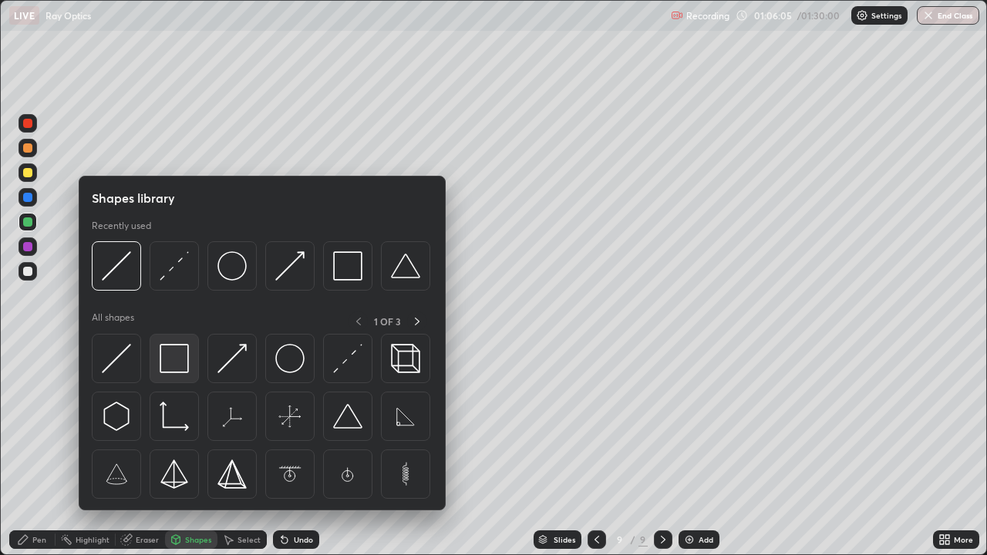
click at [174, 359] on img at bounding box center [174, 358] width 29 height 29
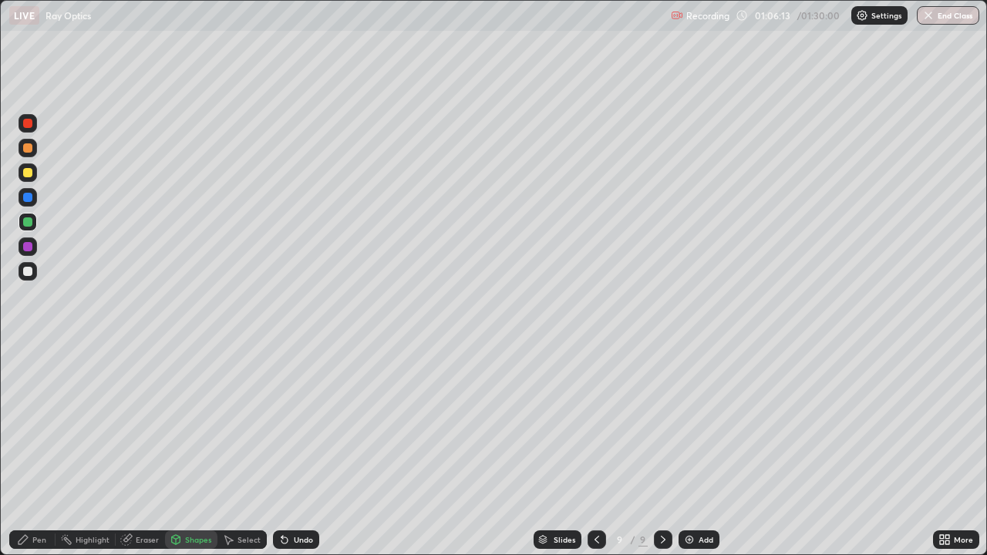
click at [143, 451] on div "Eraser" at bounding box center [147, 540] width 23 height 8
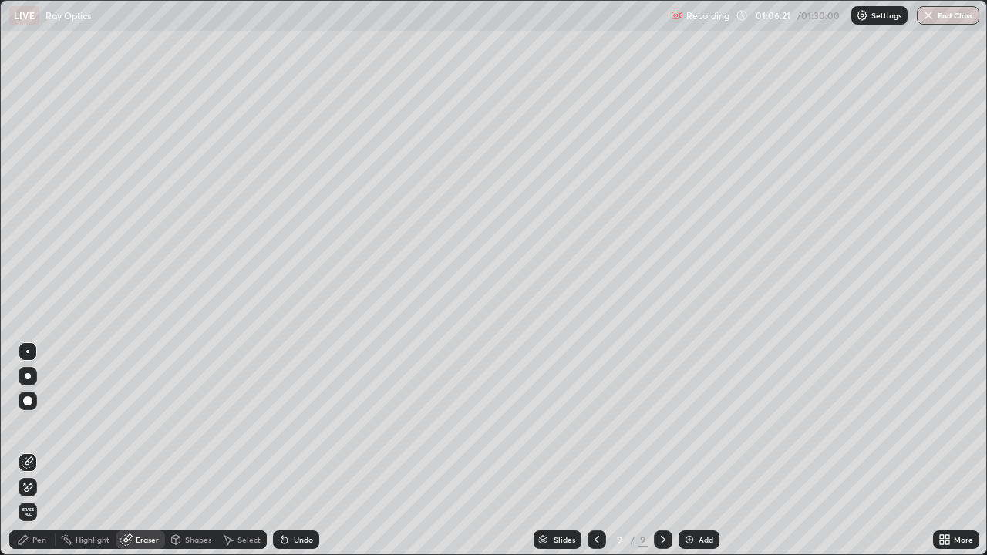
click at [191, 451] on div "Shapes" at bounding box center [198, 540] width 26 height 8
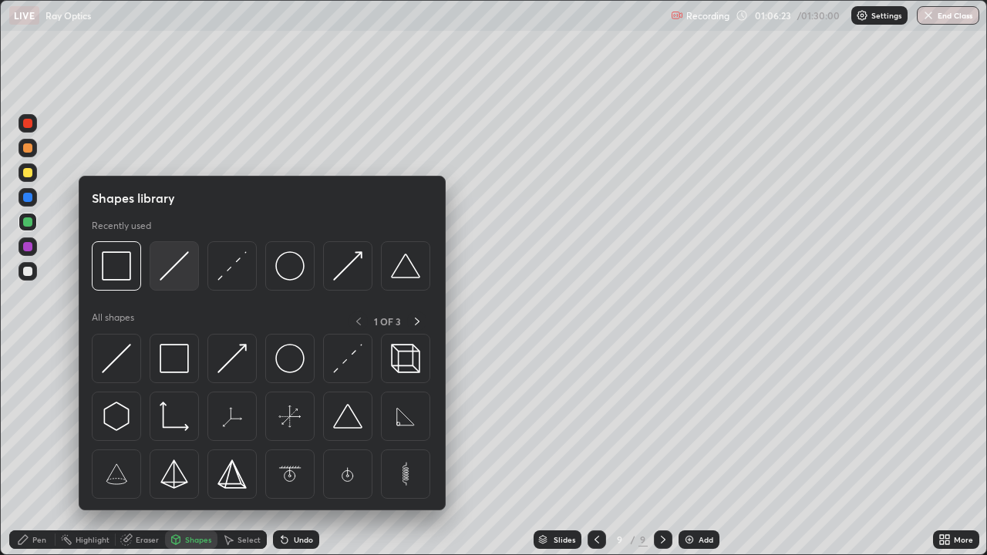
click at [180, 265] on img at bounding box center [174, 266] width 29 height 29
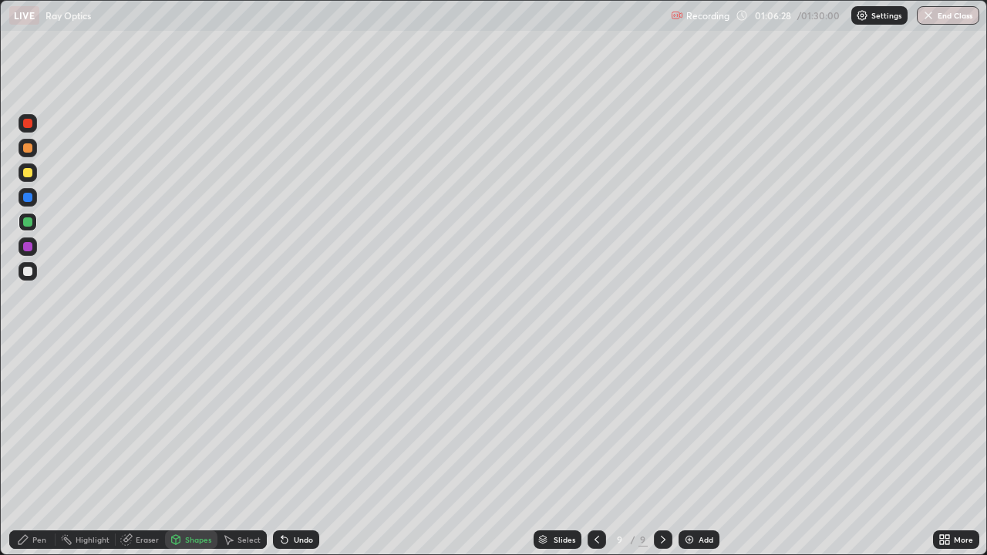
click at [39, 451] on div "Pen" at bounding box center [39, 540] width 14 height 8
click at [197, 451] on div "Shapes" at bounding box center [198, 540] width 26 height 8
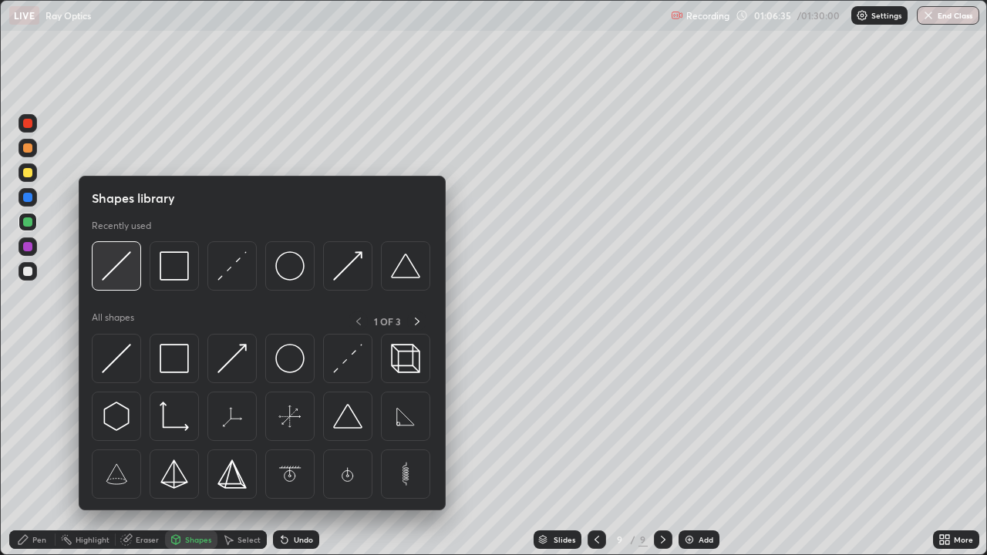
click at [126, 262] on img at bounding box center [116, 266] width 29 height 29
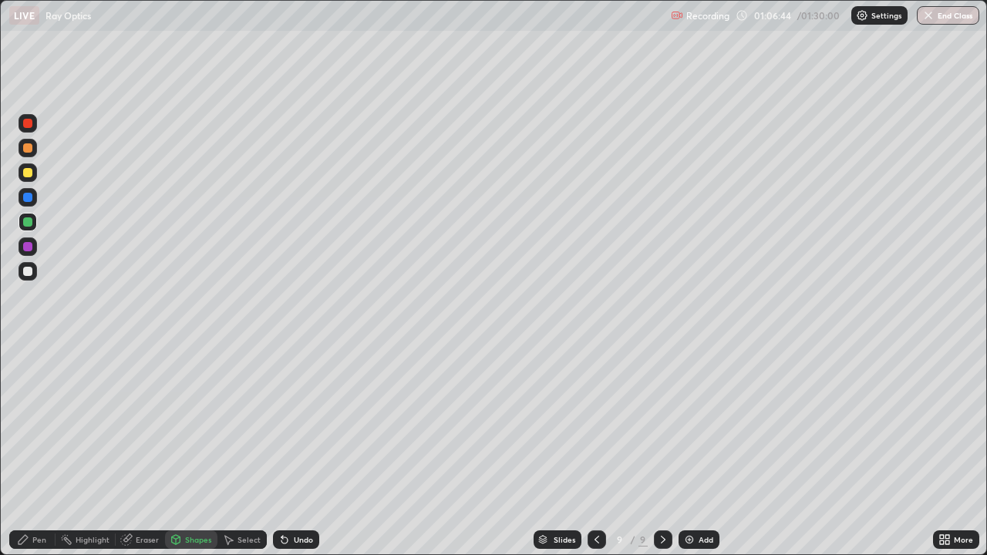
click at [45, 451] on div "Pen" at bounding box center [39, 540] width 14 height 8
click at [152, 451] on div "Eraser" at bounding box center [140, 540] width 49 height 19
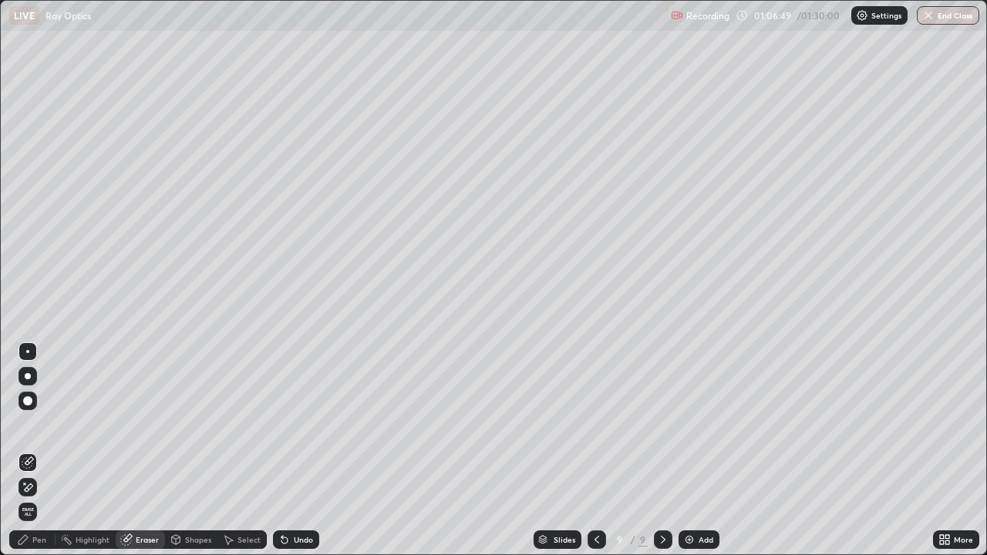
click at [49, 451] on div "Pen" at bounding box center [32, 540] width 46 height 19
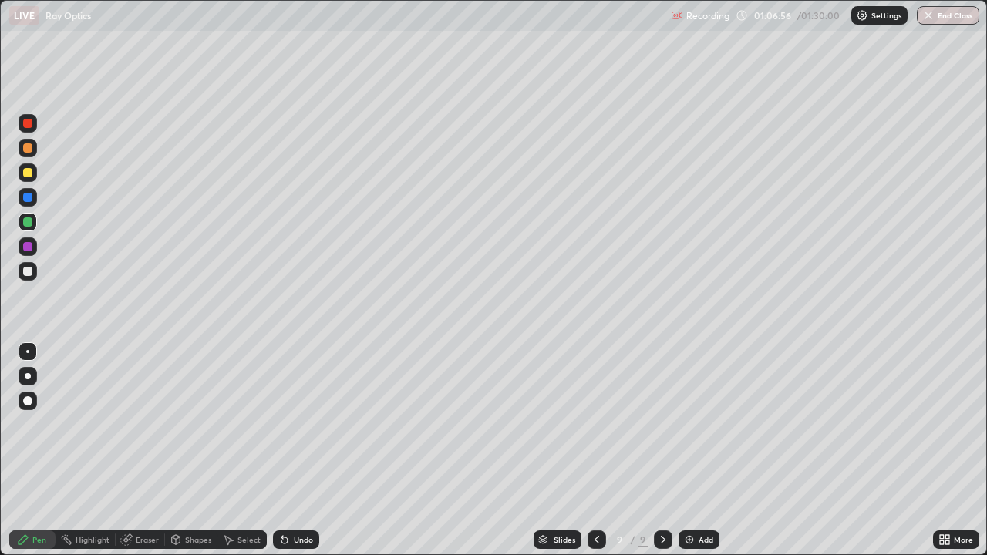
click at [27, 272] on div at bounding box center [27, 271] width 9 height 9
click at [189, 451] on div "Shapes" at bounding box center [198, 540] width 26 height 8
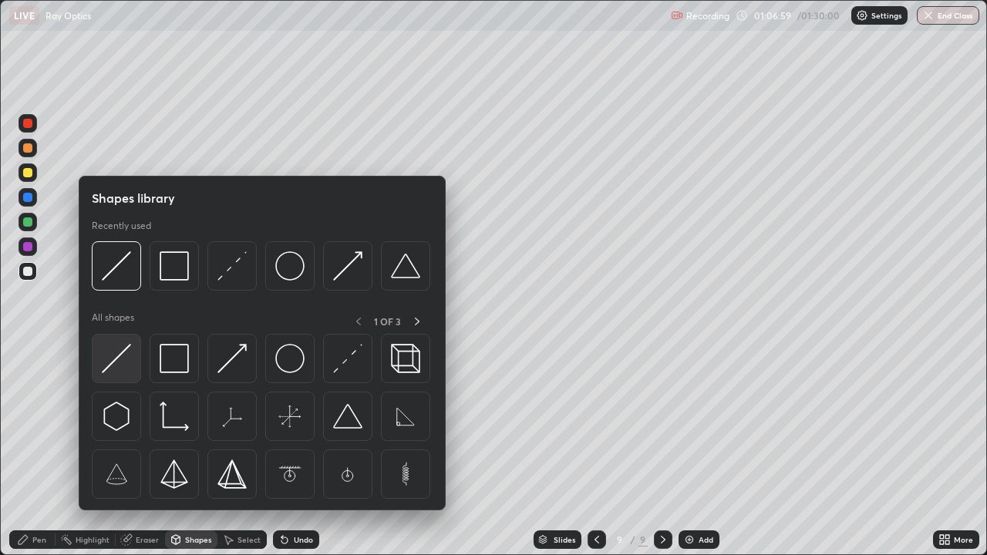
click at [118, 353] on img at bounding box center [116, 358] width 29 height 29
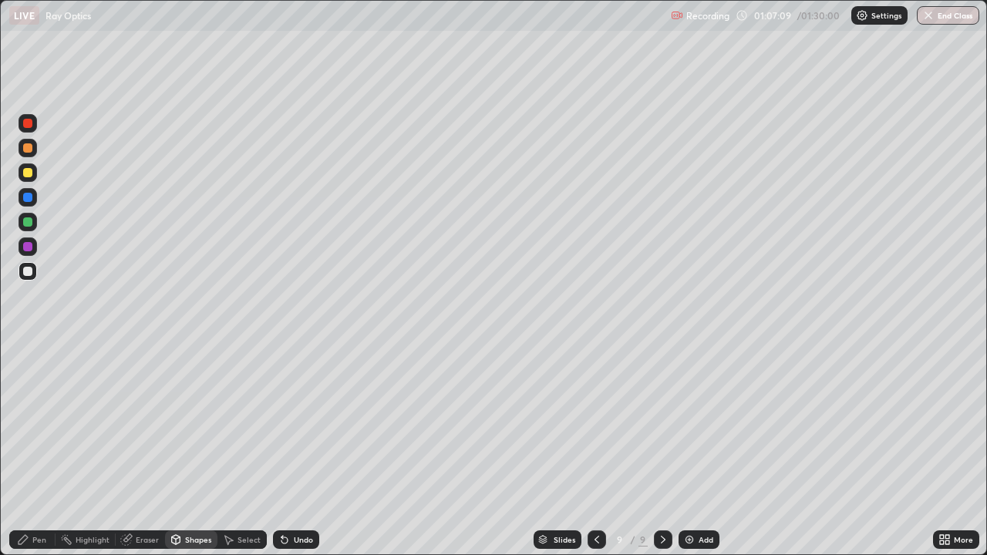
click at [39, 451] on div "Pen" at bounding box center [39, 540] width 14 height 8
click at [193, 451] on div "Shapes" at bounding box center [198, 540] width 26 height 8
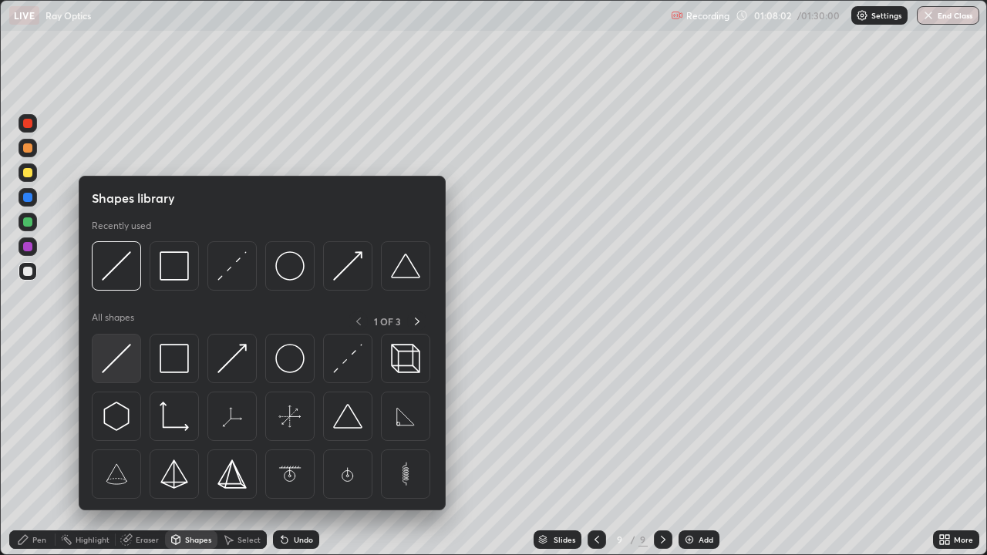
click at [123, 353] on img at bounding box center [116, 358] width 29 height 29
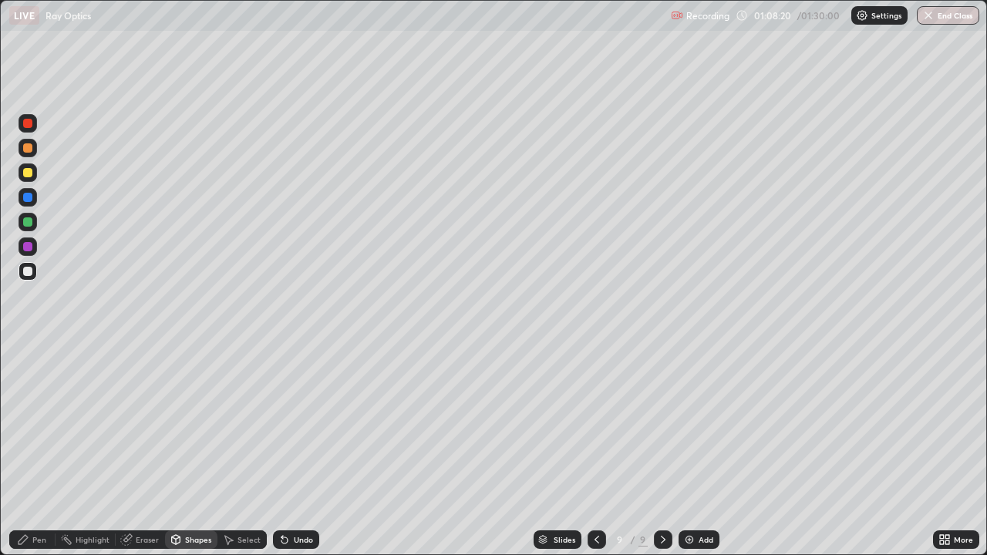
click at [148, 451] on div "Eraser" at bounding box center [147, 540] width 23 height 8
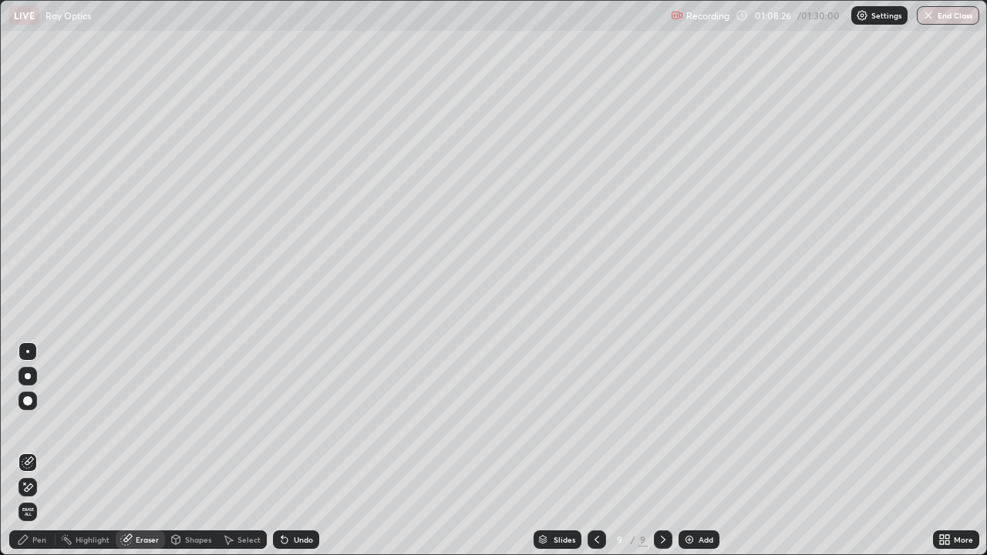
click at [43, 451] on div "Pen" at bounding box center [39, 540] width 14 height 8
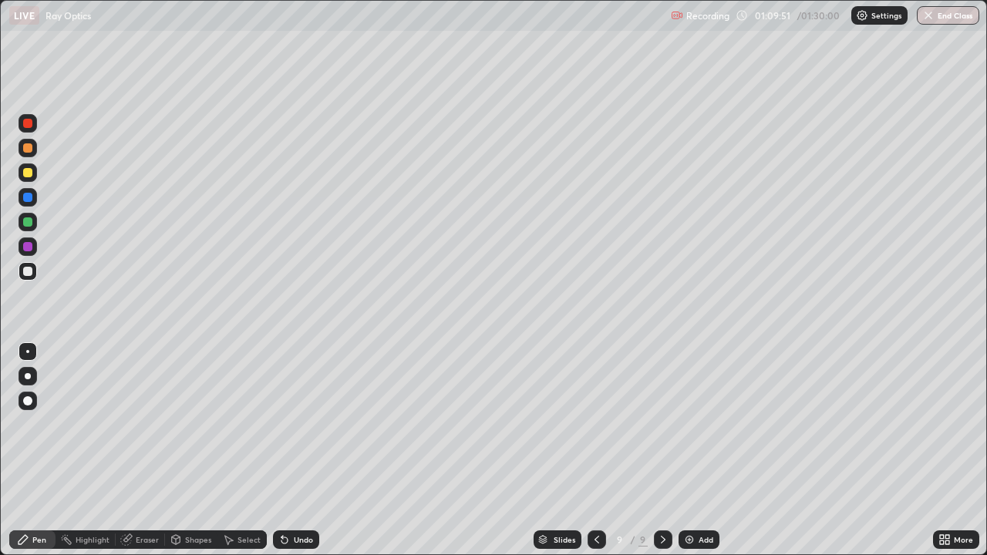
click at [27, 174] on div at bounding box center [27, 172] width 9 height 9
click at [690, 451] on img at bounding box center [690, 540] width 12 height 12
click at [194, 451] on div "Shapes" at bounding box center [198, 540] width 26 height 8
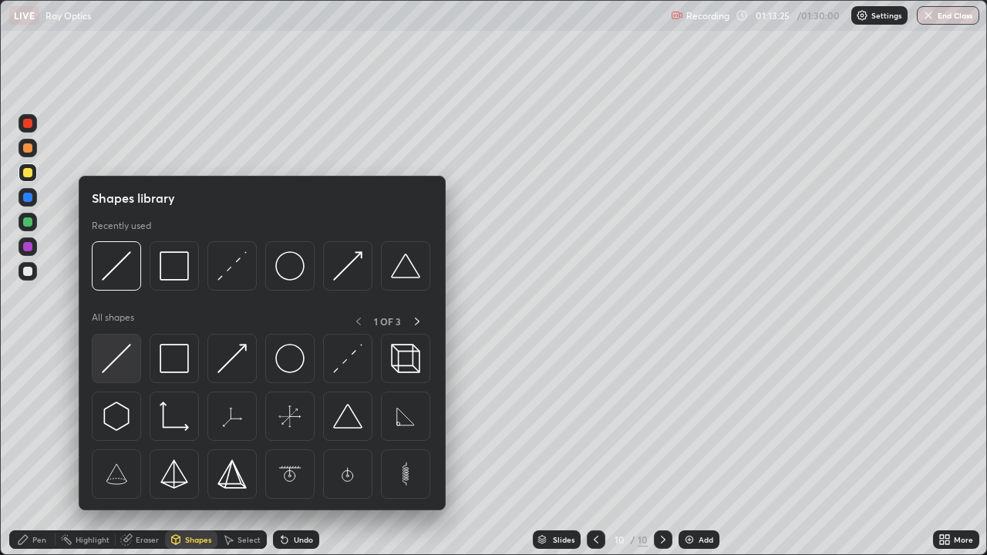
click at [127, 351] on img at bounding box center [116, 358] width 29 height 29
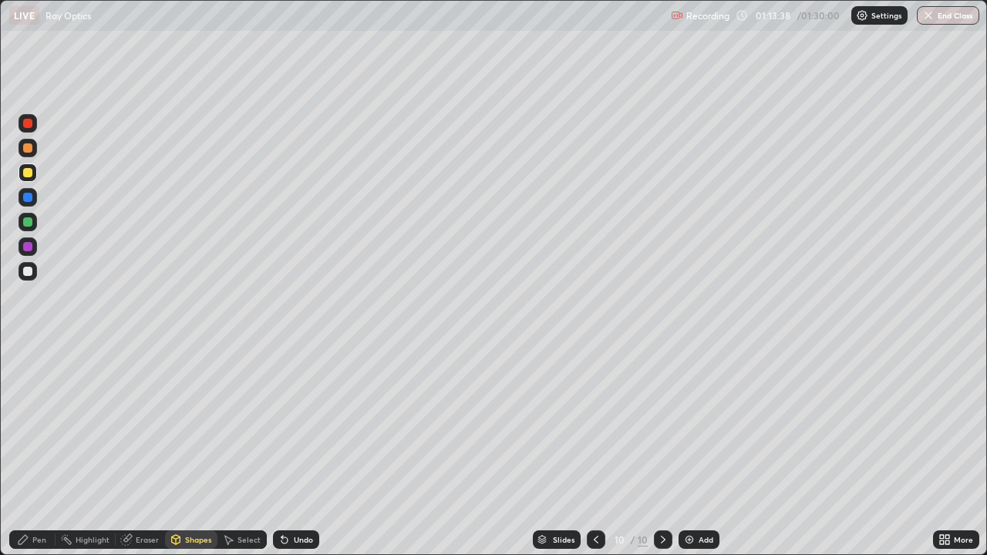
click at [45, 451] on div "Pen" at bounding box center [39, 540] width 14 height 8
click at [200, 451] on div "Shapes" at bounding box center [198, 540] width 26 height 8
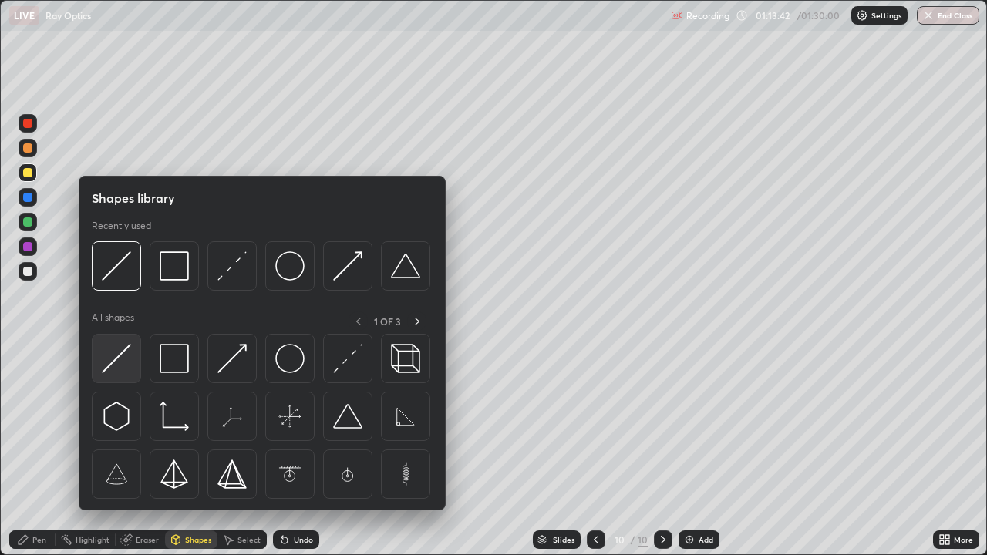
click at [120, 353] on img at bounding box center [116, 358] width 29 height 29
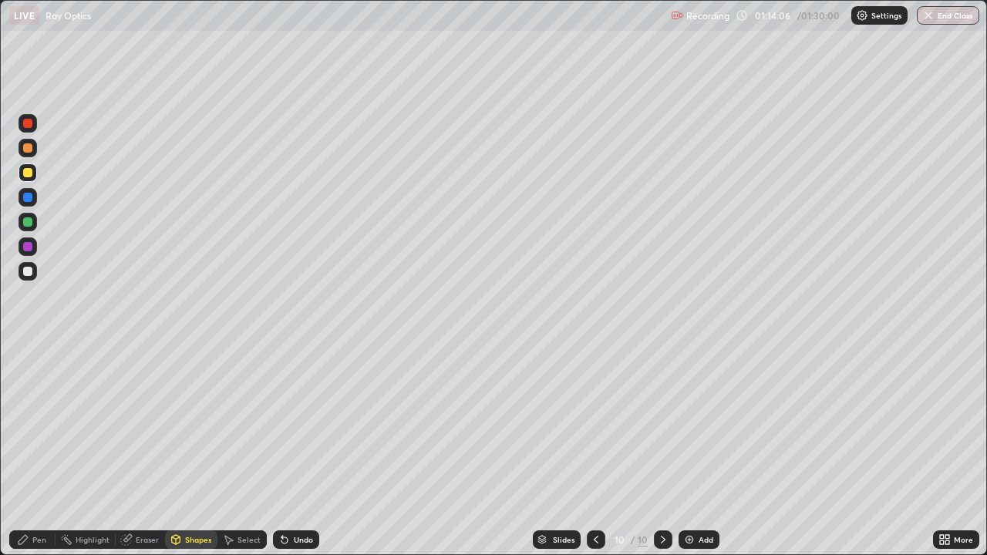
click at [41, 451] on div "Pen" at bounding box center [39, 540] width 14 height 8
click at [198, 451] on div "Shapes" at bounding box center [198, 540] width 26 height 8
click at [45, 451] on div "Pen" at bounding box center [32, 540] width 46 height 19
click at [149, 451] on div "Eraser" at bounding box center [147, 540] width 23 height 8
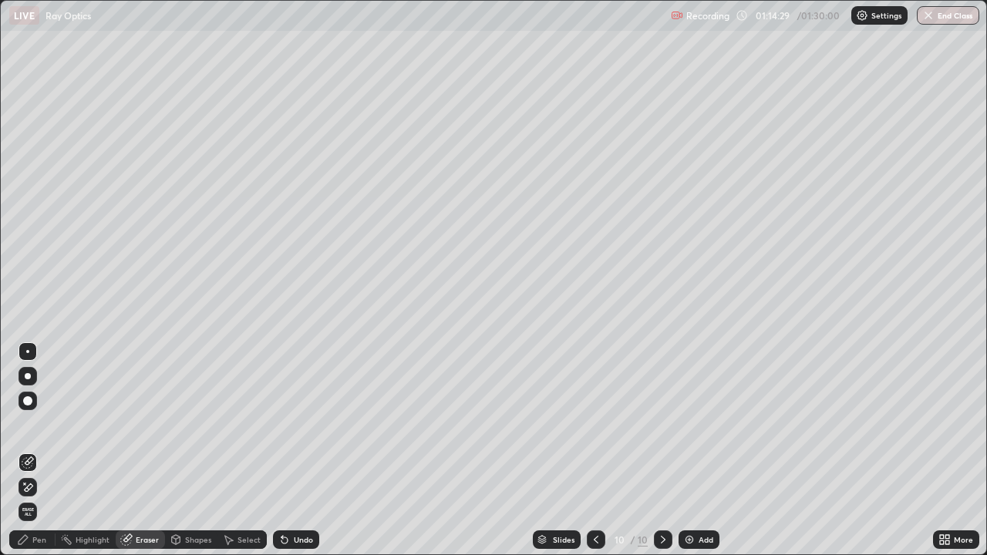
click at [33, 451] on div "Pen" at bounding box center [32, 540] width 46 height 19
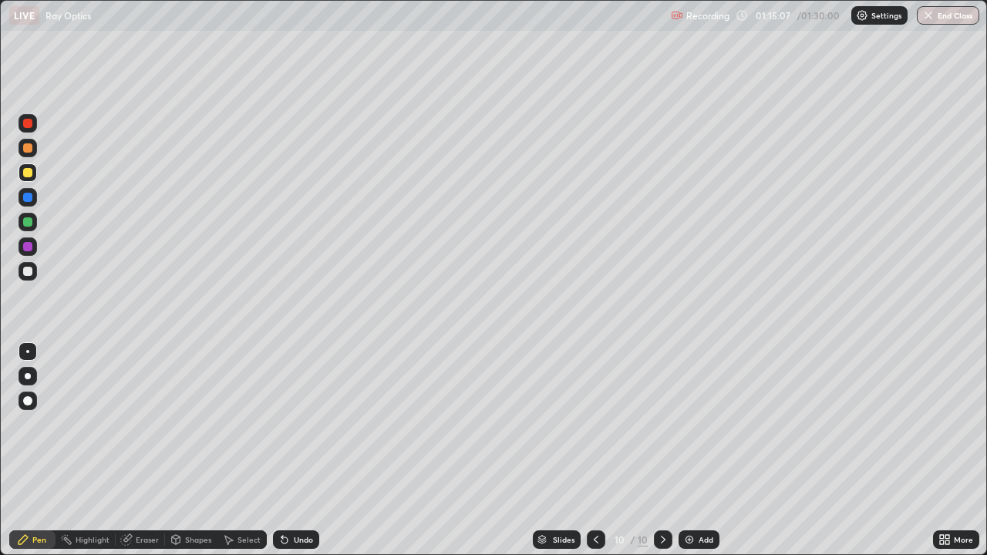
click at [29, 275] on div at bounding box center [27, 271] width 9 height 9
click at [695, 451] on div "Add" at bounding box center [699, 540] width 41 height 19
click at [939, 19] on button "End Class" at bounding box center [948, 15] width 62 height 19
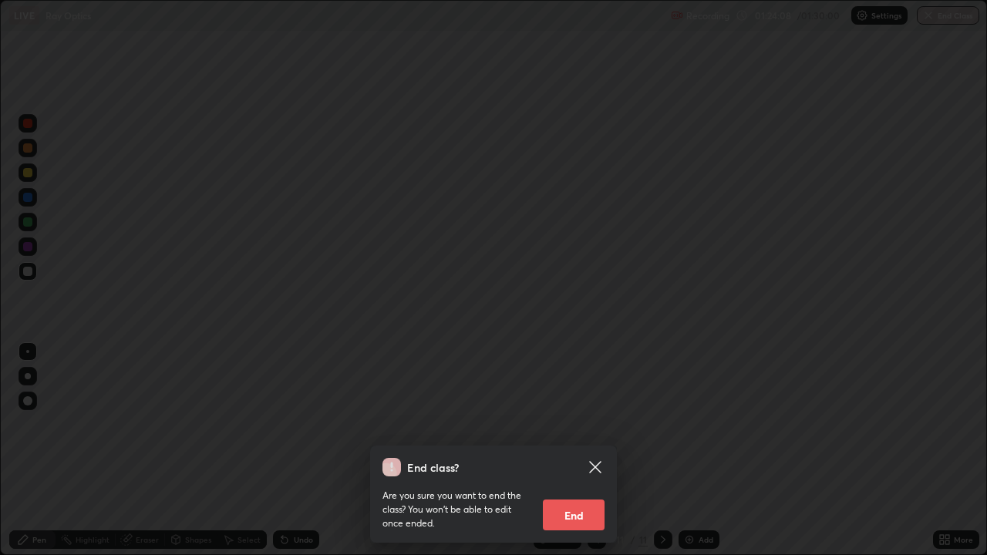
click at [590, 451] on button "End" at bounding box center [574, 515] width 62 height 31
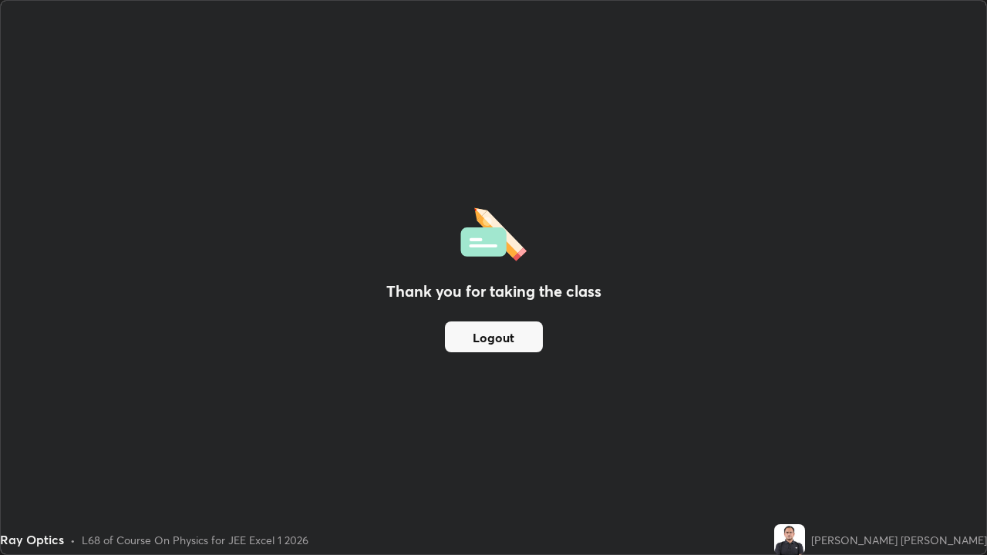
click at [525, 337] on button "Logout" at bounding box center [494, 337] width 98 height 31
